Goal: Task Accomplishment & Management: Complete application form

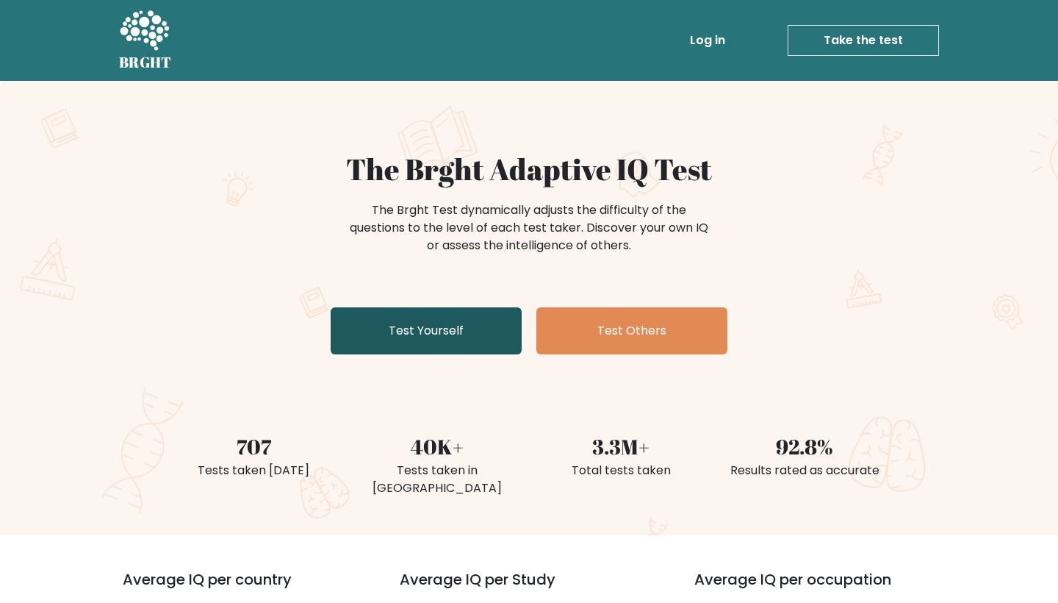
click at [447, 325] on link "Test Yourself" at bounding box center [426, 330] width 191 height 47
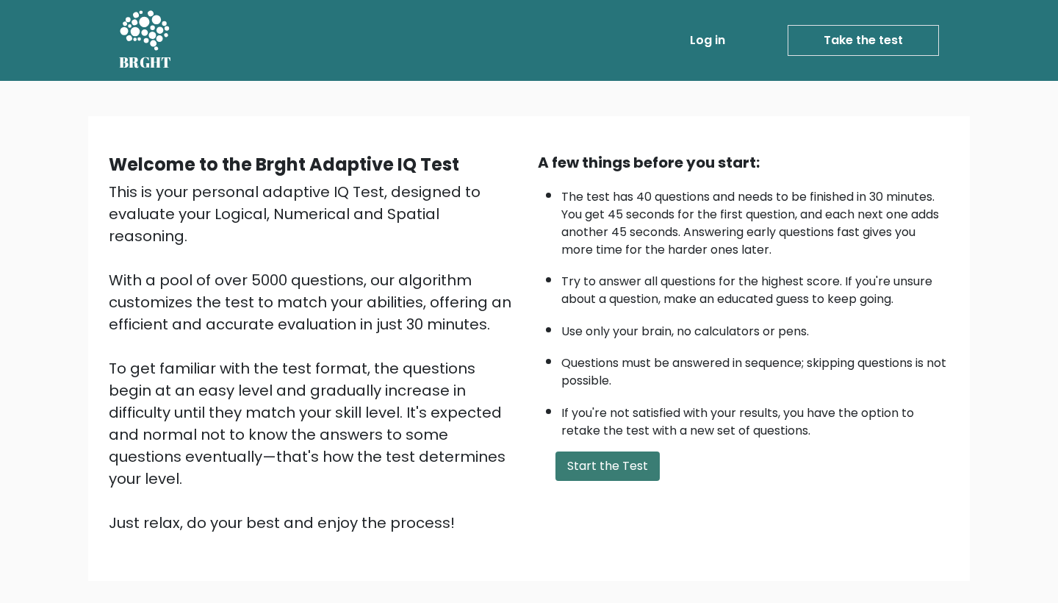
click at [633, 481] on button "Start the Test" at bounding box center [608, 465] width 104 height 29
click at [640, 481] on button "Start the Test" at bounding box center [608, 465] width 104 height 29
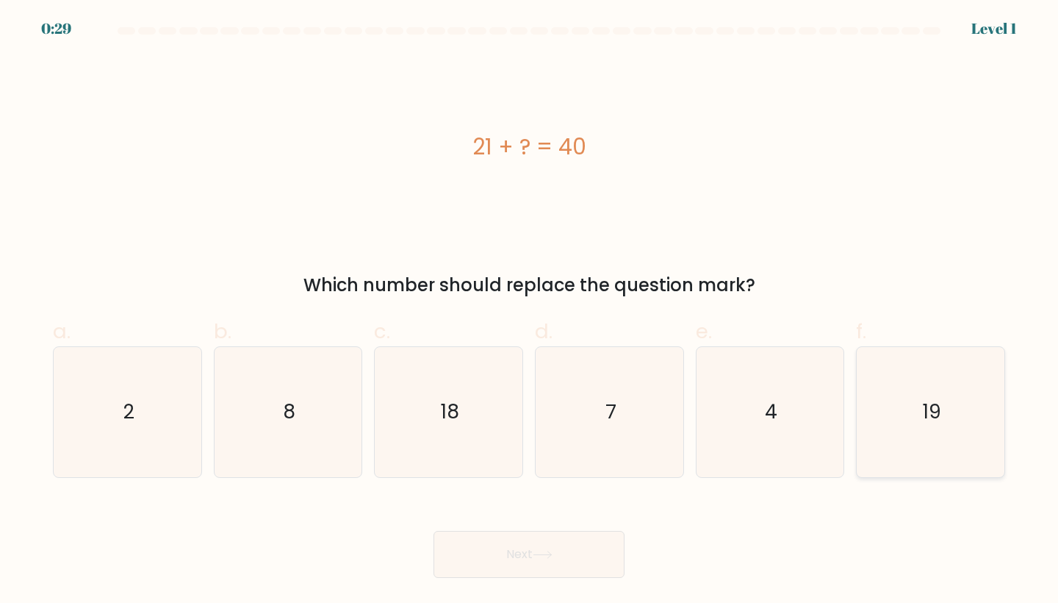
click at [888, 395] on icon "19" at bounding box center [931, 412] width 130 height 130
click at [530, 311] on input "f. 19" at bounding box center [529, 306] width 1 height 10
radio input "true"
click at [550, 552] on icon at bounding box center [543, 554] width 20 height 8
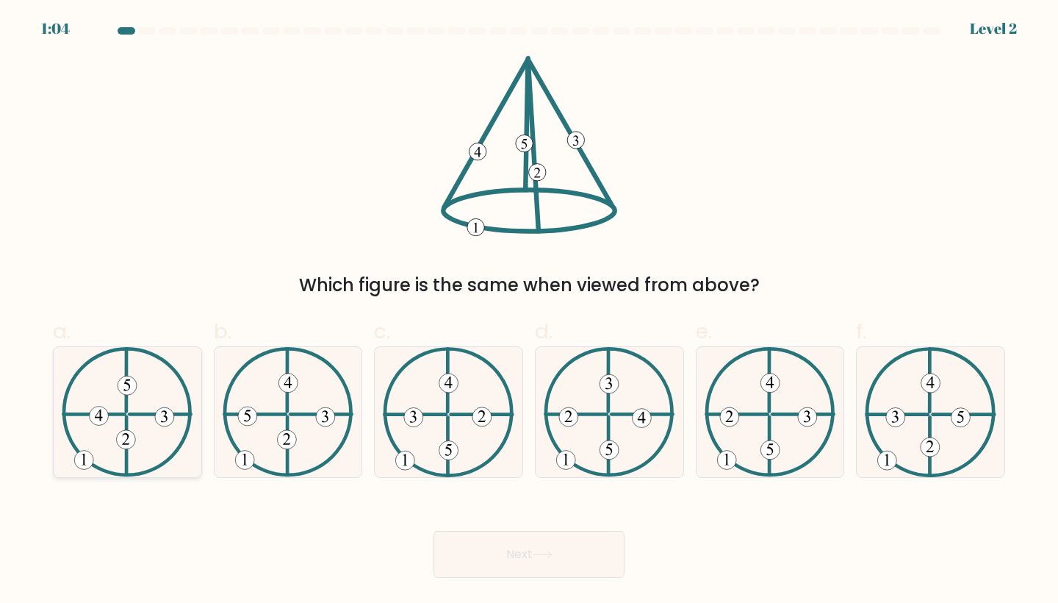
click at [177, 393] on icon at bounding box center [127, 412] width 131 height 130
click at [529, 311] on input "a." at bounding box center [529, 306] width 1 height 10
radio input "true"
click at [477, 547] on button "Next" at bounding box center [529, 554] width 191 height 47
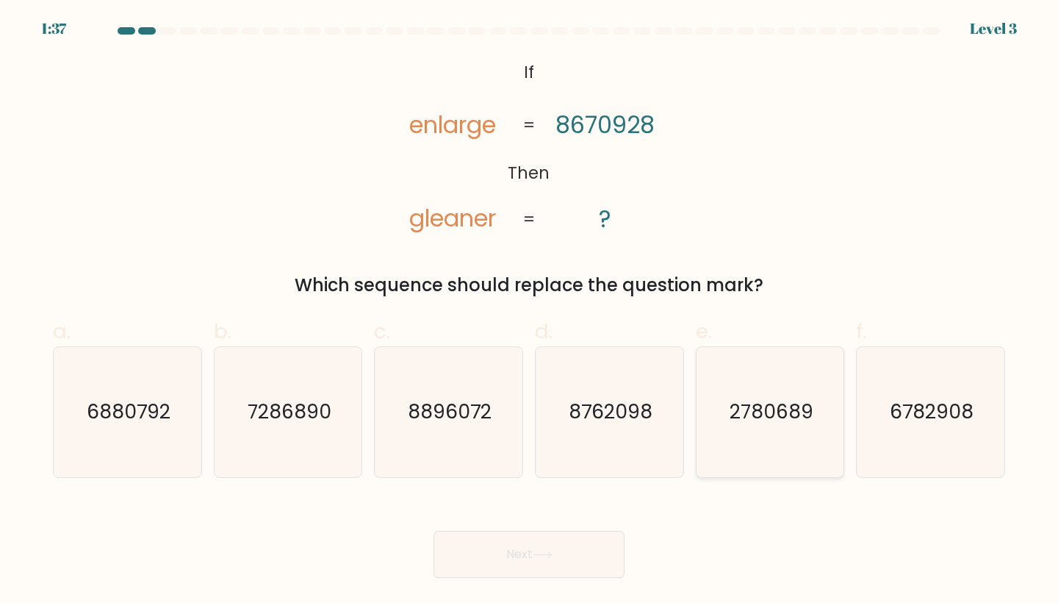
click at [764, 450] on icon "2780689" at bounding box center [771, 412] width 130 height 130
click at [530, 311] on input "e. 2780689" at bounding box center [529, 306] width 1 height 10
radio input "true"
click at [559, 571] on button "Next" at bounding box center [529, 554] width 191 height 47
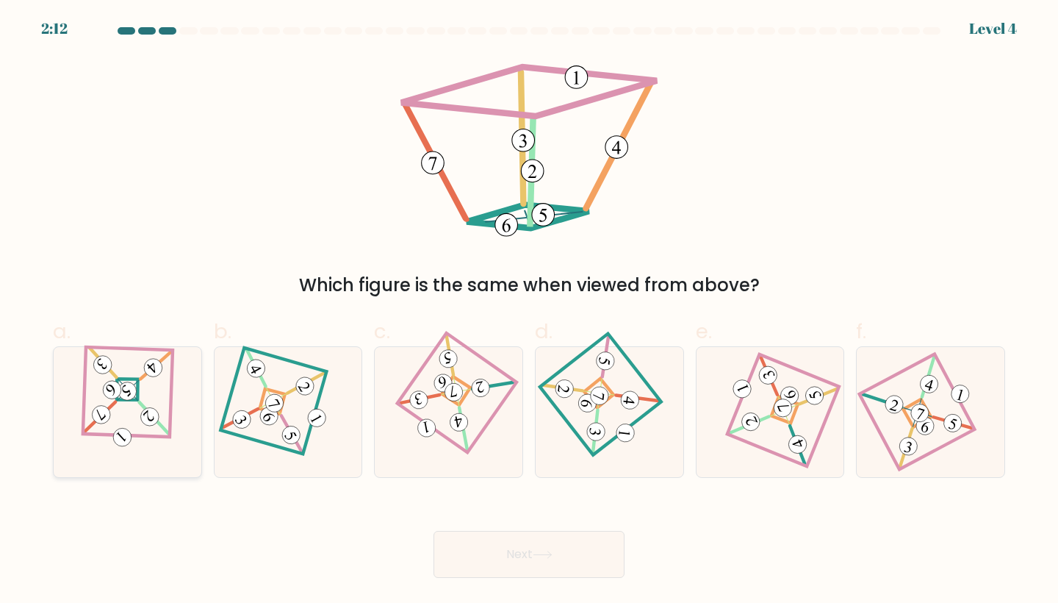
click at [110, 387] on 898 at bounding box center [112, 390] width 26 height 26
click at [529, 311] on input "a." at bounding box center [529, 306] width 1 height 10
radio input "true"
click at [528, 562] on button "Next" at bounding box center [529, 554] width 191 height 47
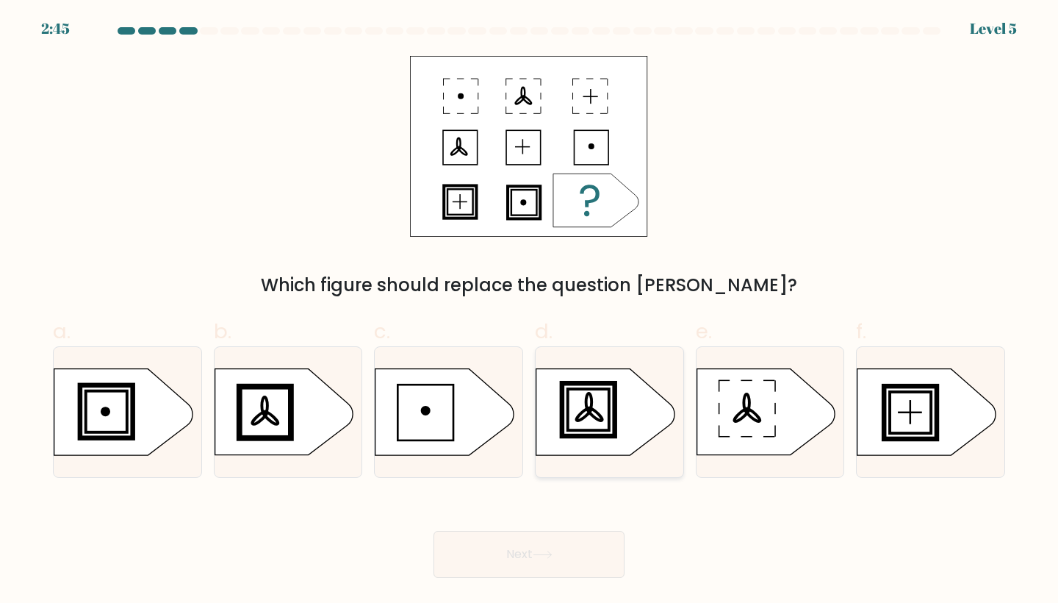
click at [589, 398] on icon at bounding box center [605, 412] width 138 height 86
click at [530, 311] on input "d." at bounding box center [529, 306] width 1 height 10
radio input "true"
click at [488, 559] on button "Next" at bounding box center [529, 554] width 191 height 47
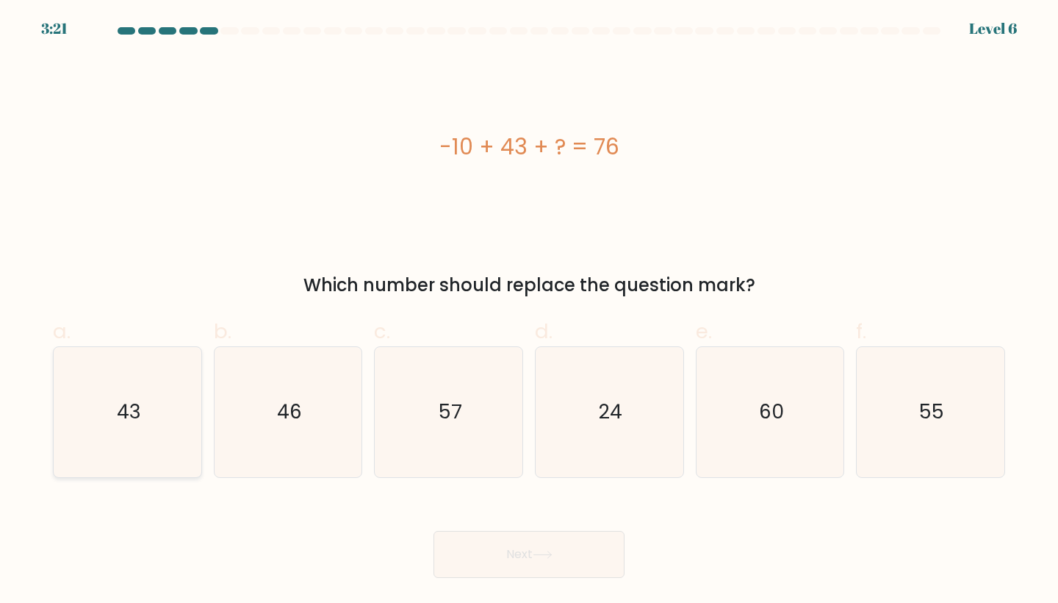
click at [179, 376] on icon "43" at bounding box center [127, 412] width 130 height 130
click at [529, 311] on input "a. 43" at bounding box center [529, 306] width 1 height 10
radio input "true"
click at [494, 564] on button "Next" at bounding box center [529, 554] width 191 height 47
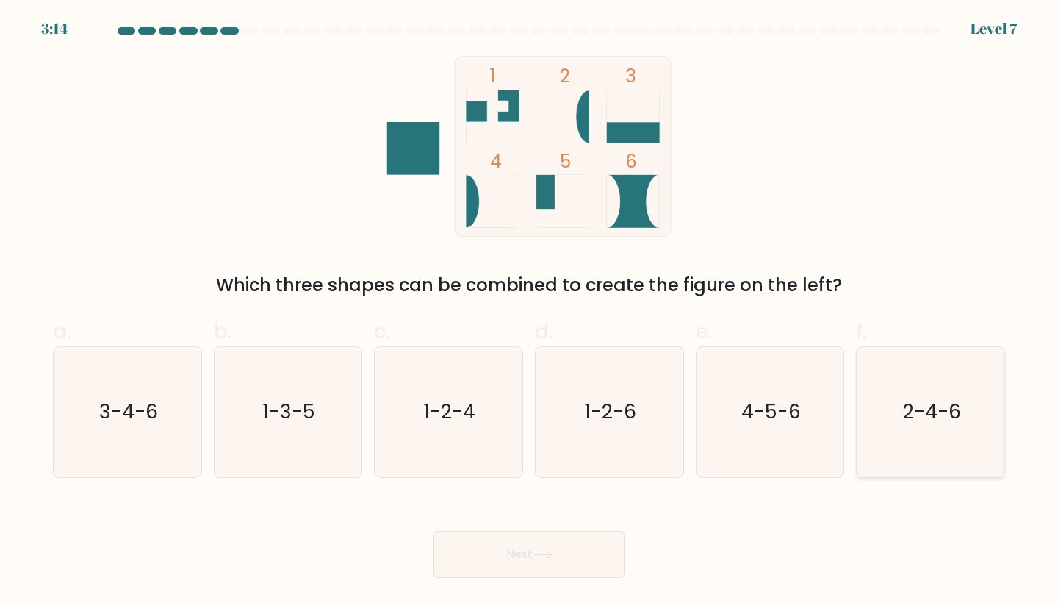
click at [907, 417] on text "2-4-6" at bounding box center [932, 411] width 58 height 27
click at [530, 311] on input "f. 2-4-6" at bounding box center [529, 306] width 1 height 10
radio input "true"
click at [567, 566] on button "Next" at bounding box center [529, 554] width 191 height 47
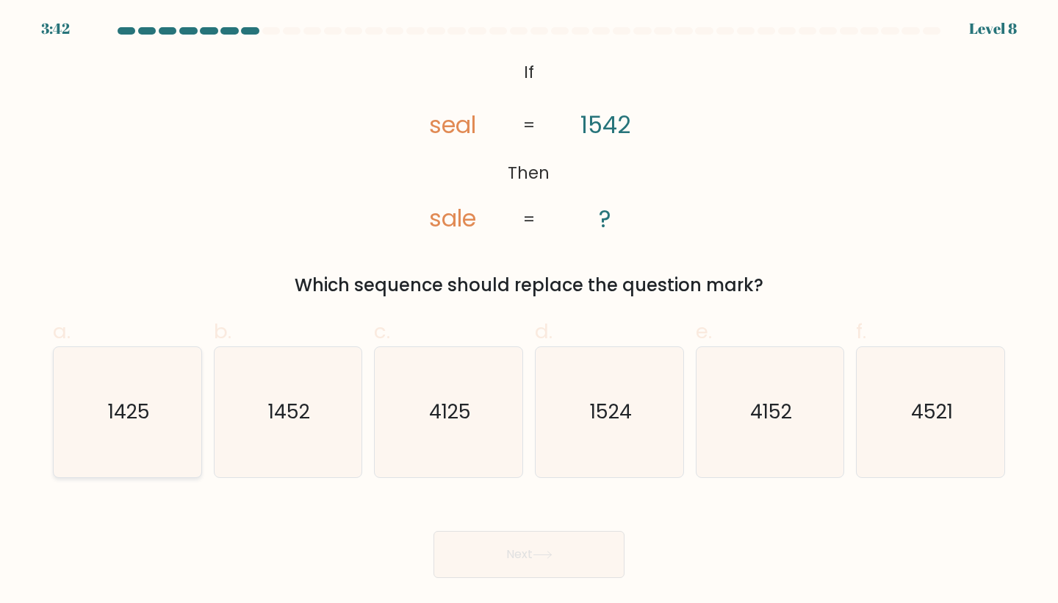
click at [91, 416] on icon "1425" at bounding box center [127, 412] width 130 height 130
click at [529, 311] on input "a. 1425" at bounding box center [529, 306] width 1 height 10
radio input "true"
click at [489, 566] on button "Next" at bounding box center [529, 554] width 191 height 47
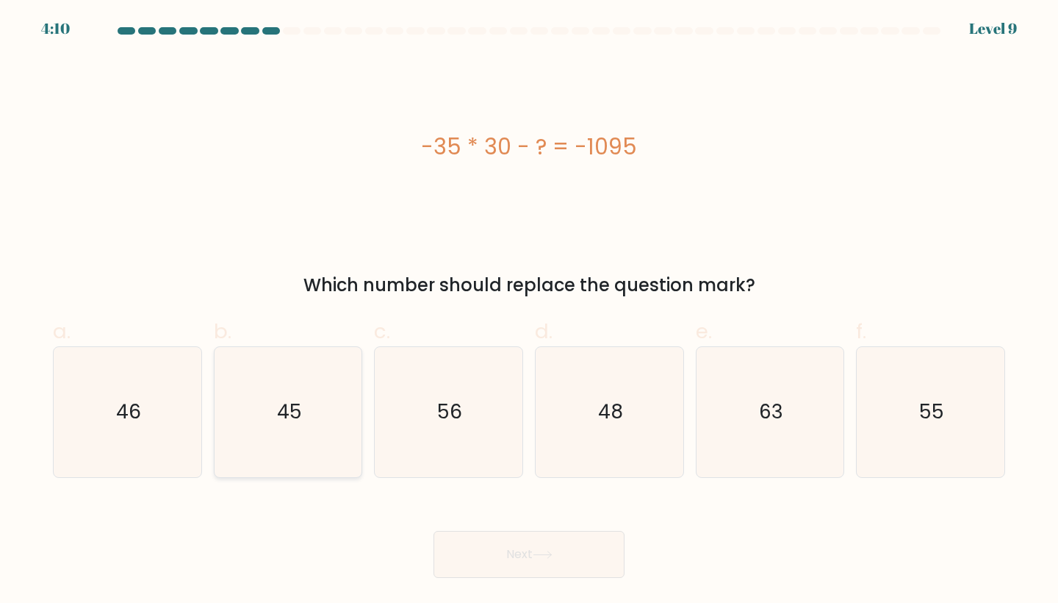
click at [326, 401] on icon "45" at bounding box center [288, 412] width 130 height 130
click at [529, 311] on input "b. 45" at bounding box center [529, 306] width 1 height 10
radio input "true"
click at [532, 569] on button "Next" at bounding box center [529, 554] width 191 height 47
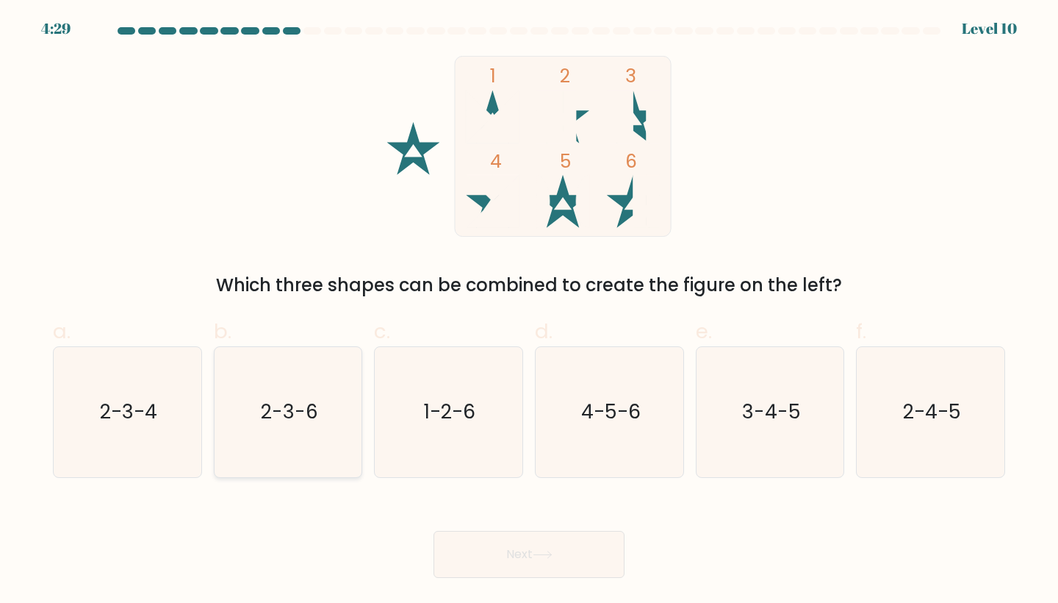
click at [277, 407] on text "2-3-6" at bounding box center [289, 411] width 57 height 27
click at [529, 311] on input "b. 2-3-6" at bounding box center [529, 306] width 1 height 10
radio input "true"
click at [494, 548] on button "Next" at bounding box center [529, 554] width 191 height 47
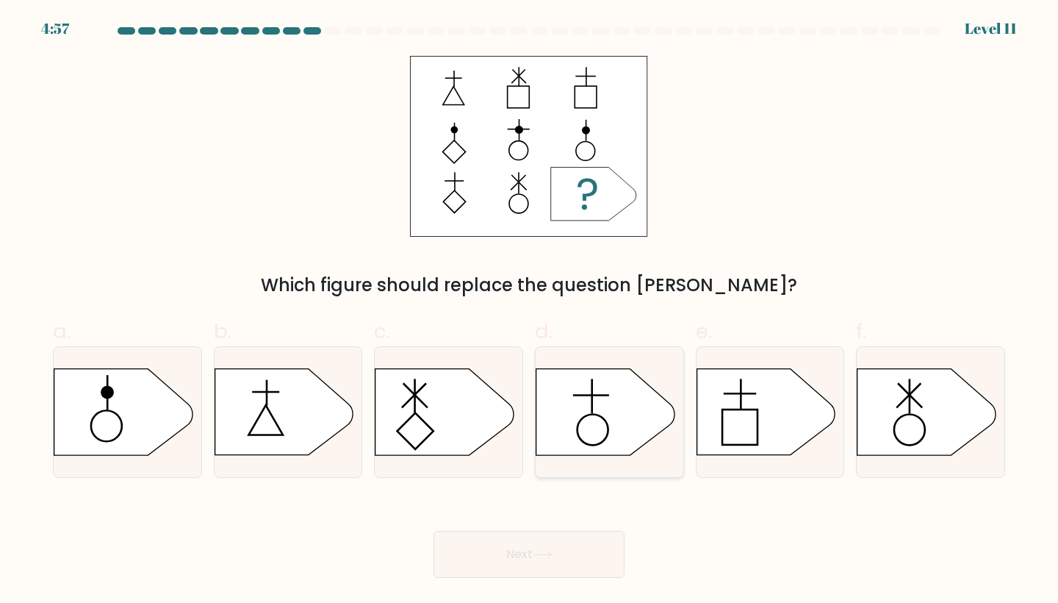
click at [603, 393] on icon at bounding box center [605, 412] width 138 height 86
click at [530, 311] on input "d." at bounding box center [529, 306] width 1 height 10
radio input "true"
click at [537, 549] on button "Next" at bounding box center [529, 554] width 191 height 47
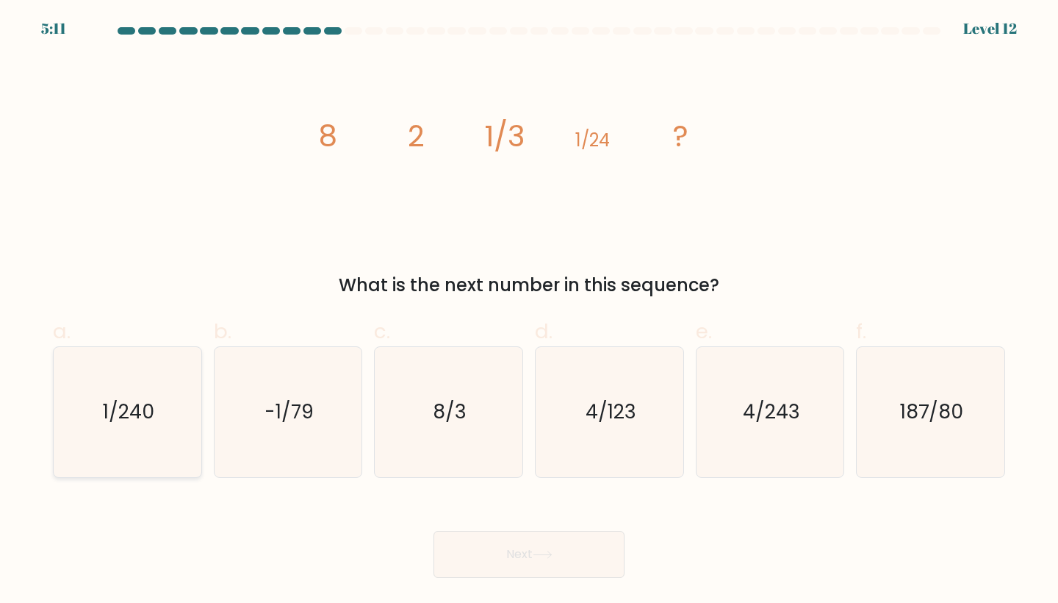
click at [175, 402] on icon "1/240" at bounding box center [127, 412] width 130 height 130
click at [529, 311] on input "a. 1/240" at bounding box center [529, 306] width 1 height 10
radio input "true"
click at [513, 544] on button "Next" at bounding box center [529, 554] width 191 height 47
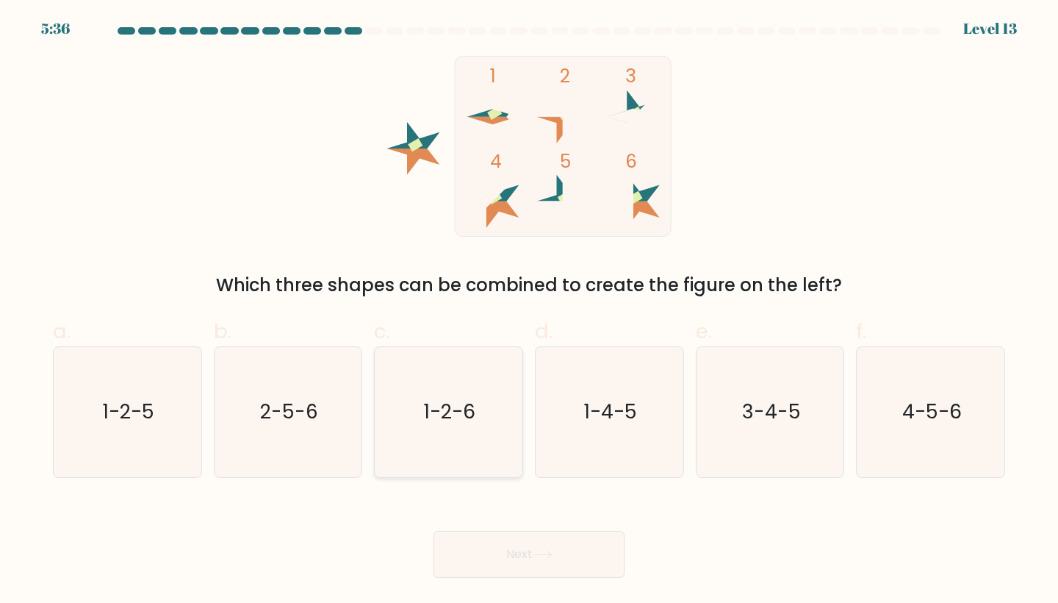
click at [467, 442] on icon "1-2-6" at bounding box center [449, 412] width 130 height 130
click at [529, 311] on input "c. 1-2-6" at bounding box center [529, 306] width 1 height 10
radio input "true"
click at [312, 440] on icon "2-5-6" at bounding box center [288, 412] width 130 height 130
click at [529, 311] on input "b. 2-5-6" at bounding box center [529, 306] width 1 height 10
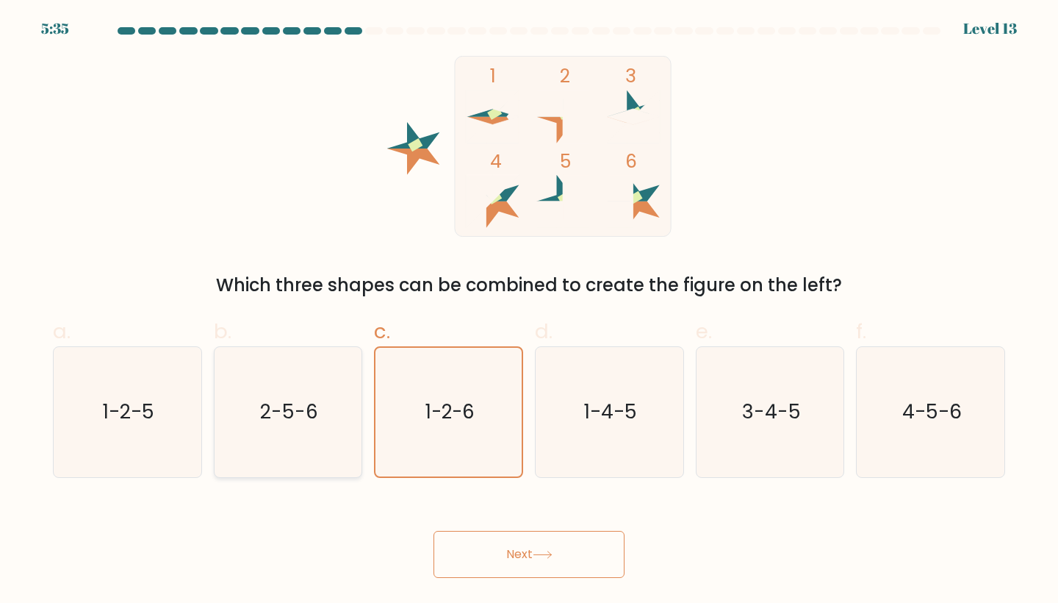
radio input "true"
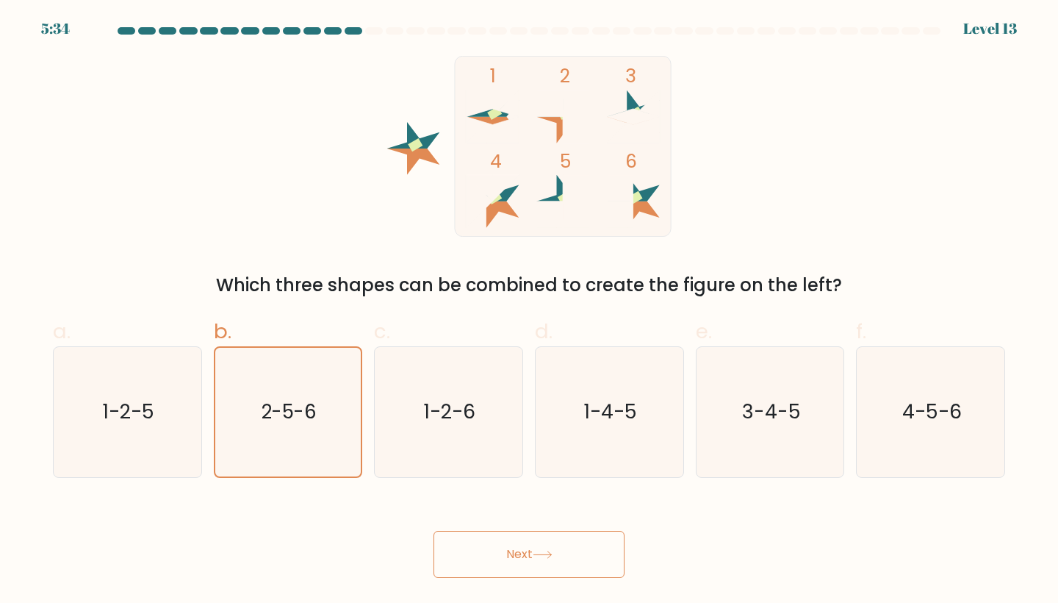
click at [502, 556] on button "Next" at bounding box center [529, 554] width 191 height 47
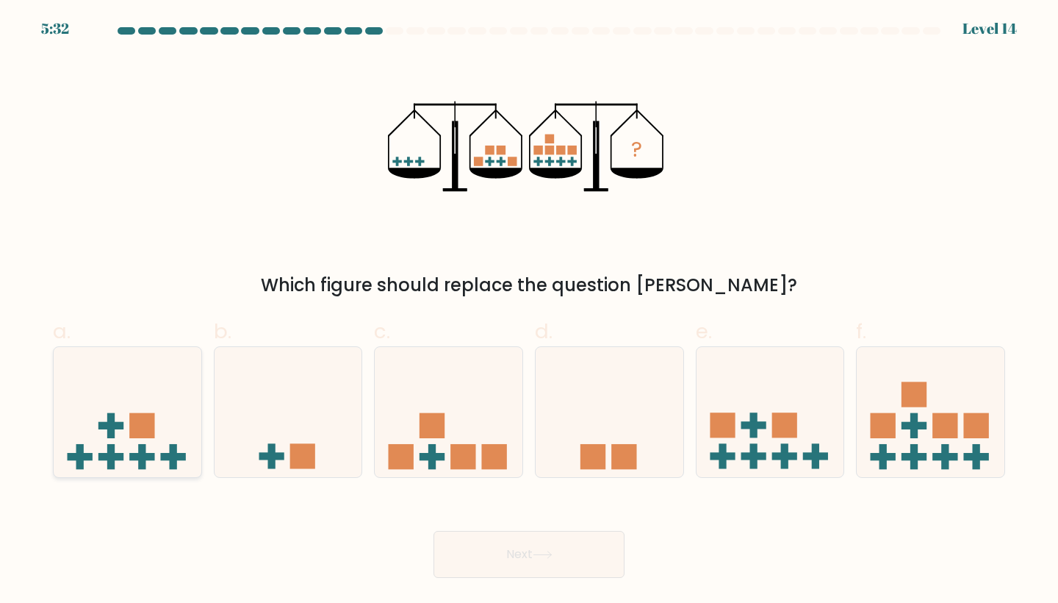
click at [175, 420] on icon at bounding box center [128, 412] width 148 height 122
click at [529, 311] on input "a." at bounding box center [529, 306] width 1 height 10
radio input "true"
click at [544, 556] on icon at bounding box center [543, 554] width 20 height 8
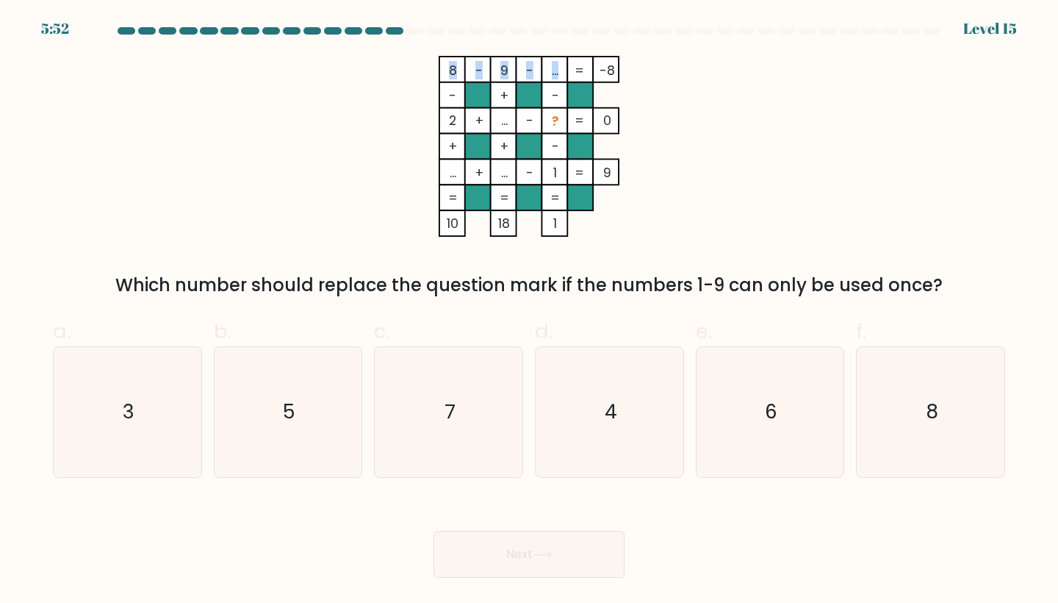
click at [564, 73] on icon "8 - 9 - ... -8 - + - 2 + ... - ? 0 + + - ... + ... - 1 = 9 = = = = 10 18 1 =" at bounding box center [529, 146] width 441 height 181
click at [611, 93] on icon "8 - 9 - ... -8 - + - 2 + ... - ? 0 + + - ... + ... - 1 = 9 = = = = 10 18 1 =" at bounding box center [529, 146] width 441 height 181
click at [319, 412] on icon "5" at bounding box center [288, 412] width 130 height 130
click at [529, 311] on input "b. 5" at bounding box center [529, 306] width 1 height 10
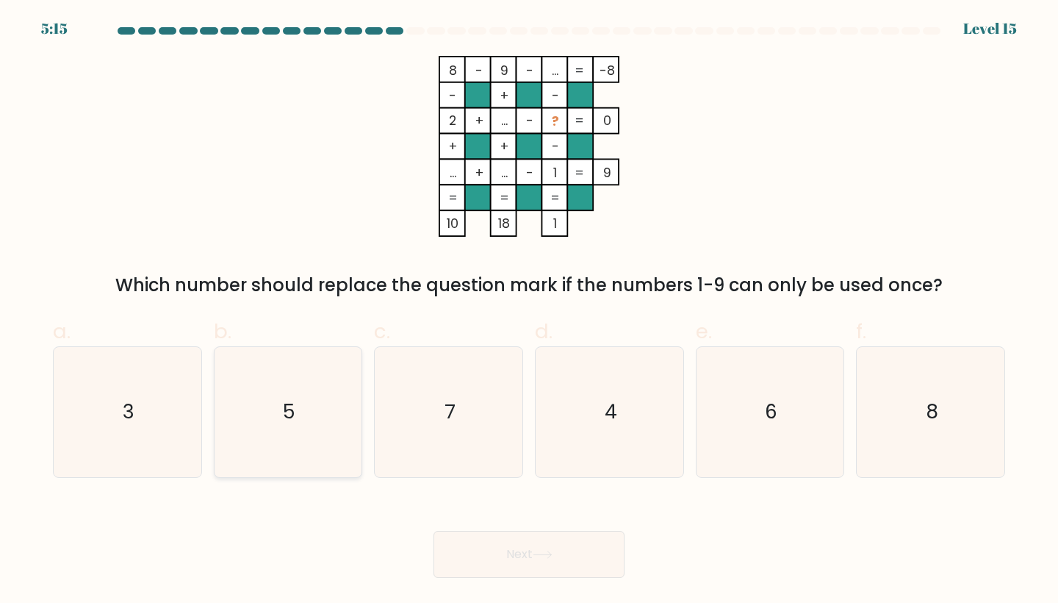
radio input "true"
click at [542, 542] on button "Next" at bounding box center [529, 554] width 191 height 47
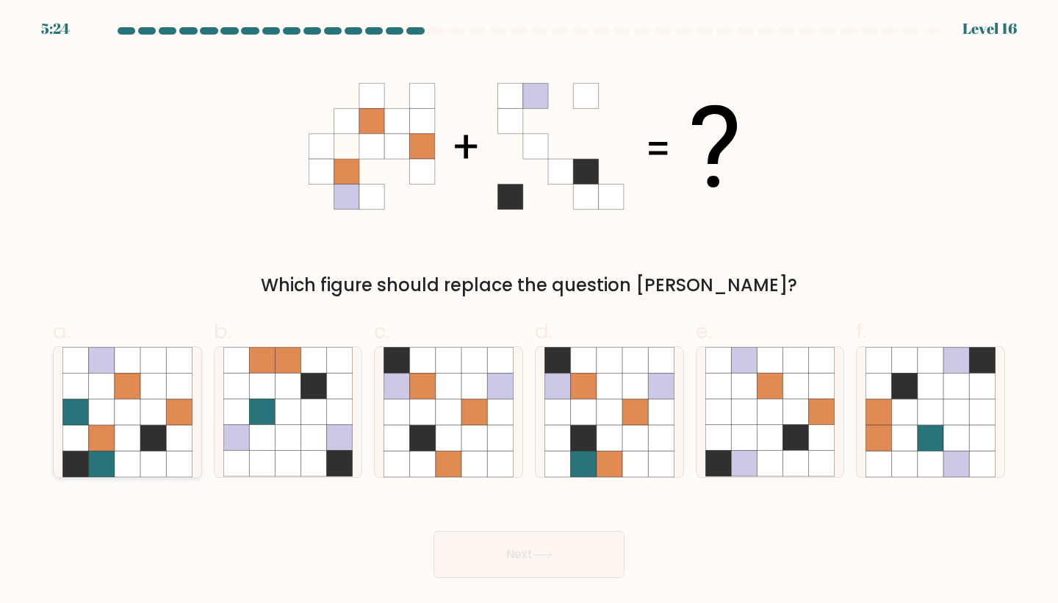
click at [154, 396] on icon at bounding box center [153, 386] width 26 height 26
click at [529, 311] on input "a." at bounding box center [529, 306] width 1 height 10
radio input "true"
click at [110, 428] on icon at bounding box center [102, 438] width 26 height 26
click at [529, 311] on input "a." at bounding box center [529, 306] width 1 height 10
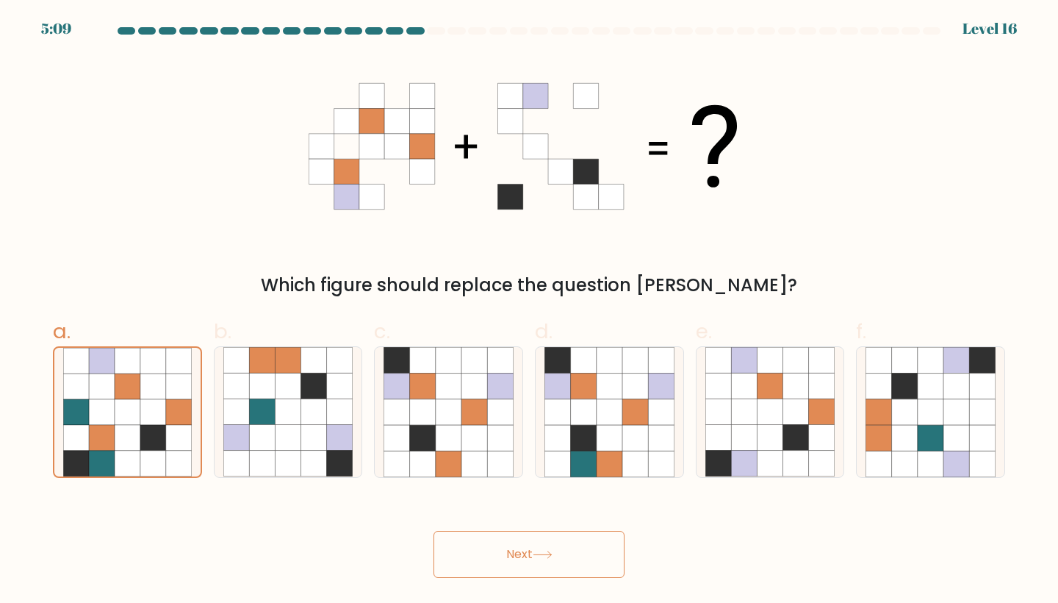
click at [215, 233] on div "Which figure should replace the question mark?" at bounding box center [529, 177] width 970 height 243
click at [428, 452] on icon at bounding box center [423, 463] width 26 height 26
click at [529, 311] on input "c." at bounding box center [529, 306] width 1 height 10
radio input "true"
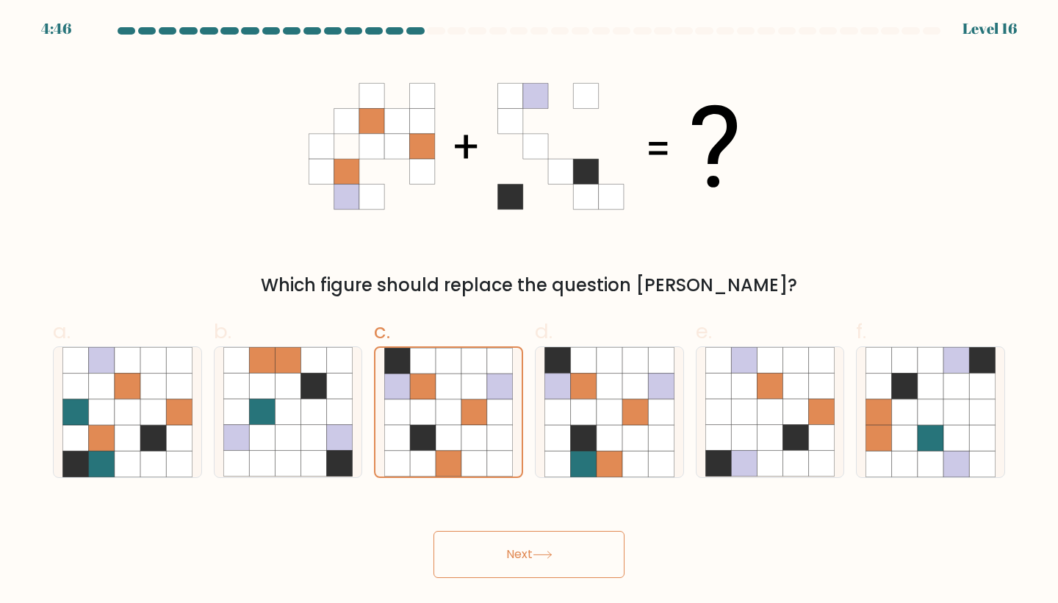
click at [479, 553] on button "Next" at bounding box center [529, 554] width 191 height 47
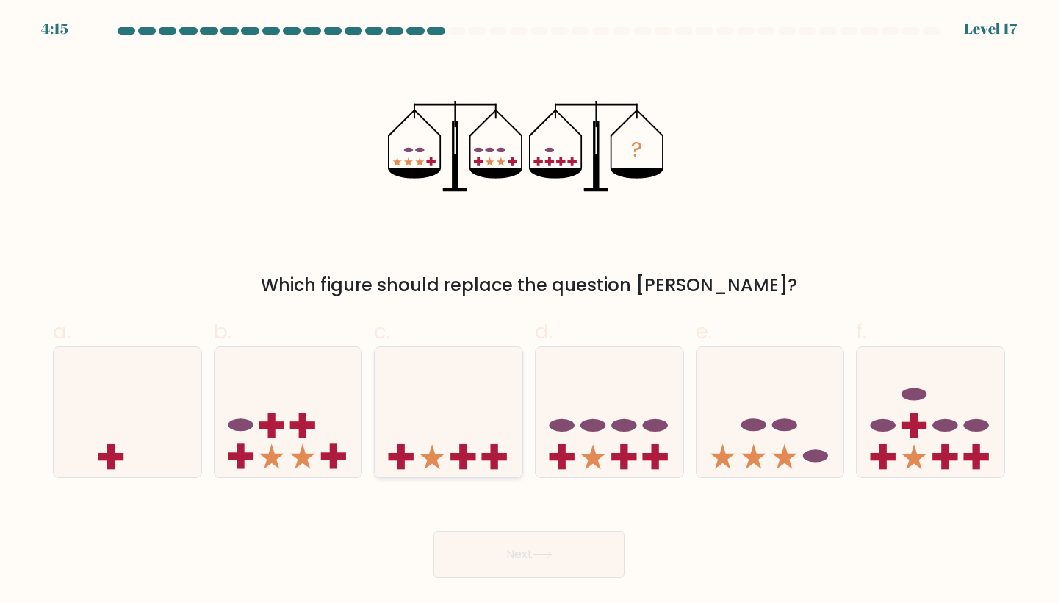
click at [464, 423] on icon at bounding box center [449, 412] width 148 height 122
click at [529, 311] on input "c." at bounding box center [529, 306] width 1 height 10
radio input "true"
click at [461, 545] on button "Next" at bounding box center [529, 554] width 191 height 47
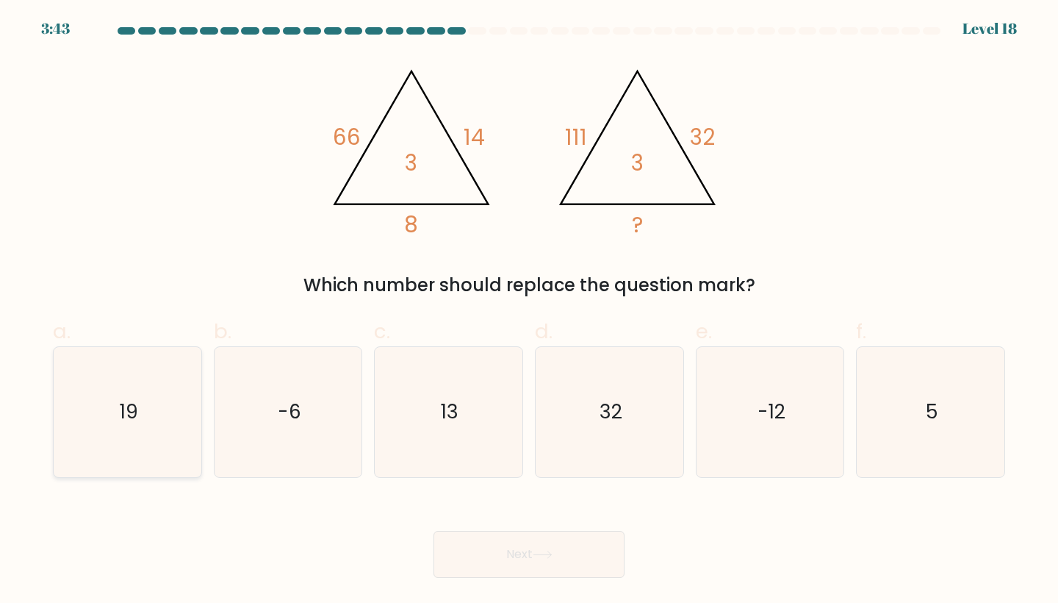
click at [139, 431] on icon "19" at bounding box center [127, 412] width 130 height 130
click at [529, 311] on input "a. 19" at bounding box center [529, 306] width 1 height 10
radio input "true"
click at [524, 552] on button "Next" at bounding box center [529, 554] width 191 height 47
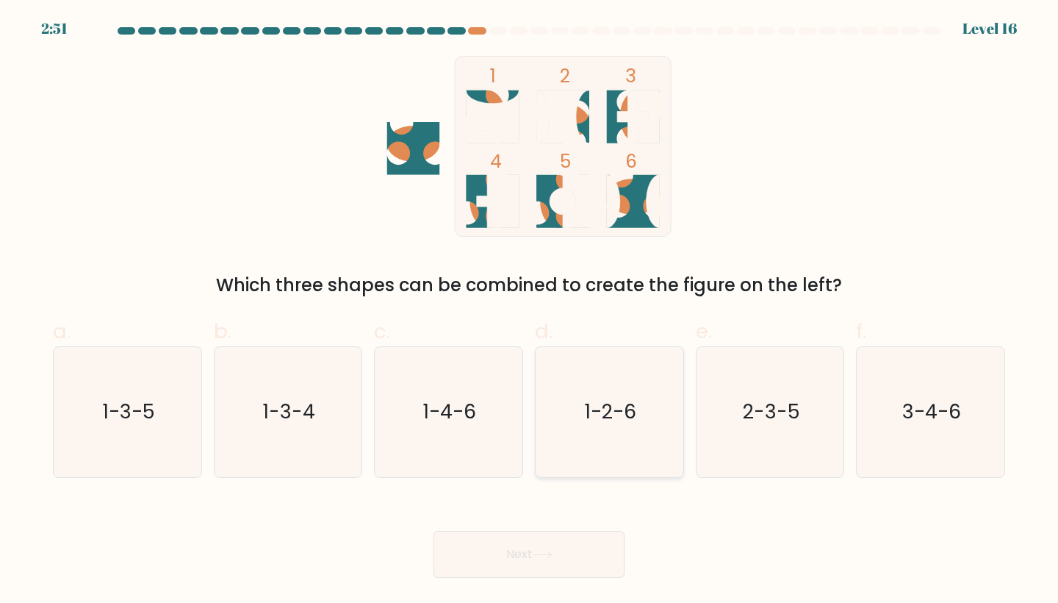
click at [581, 370] on icon "1-2-6" at bounding box center [610, 412] width 130 height 130
click at [530, 311] on input "d. 1-2-6" at bounding box center [529, 306] width 1 height 10
radio input "true"
click at [530, 550] on button "Next" at bounding box center [529, 554] width 191 height 47
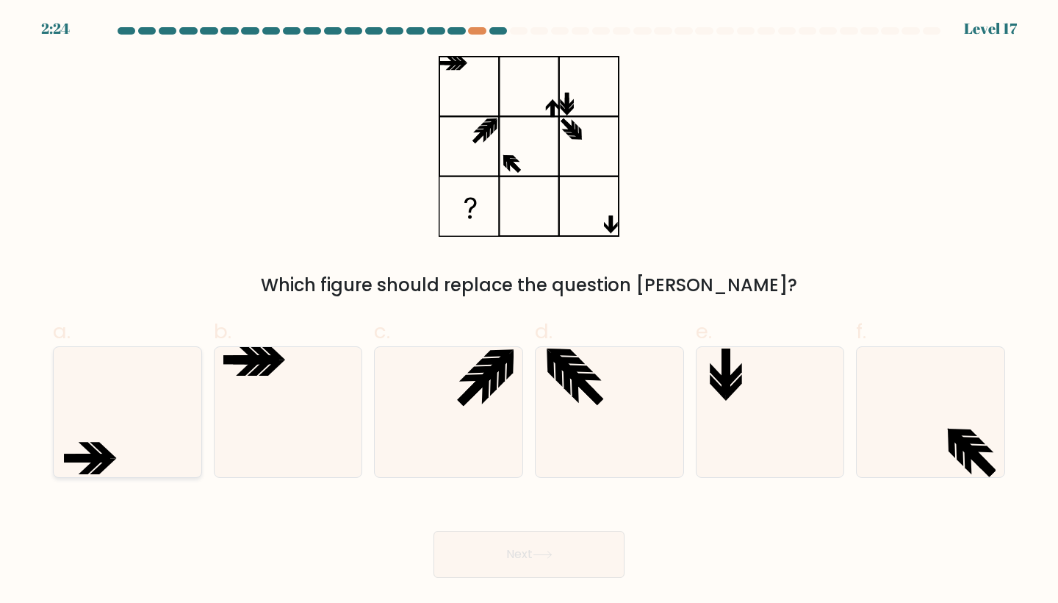
click at [53, 464] on div at bounding box center [127, 412] width 149 height 132
click at [529, 311] on input "a." at bounding box center [529, 306] width 1 height 10
radio input "true"
click at [468, 544] on button "Next" at bounding box center [529, 554] width 191 height 47
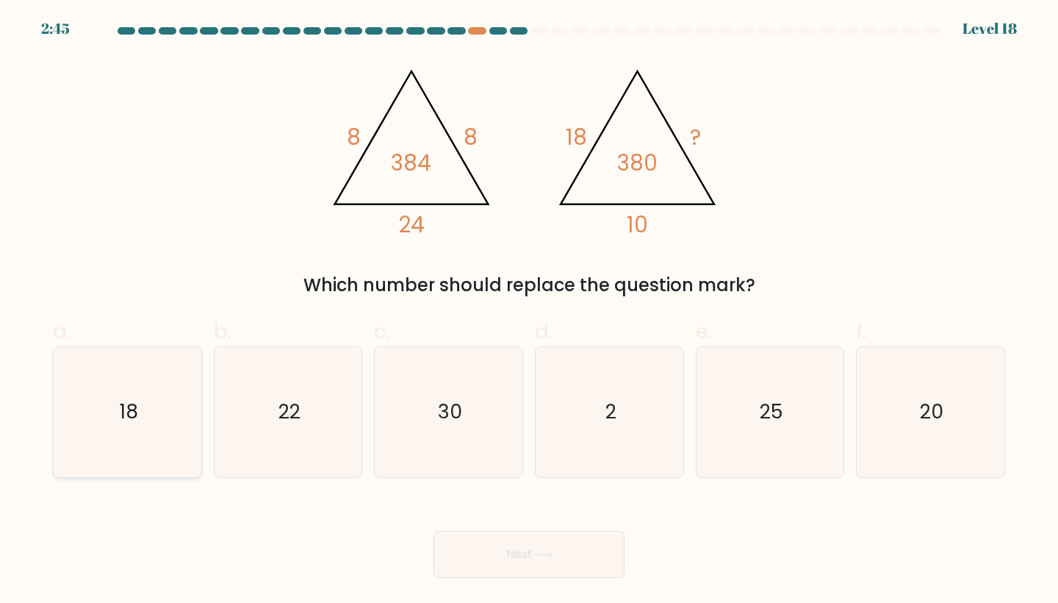
click at [146, 388] on icon "18" at bounding box center [127, 412] width 130 height 130
click at [529, 311] on input "a. 18" at bounding box center [529, 306] width 1 height 10
radio input "true"
click at [462, 544] on button "Next" at bounding box center [529, 554] width 191 height 47
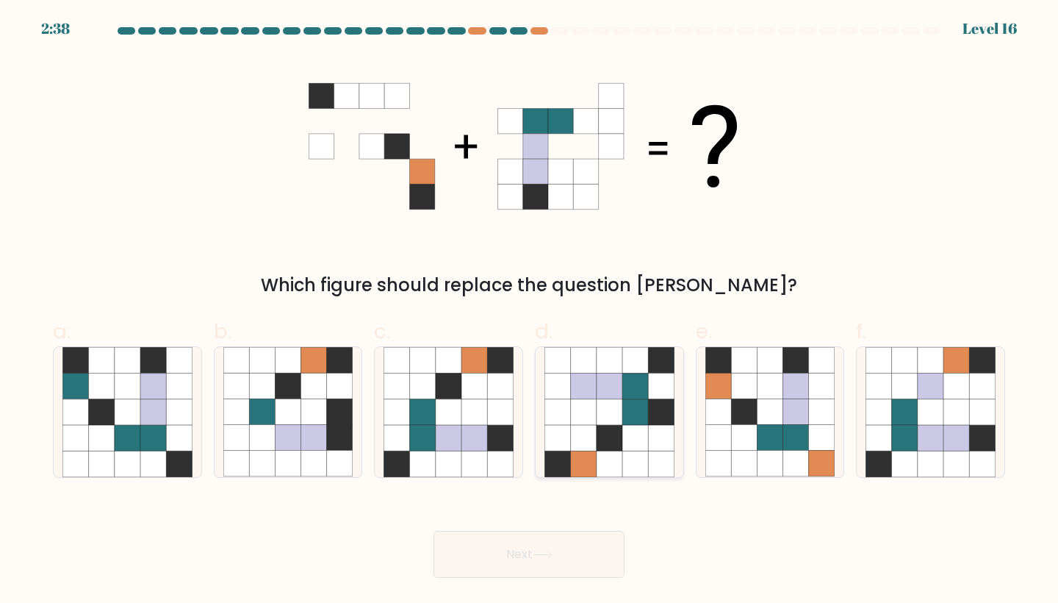
click at [619, 433] on icon at bounding box center [610, 438] width 26 height 26
click at [530, 311] on input "d." at bounding box center [529, 306] width 1 height 10
radio input "true"
click at [825, 422] on icon at bounding box center [822, 412] width 26 height 26
click at [530, 311] on input "e." at bounding box center [529, 306] width 1 height 10
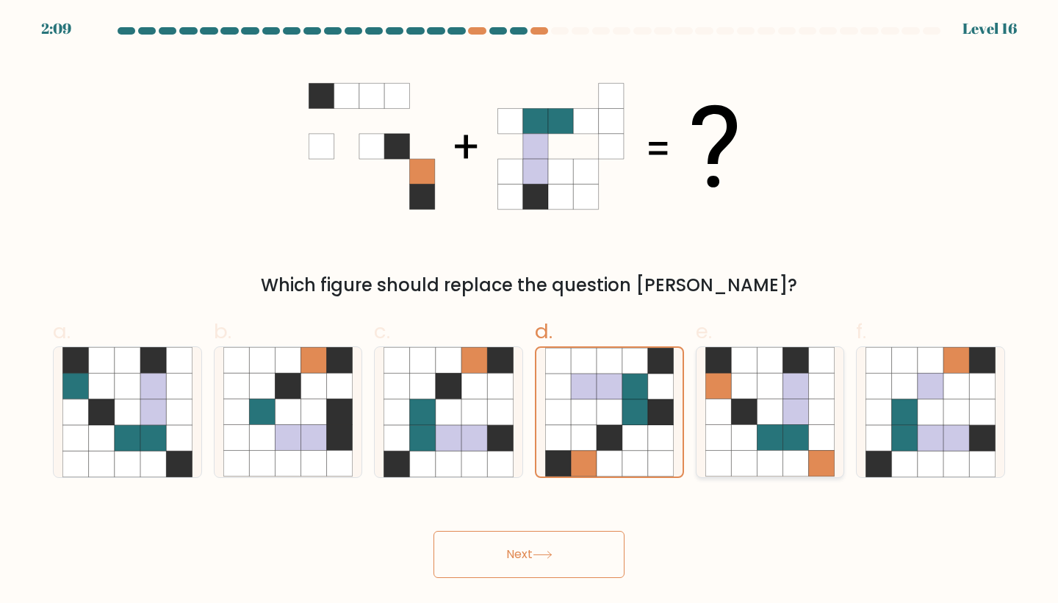
radio input "true"
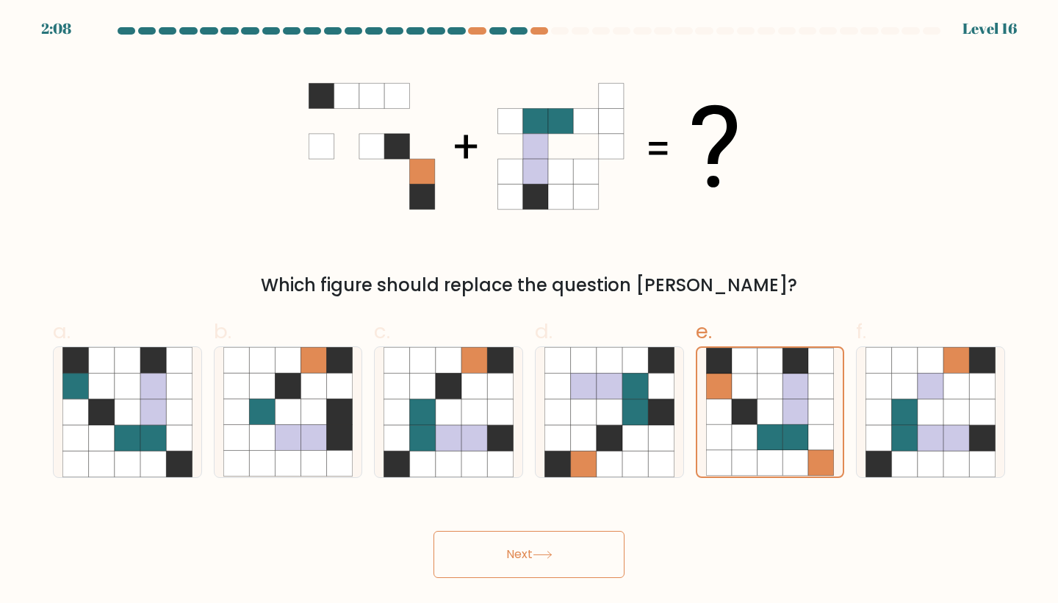
click at [532, 544] on button "Next" at bounding box center [529, 554] width 191 height 47
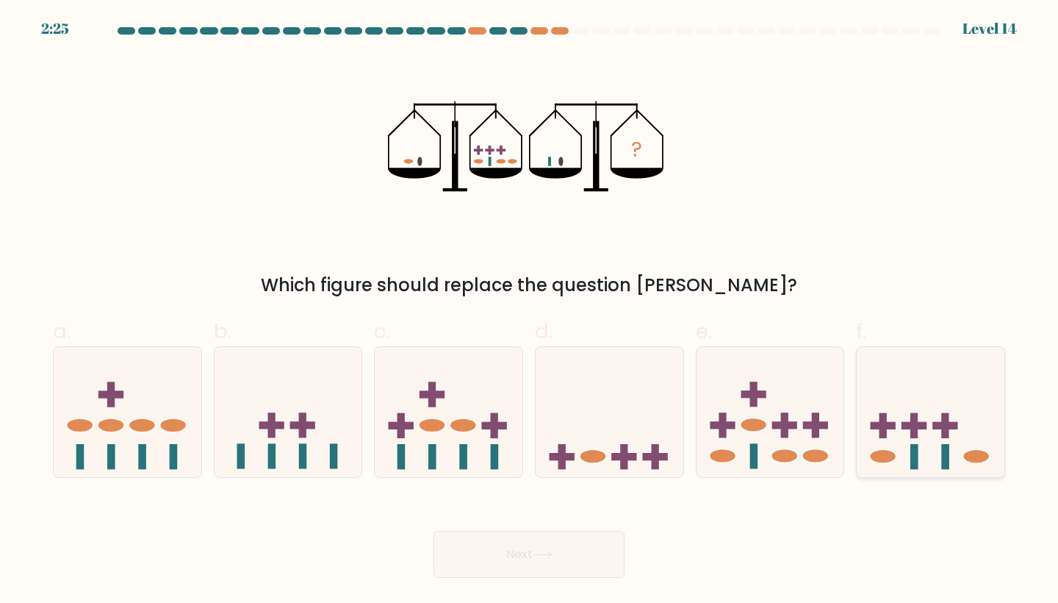
click at [948, 398] on icon at bounding box center [931, 412] width 148 height 122
click at [530, 311] on input "f." at bounding box center [529, 306] width 1 height 10
radio input "true"
click at [483, 548] on button "Next" at bounding box center [529, 554] width 191 height 47
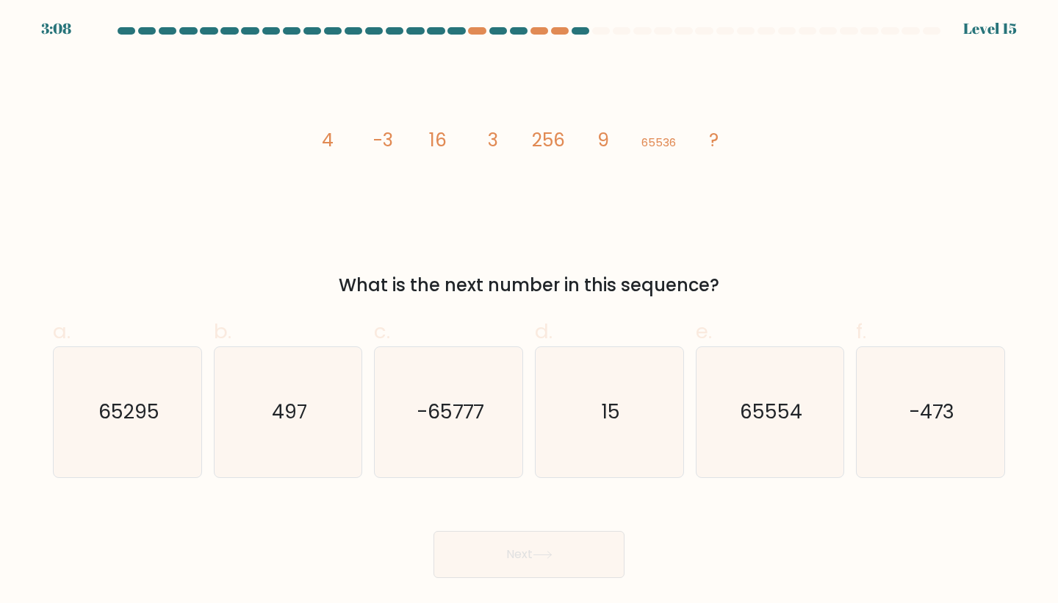
click at [622, 211] on icon "image/svg+xml 4 -3 16 3 256 9 65536 ?" at bounding box center [529, 146] width 441 height 181
click at [577, 437] on icon "15" at bounding box center [610, 412] width 130 height 130
click at [530, 311] on input "d. 15" at bounding box center [529, 306] width 1 height 10
radio input "true"
drag, startPoint x: 493, startPoint y: 561, endPoint x: 383, endPoint y: 510, distance: 121.6
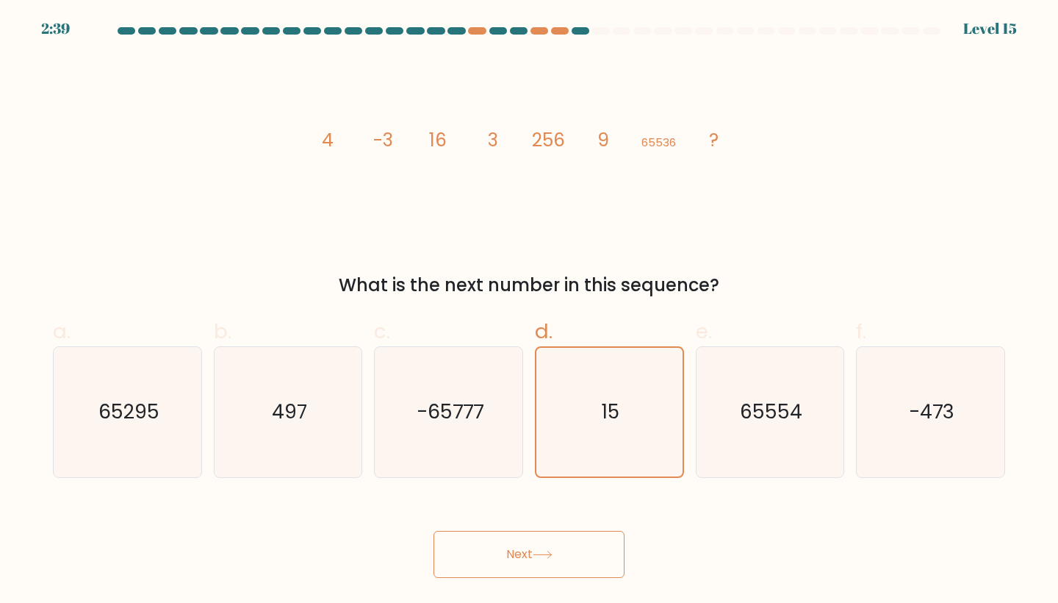
click at [384, 509] on div "Next" at bounding box center [529, 536] width 970 height 82
click at [500, 559] on button "Next" at bounding box center [529, 554] width 191 height 47
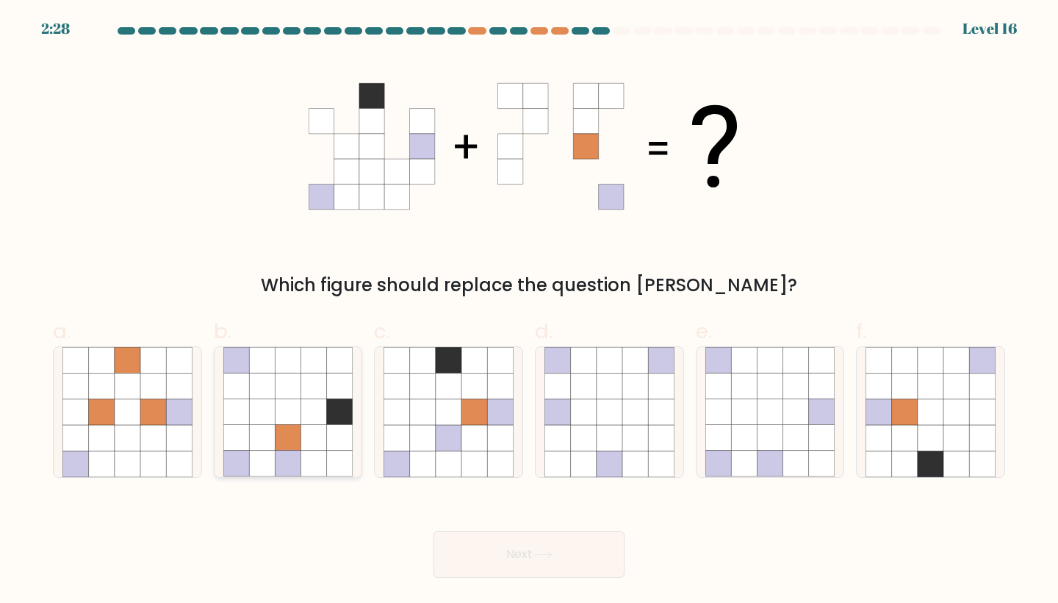
click at [349, 394] on icon at bounding box center [340, 386] width 26 height 26
click at [529, 311] on input "b." at bounding box center [529, 306] width 1 height 10
radio input "true"
click at [534, 564] on button "Next" at bounding box center [529, 554] width 191 height 47
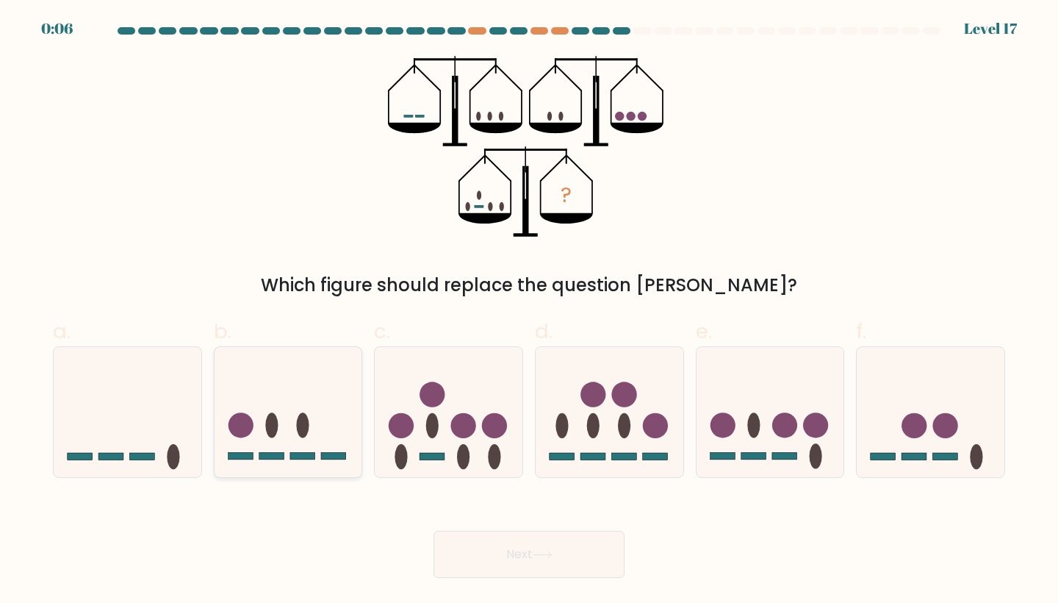
click at [249, 387] on icon at bounding box center [289, 412] width 148 height 122
click at [529, 311] on input "b." at bounding box center [529, 306] width 1 height 10
radio input "true"
click at [910, 434] on circle at bounding box center [914, 425] width 25 height 25
click at [530, 311] on input "f." at bounding box center [529, 306] width 1 height 10
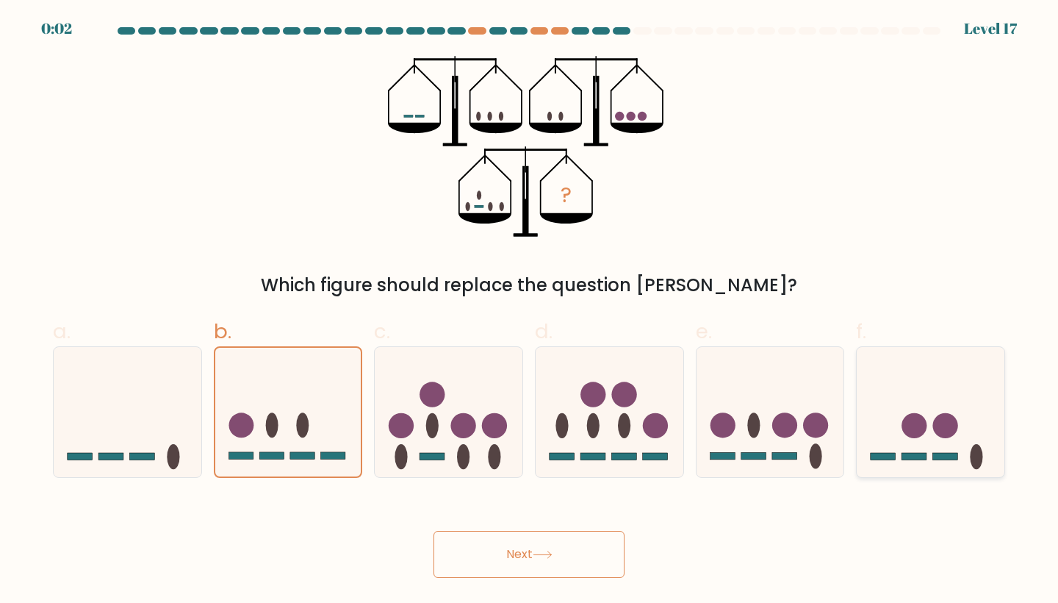
radio input "true"
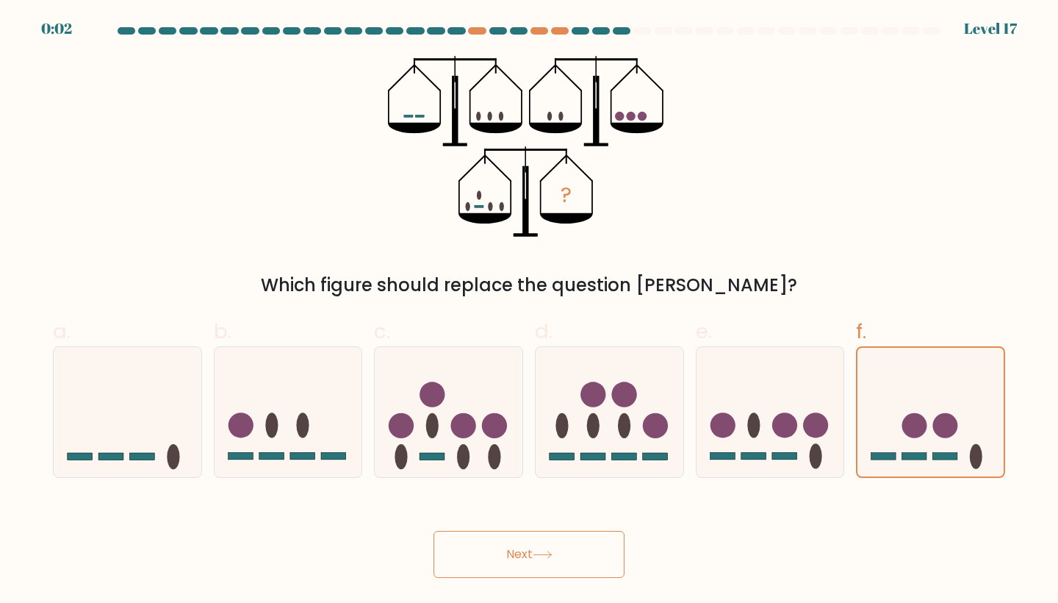
click at [581, 561] on button "Next" at bounding box center [529, 554] width 191 height 47
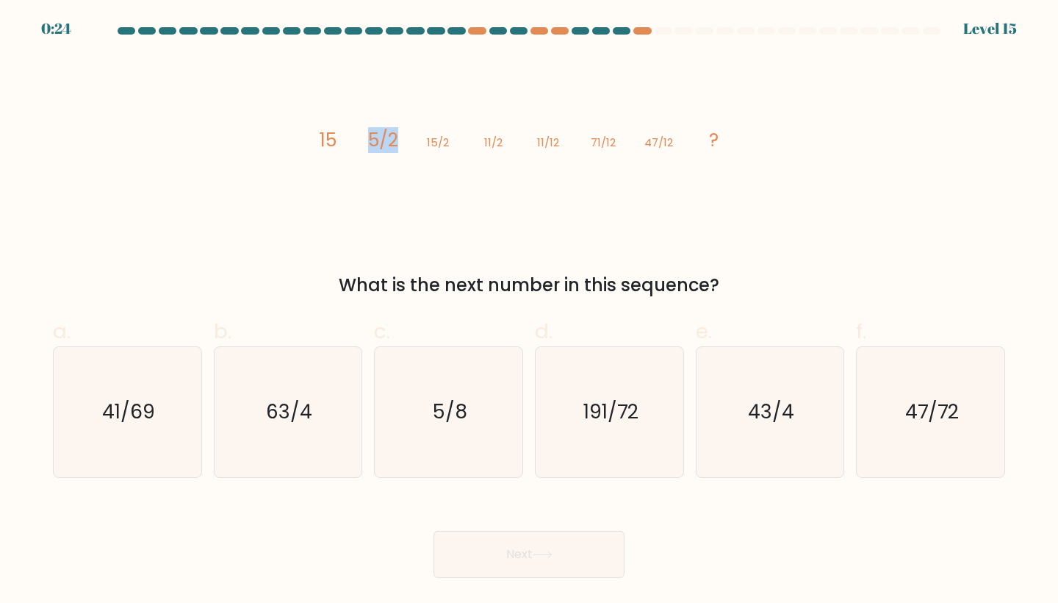
drag, startPoint x: 373, startPoint y: 143, endPoint x: 395, endPoint y: 143, distance: 21.3
click at [395, 143] on tspan "5/2" at bounding box center [383, 140] width 30 height 26
click at [426, 148] on icon "image/svg+xml 15 5/2 15/2 11/2 11/12 71/12 47/12 ?" at bounding box center [529, 146] width 441 height 181
drag, startPoint x: 426, startPoint y: 148, endPoint x: 447, endPoint y: 148, distance: 20.6
click at [447, 148] on icon "image/svg+xml 15 5/2 15/2 11/2 11/12 71/12 47/12 ?" at bounding box center [529, 146] width 441 height 181
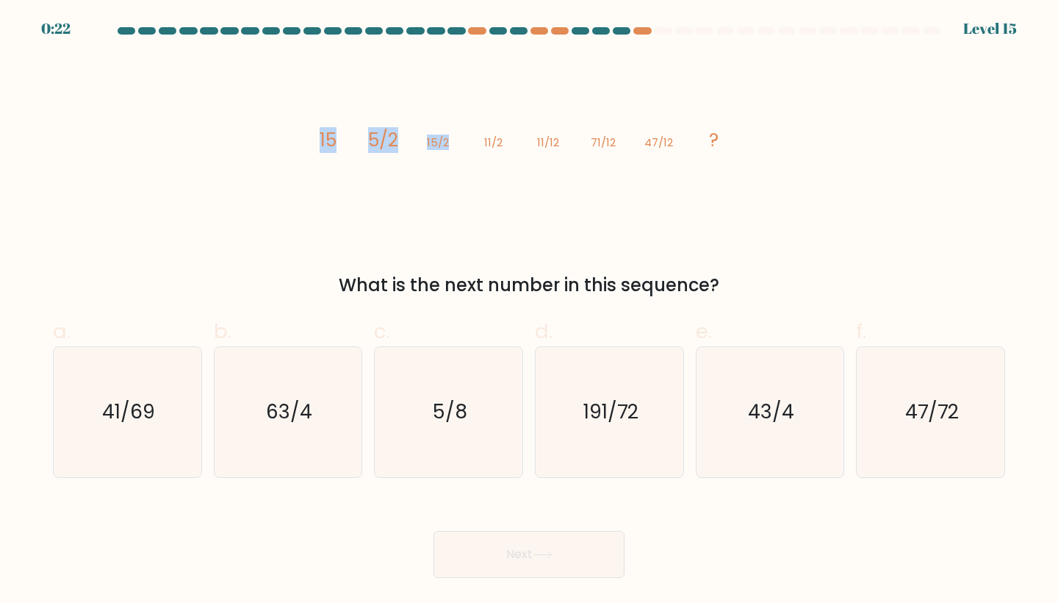
click at [447, 148] on tspan "15/2" at bounding box center [438, 141] width 22 height 15
drag, startPoint x: 480, startPoint y: 145, endPoint x: 503, endPoint y: 142, distance: 23.0
click at [503, 142] on icon "image/svg+xml 15 5/2 15/2 11/2 11/12 71/12 47/12 ?" at bounding box center [529, 146] width 441 height 181
drag, startPoint x: 371, startPoint y: 143, endPoint x: 395, endPoint y: 147, distance: 23.9
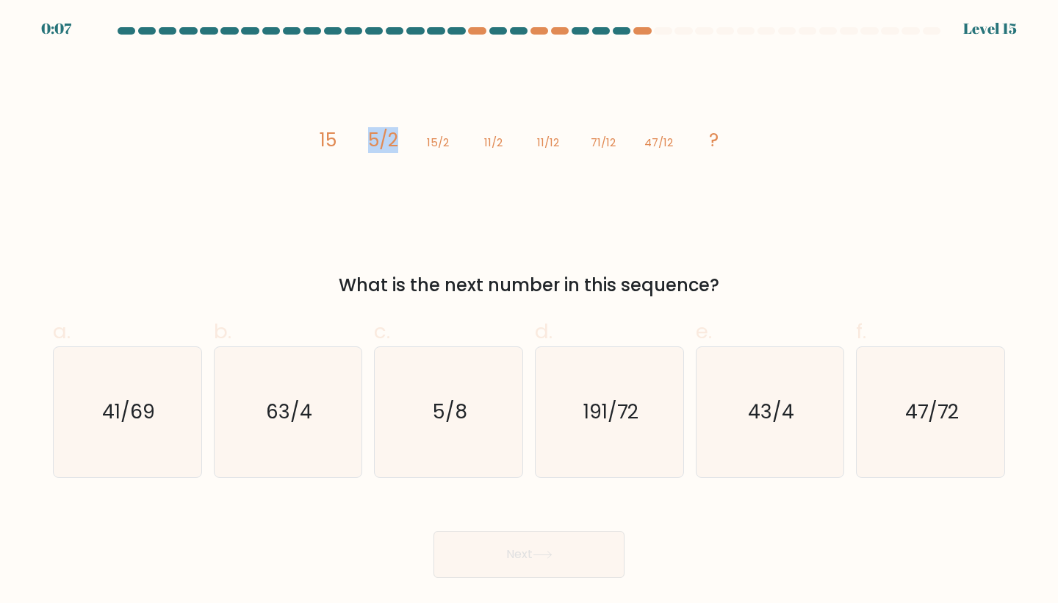
click at [395, 147] on tspan "5/2" at bounding box center [383, 140] width 30 height 26
drag, startPoint x: 478, startPoint y: 149, endPoint x: 505, endPoint y: 151, distance: 26.5
click at [505, 151] on icon "image/svg+xml 15 5/2 15/2 11/2 11/12 71/12 47/12 ?" at bounding box center [529, 146] width 441 height 181
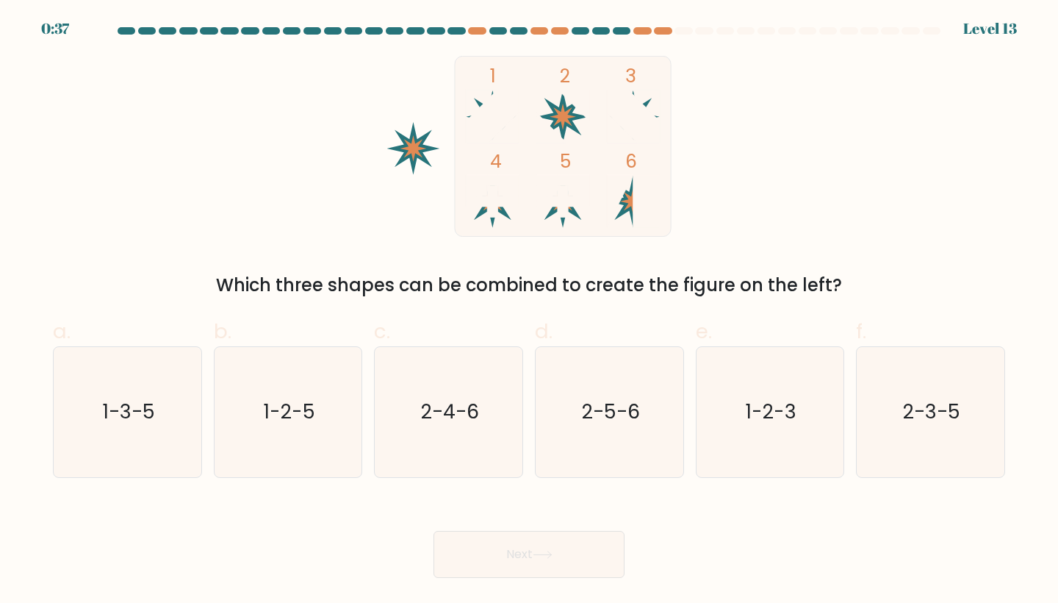
click at [586, 207] on rect at bounding box center [563, 146] width 216 height 180
click at [660, 29] on div at bounding box center [663, 30] width 18 height 7
click at [648, 29] on div at bounding box center [642, 30] width 18 height 7
click at [665, 32] on div at bounding box center [663, 30] width 18 height 7
click at [772, 179] on div "1 2 3 4 5 6 Which three shapes can be combined to create the figure on the left?" at bounding box center [529, 177] width 970 height 243
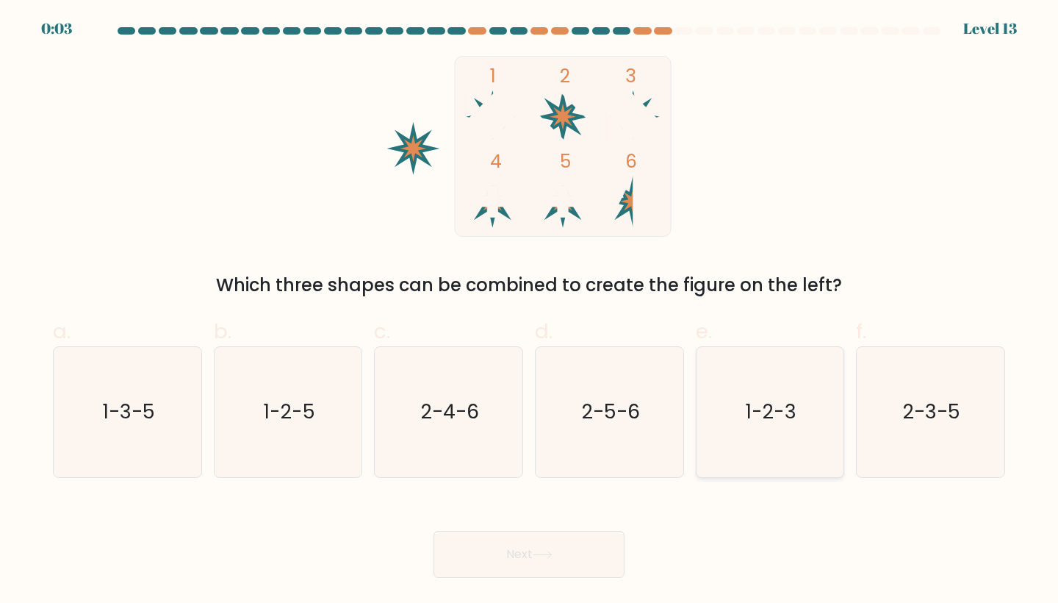
click at [768, 396] on icon "1-2-3" at bounding box center [771, 412] width 130 height 130
click at [530, 311] on input "e. 1-2-3" at bounding box center [529, 306] width 1 height 10
radio input "true"
click at [557, 548] on button "Next" at bounding box center [529, 554] width 191 height 47
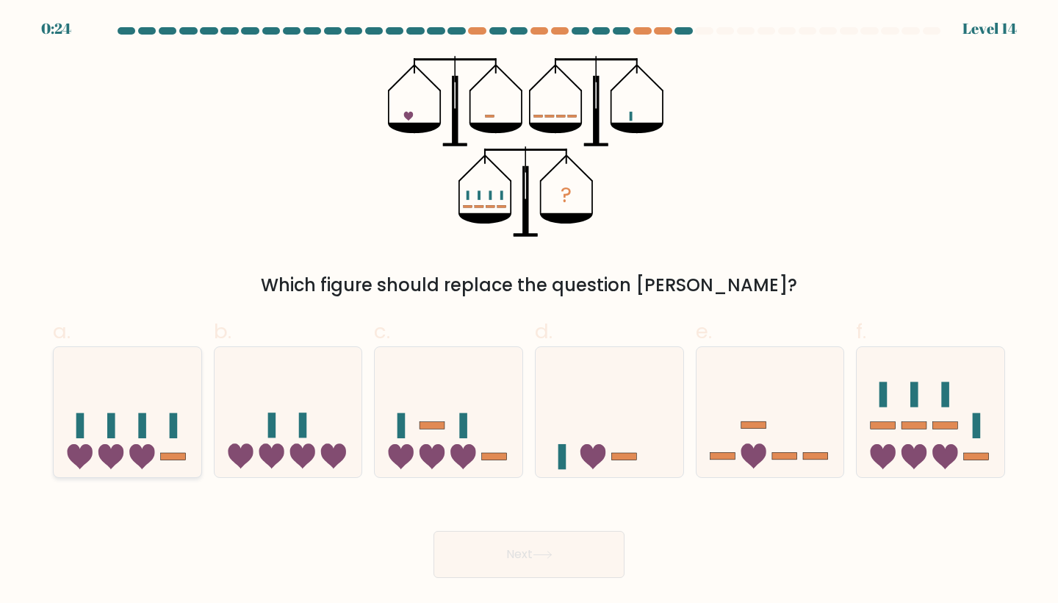
click at [111, 448] on icon at bounding box center [110, 456] width 25 height 25
click at [529, 311] on input "a." at bounding box center [529, 306] width 1 height 10
radio input "true"
click at [490, 549] on button "Next" at bounding box center [529, 554] width 191 height 47
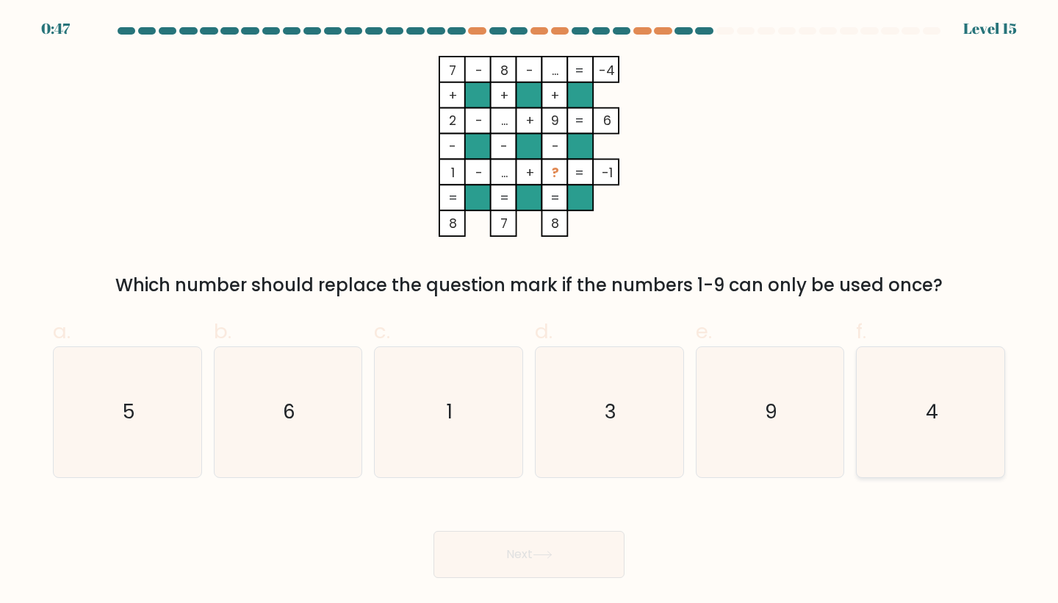
click at [938, 412] on text "4" at bounding box center [932, 411] width 12 height 27
click at [530, 311] on input "f. 4" at bounding box center [529, 306] width 1 height 10
radio input "true"
click at [541, 570] on button "Next" at bounding box center [529, 554] width 191 height 47
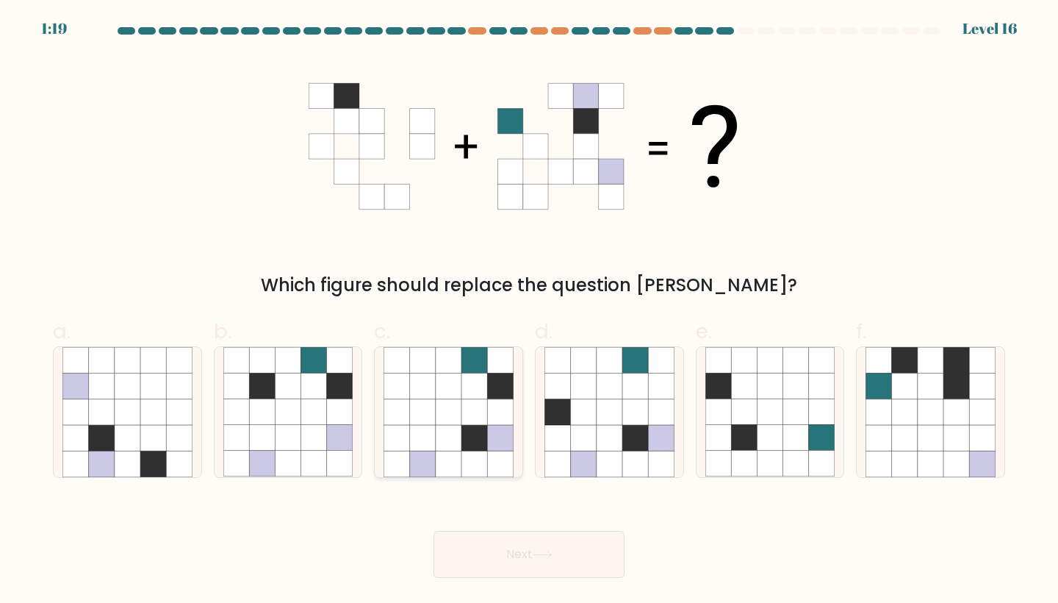
click at [480, 400] on icon at bounding box center [475, 412] width 26 height 26
click at [529, 311] on input "c." at bounding box center [529, 306] width 1 height 10
radio input "true"
click at [498, 550] on button "Next" at bounding box center [529, 554] width 191 height 47
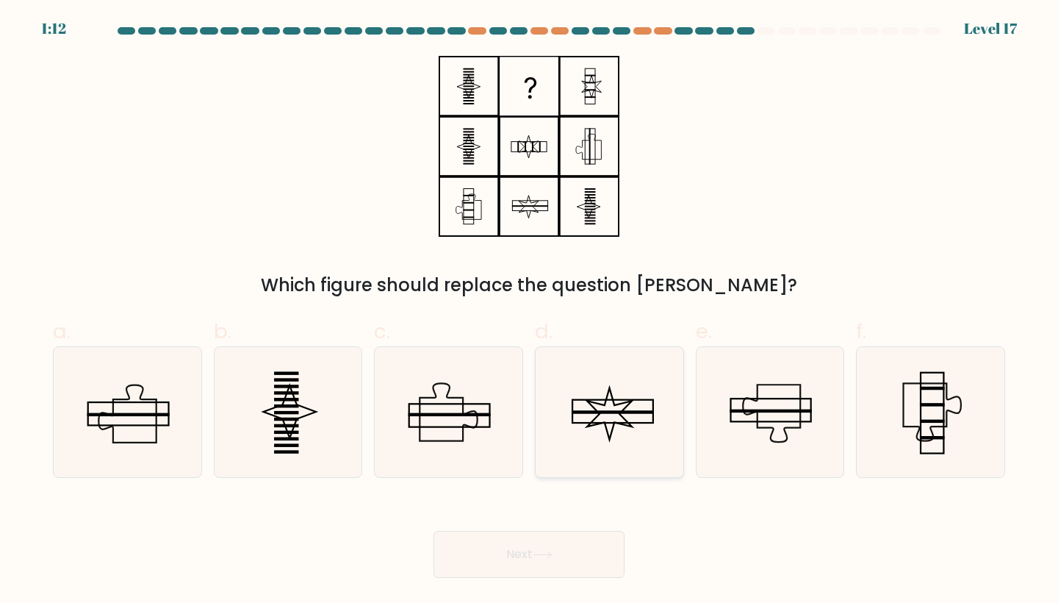
click at [614, 426] on icon at bounding box center [610, 412] width 130 height 130
click at [530, 311] on input "d." at bounding box center [529, 306] width 1 height 10
radio input "true"
click at [547, 556] on icon at bounding box center [543, 554] width 20 height 8
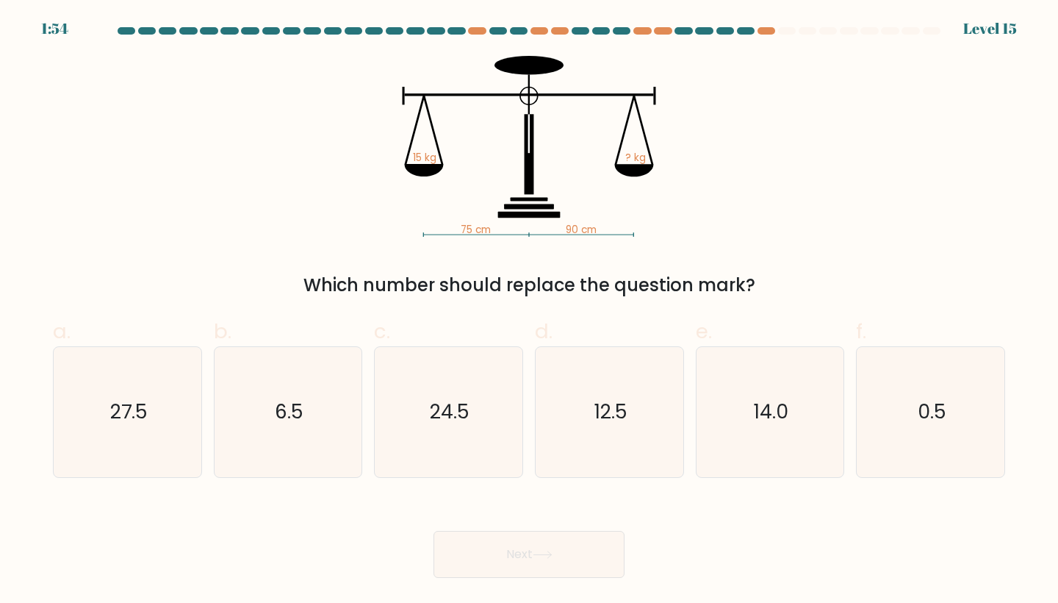
click at [652, 233] on icon "75 cm 90 cm 15 kg ? kg" at bounding box center [529, 146] width 441 height 181
click at [645, 375] on icon "12.5" at bounding box center [610, 412] width 130 height 130
click at [530, 311] on input "d. 12.5" at bounding box center [529, 306] width 1 height 10
radio input "true"
click at [575, 548] on button "Next" at bounding box center [529, 554] width 191 height 47
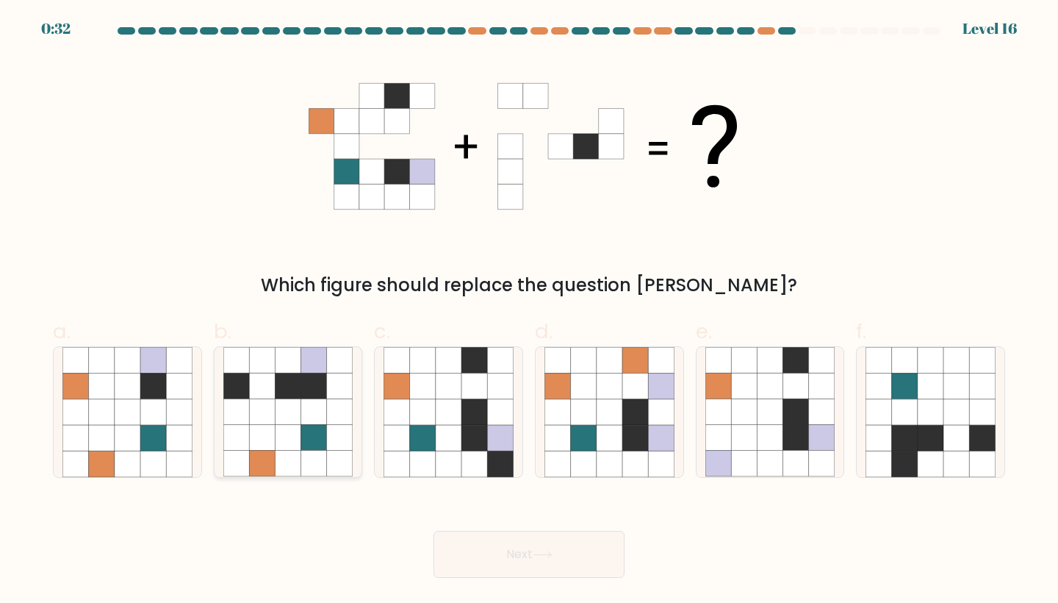
click at [315, 415] on icon at bounding box center [314, 412] width 26 height 26
click at [529, 311] on input "b." at bounding box center [529, 306] width 1 height 10
radio input "true"
click at [513, 542] on button "Next" at bounding box center [529, 554] width 191 height 47
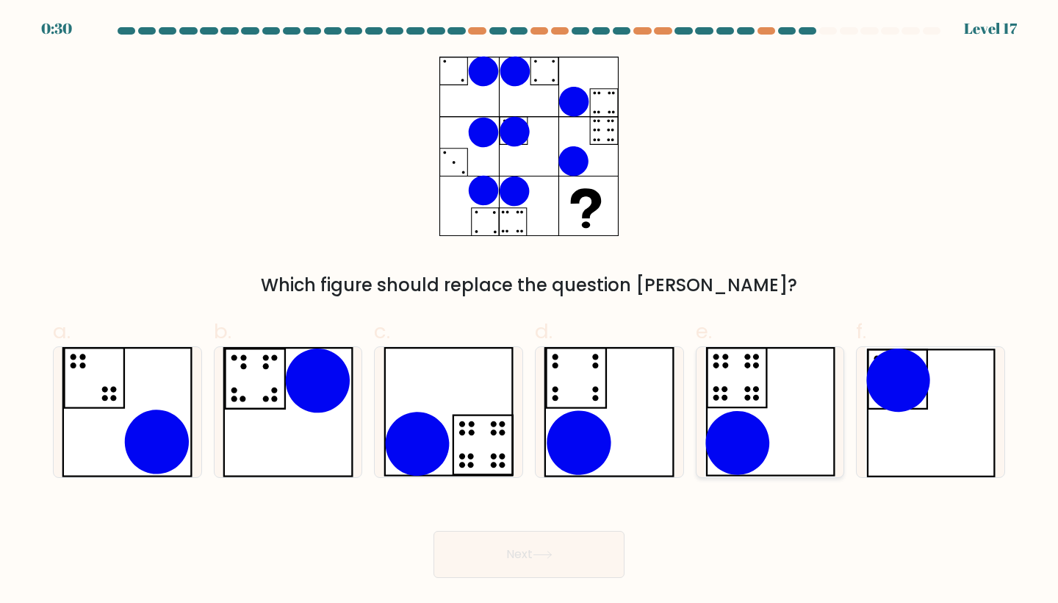
click at [779, 409] on icon at bounding box center [771, 412] width 132 height 130
click at [530, 311] on input "e." at bounding box center [529, 306] width 1 height 10
radio input "true"
click at [549, 576] on button "Next" at bounding box center [529, 554] width 191 height 47
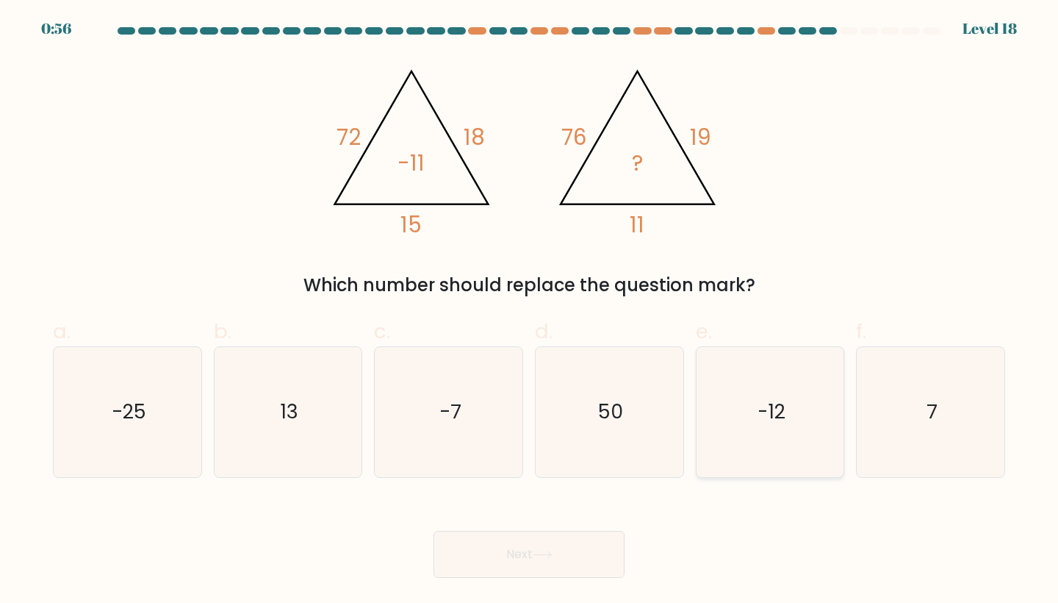
click at [753, 400] on icon "-12" at bounding box center [771, 412] width 130 height 130
click at [530, 311] on input "e. -12" at bounding box center [529, 306] width 1 height 10
radio input "true"
click at [564, 568] on button "Next" at bounding box center [529, 554] width 191 height 47
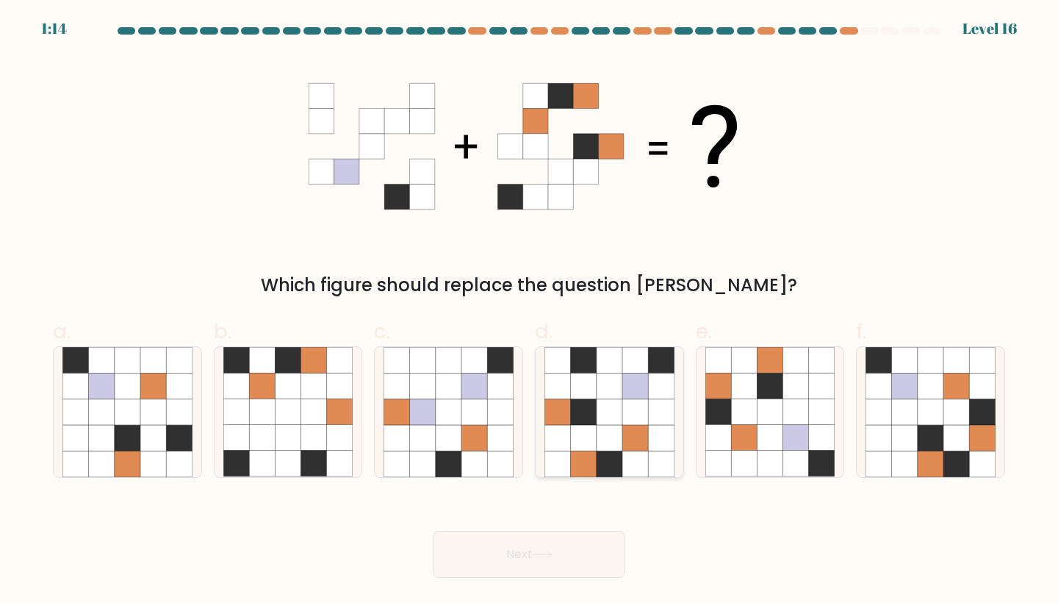
click at [656, 398] on icon at bounding box center [661, 386] width 26 height 26
click at [530, 311] on input "d." at bounding box center [529, 306] width 1 height 10
radio input "true"
click at [599, 565] on button "Next" at bounding box center [529, 554] width 191 height 47
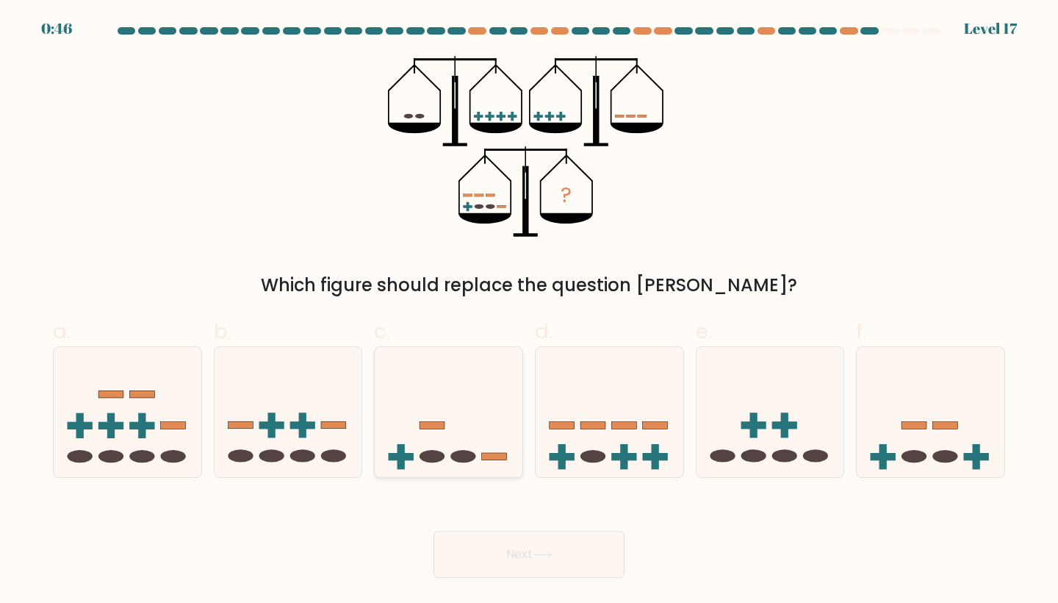
click at [485, 426] on icon at bounding box center [449, 412] width 148 height 122
click at [529, 311] on input "c." at bounding box center [529, 306] width 1 height 10
radio input "true"
click at [537, 559] on button "Next" at bounding box center [529, 554] width 191 height 47
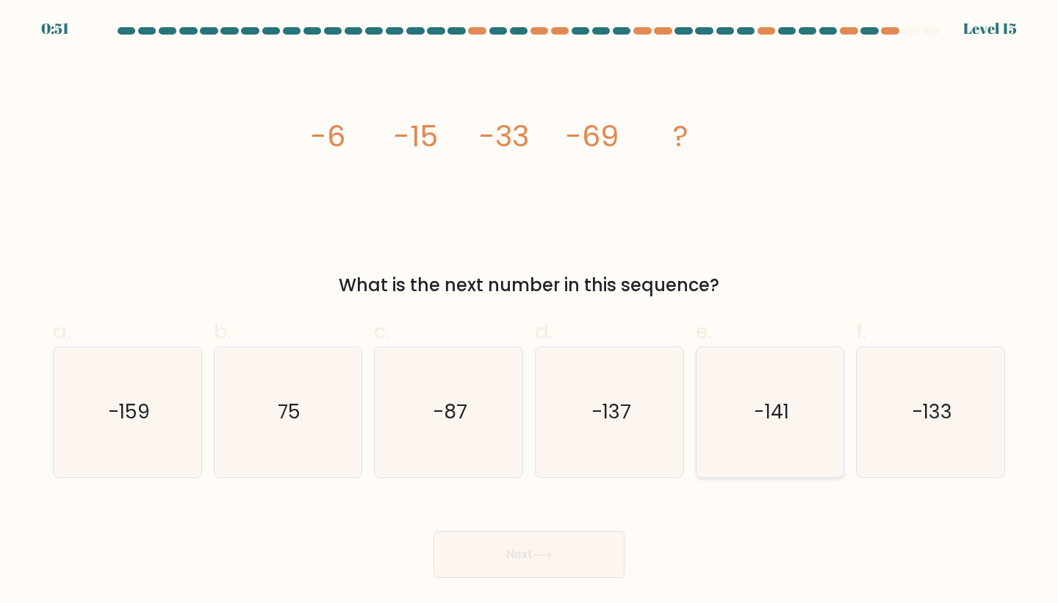
click at [726, 404] on icon "-141" at bounding box center [771, 412] width 130 height 130
click at [530, 311] on input "e. -141" at bounding box center [529, 306] width 1 height 10
radio input "true"
click at [532, 541] on button "Next" at bounding box center [529, 554] width 191 height 47
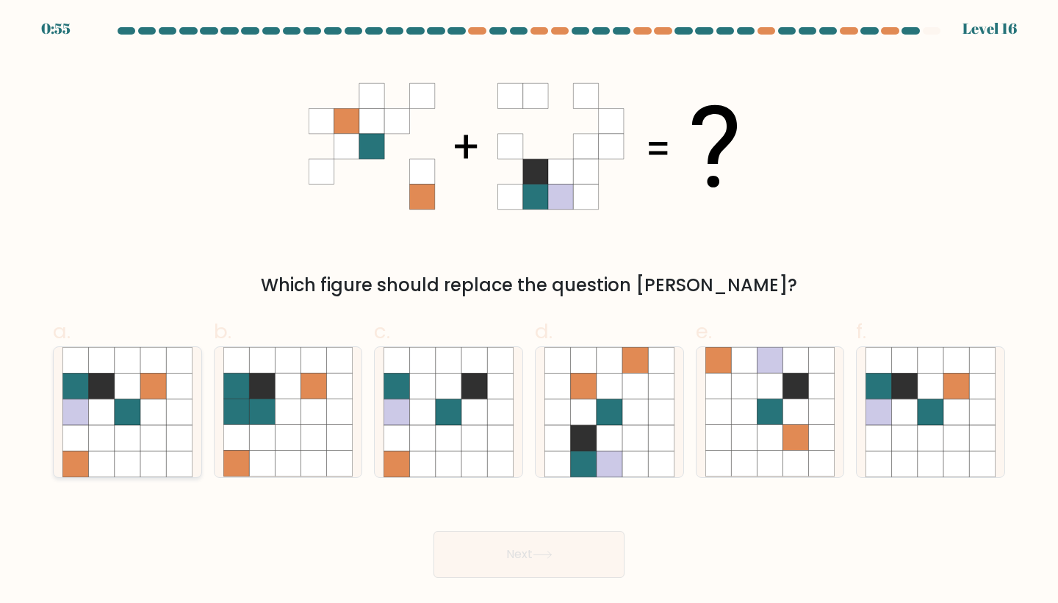
click at [186, 383] on icon at bounding box center [179, 386] width 26 height 26
click at [529, 311] on input "a." at bounding box center [529, 306] width 1 height 10
radio input "true"
click at [463, 551] on button "Next" at bounding box center [529, 554] width 191 height 47
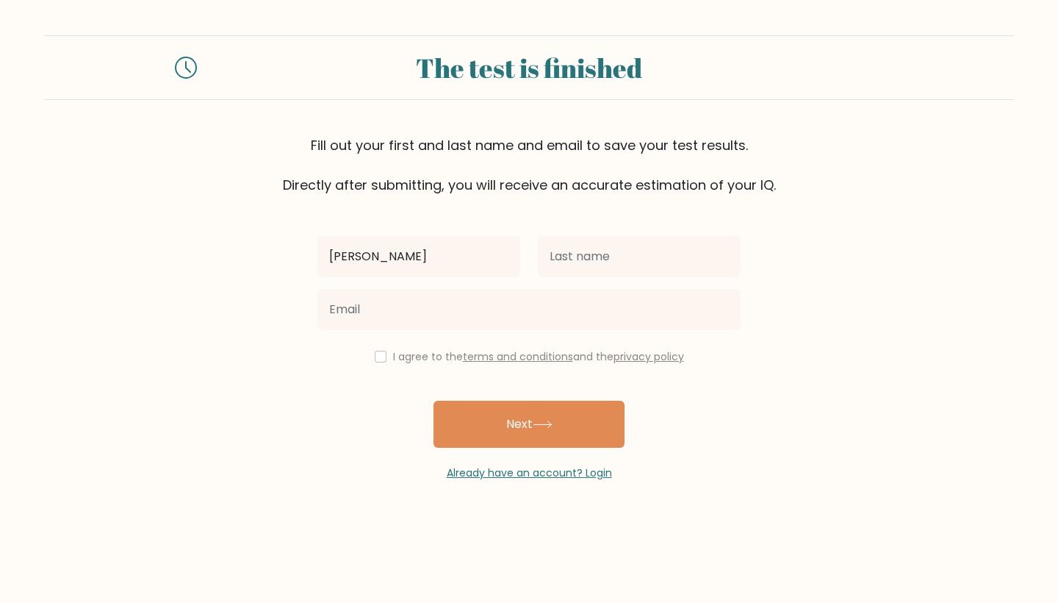
type input "[PERSON_NAME]"
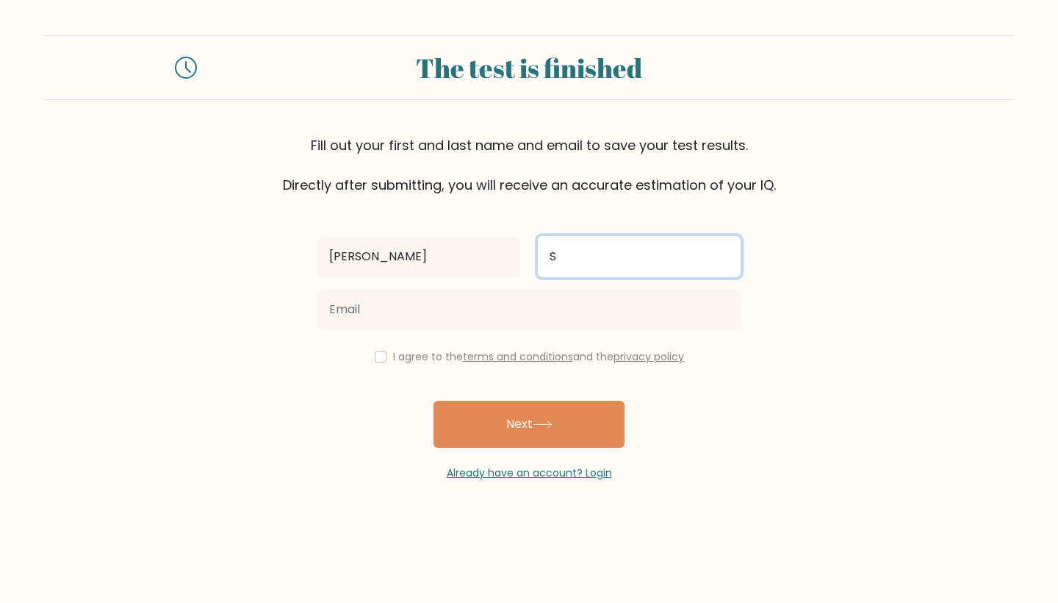
type input "S"
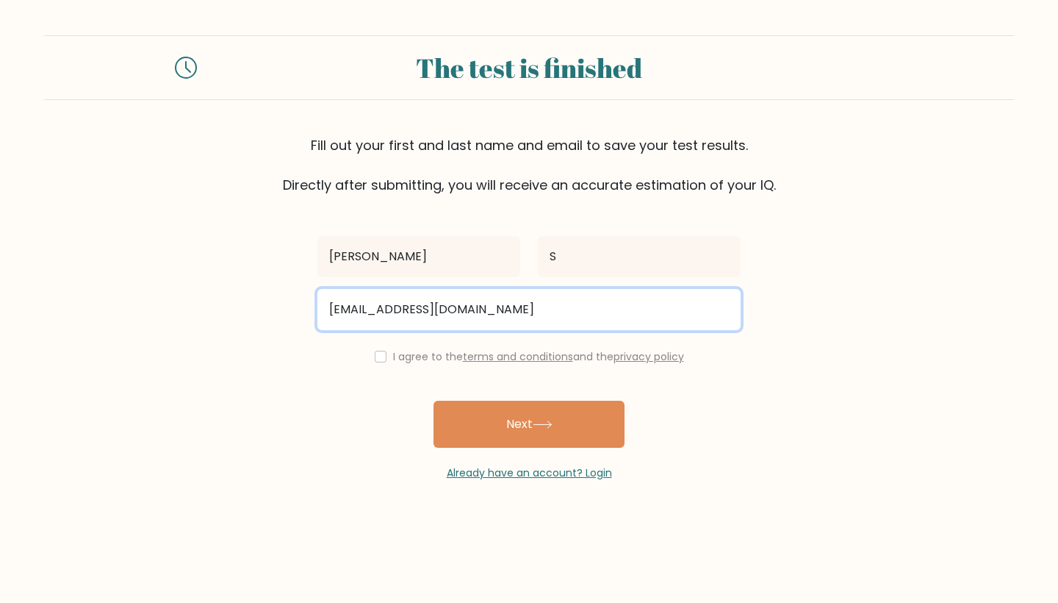
type input "[EMAIL_ADDRESS][DOMAIN_NAME]"
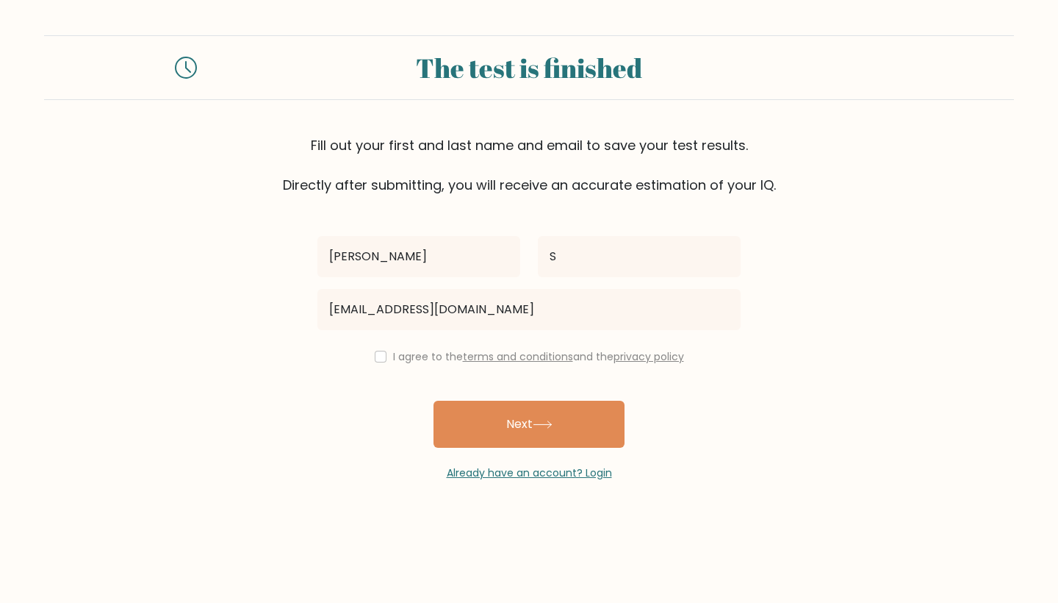
click at [378, 359] on input "checkbox" at bounding box center [381, 357] width 12 height 12
checkbox input "true"
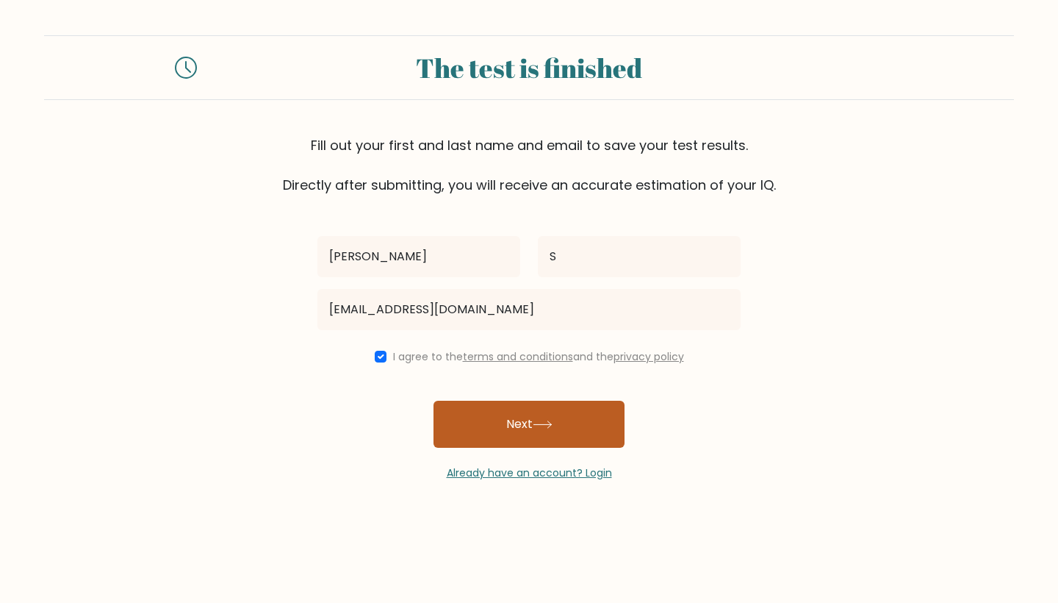
click at [476, 421] on button "Next" at bounding box center [529, 424] width 191 height 47
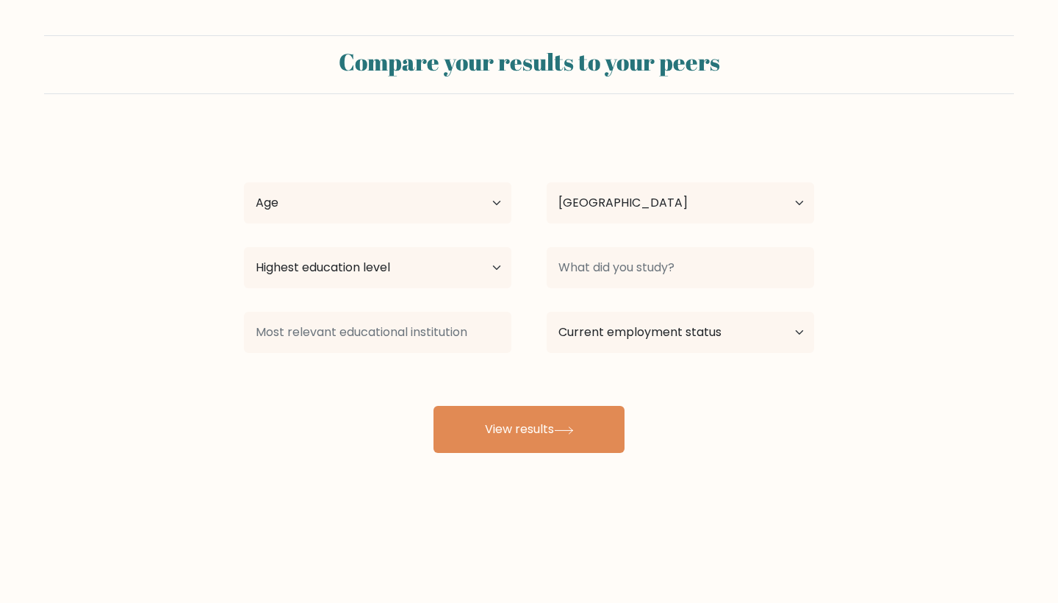
select select "CA"
click at [414, 142] on div "[PERSON_NAME] Age Under [DEMOGRAPHIC_DATA] [DEMOGRAPHIC_DATA] [DEMOGRAPHIC_DATA…" at bounding box center [529, 290] width 588 height 323
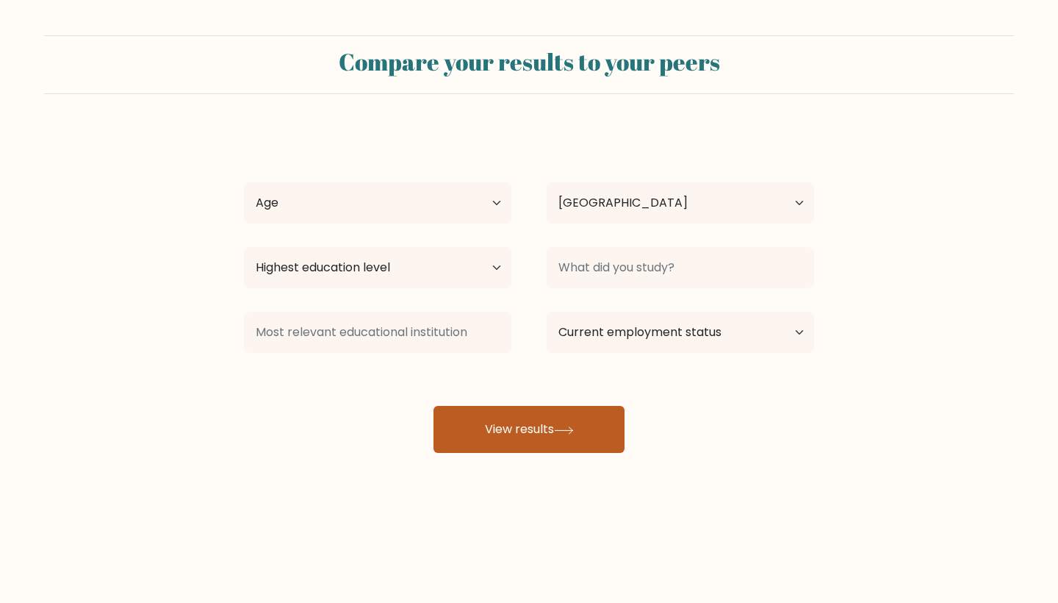
click at [540, 414] on button "View results" at bounding box center [529, 429] width 191 height 47
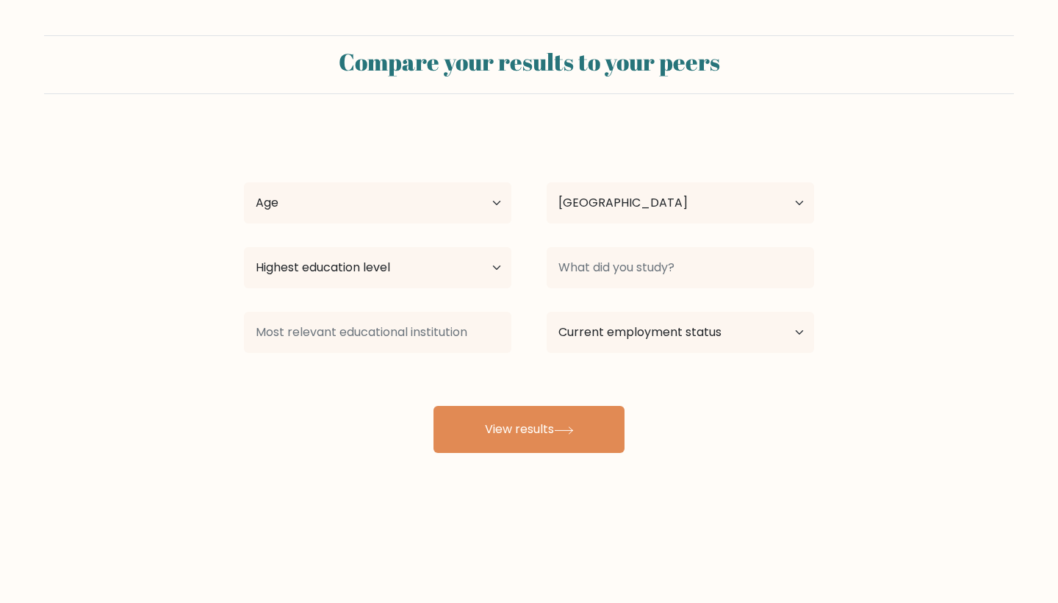
click at [366, 179] on div "Age Under 18 years old 18-24 years old 25-34 years old 35-44 years old 45-54 ye…" at bounding box center [377, 202] width 303 height 53
select select "18_24"
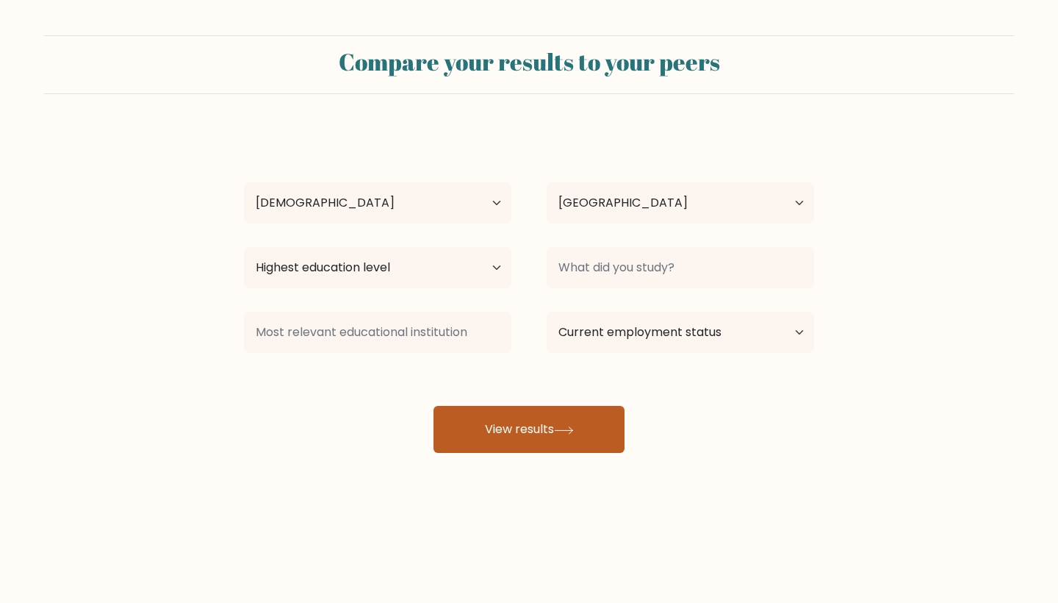
click at [500, 450] on button "View results" at bounding box center [529, 429] width 191 height 47
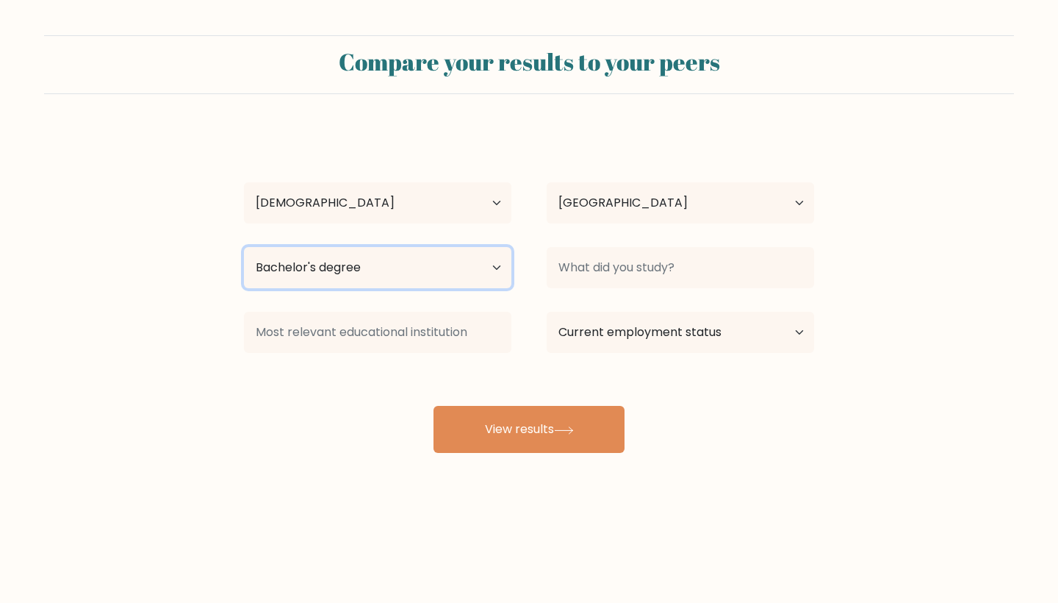
select select "doctoral_degree"
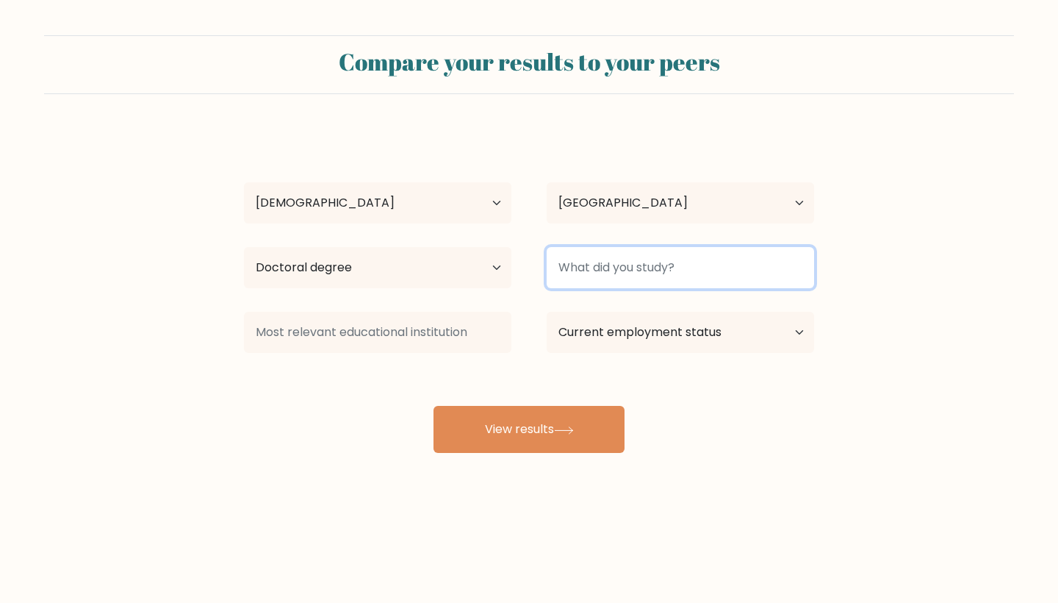
click at [644, 259] on input at bounding box center [681, 267] width 268 height 41
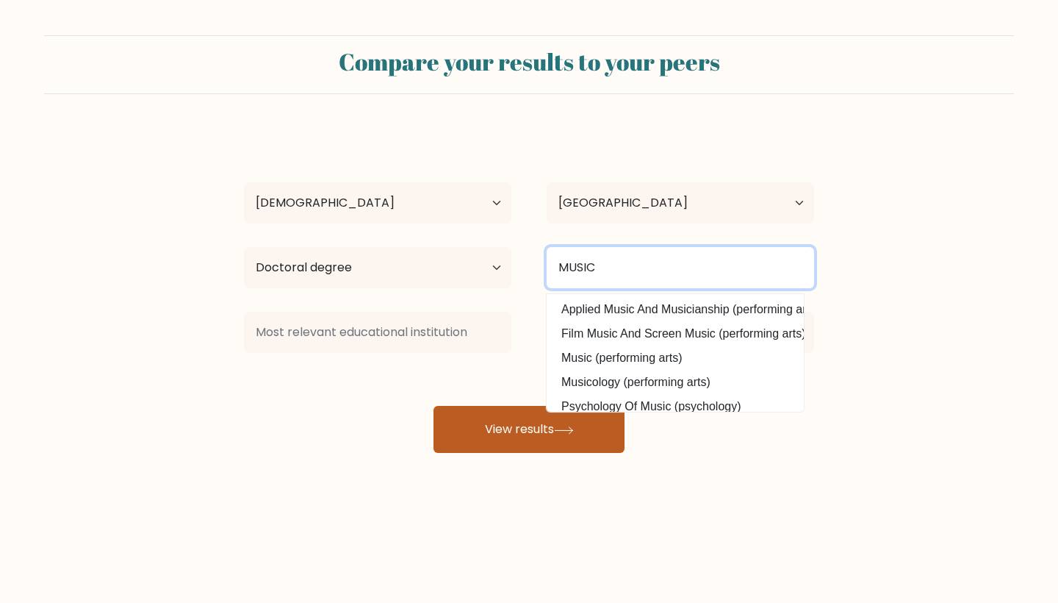
type input "MUSIC"
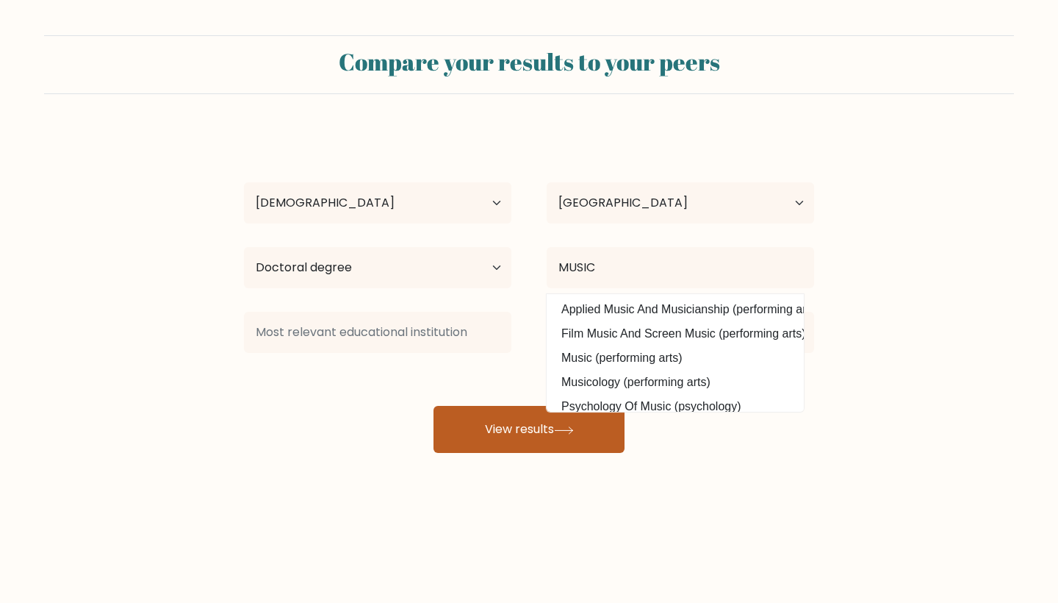
click at [540, 429] on button "View results" at bounding box center [529, 429] width 191 height 47
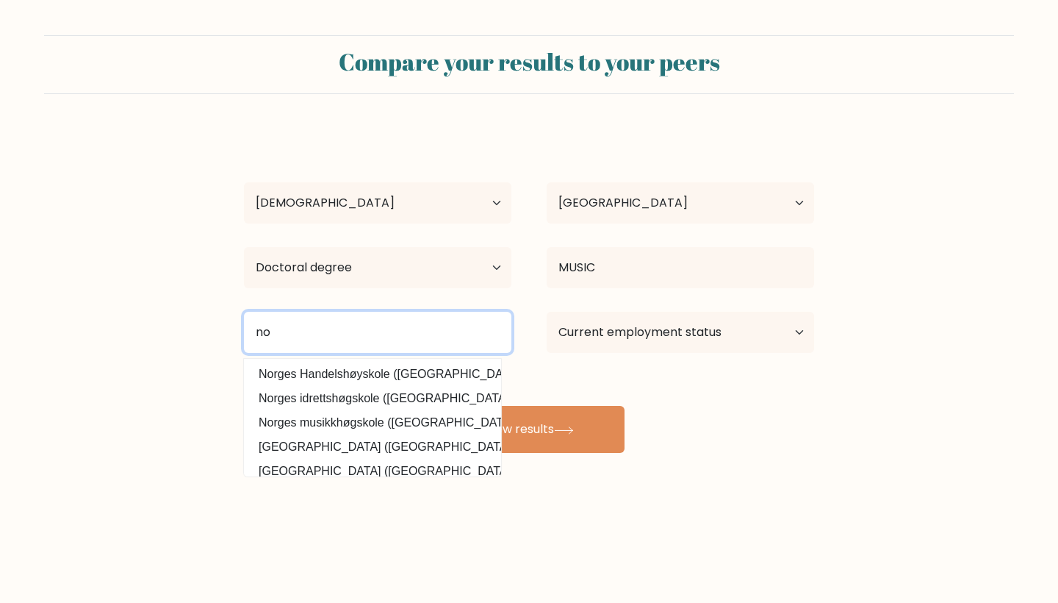
type input "no"
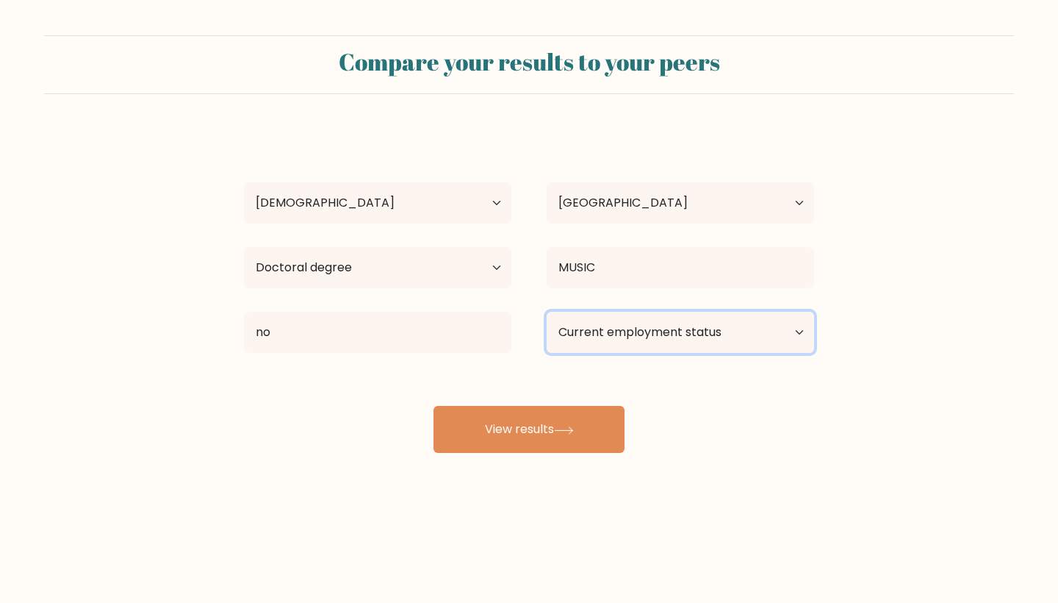
select select "retired"
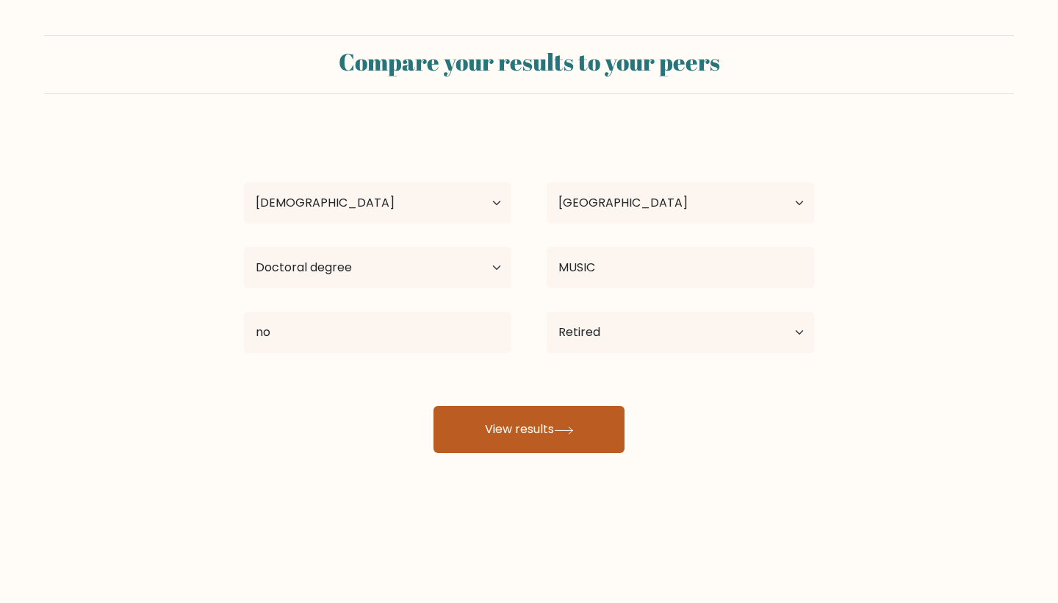
click at [556, 423] on button "View results" at bounding box center [529, 429] width 191 height 47
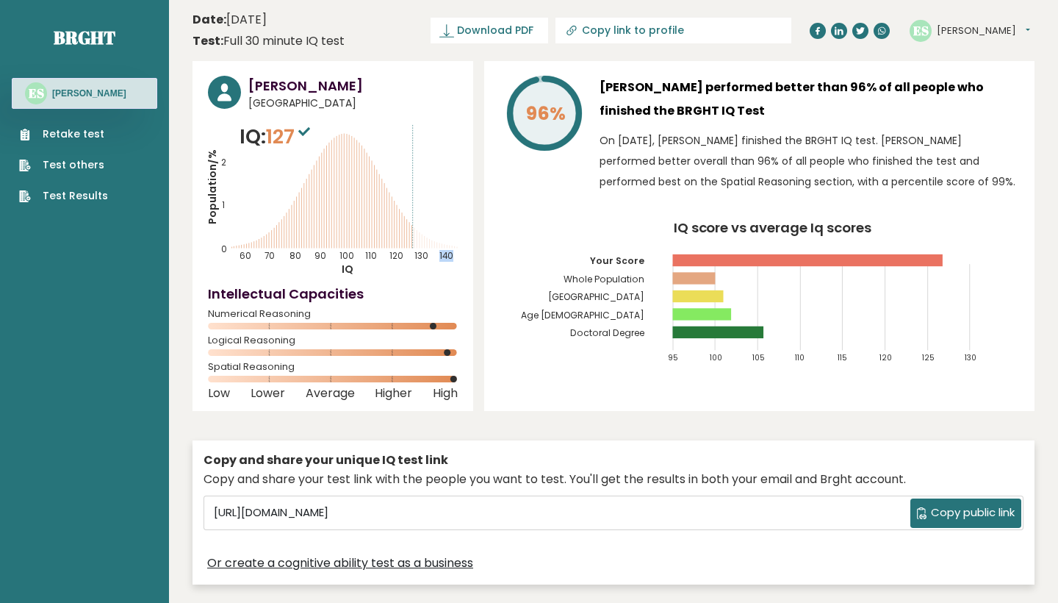
drag, startPoint x: 413, startPoint y: 124, endPoint x: 395, endPoint y: 126, distance: 18.4
click at [395, 126] on text "140" at bounding box center [336, 187] width 256 height 148
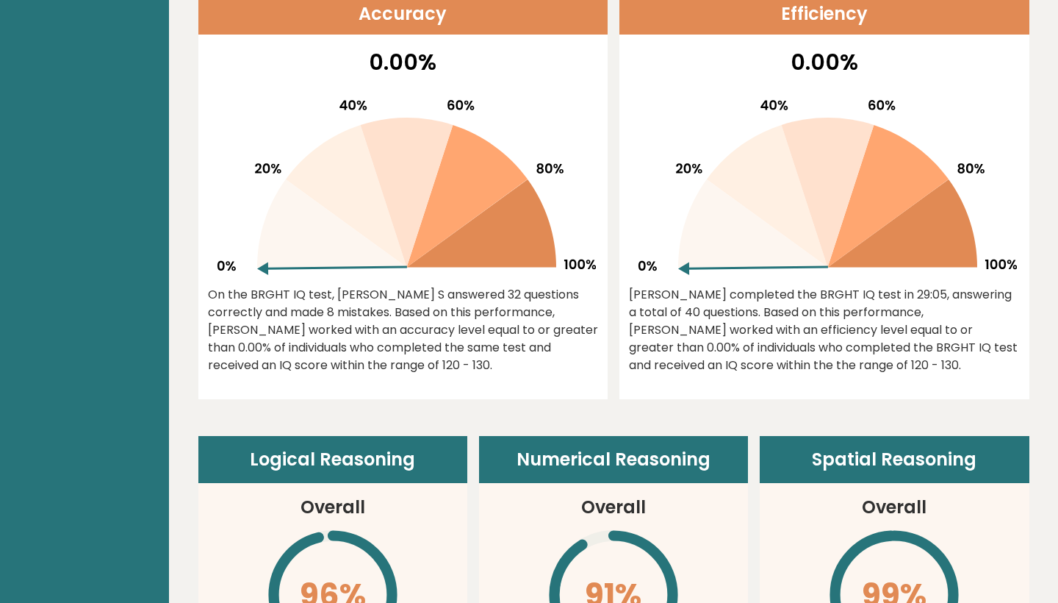
scroll to position [645, 0]
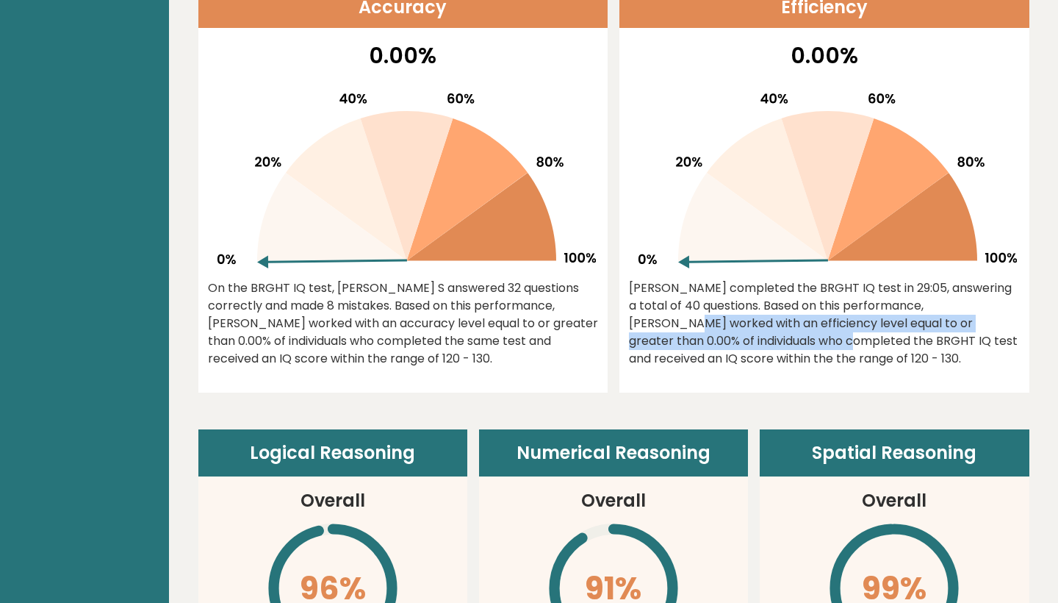
drag, startPoint x: 858, startPoint y: 304, endPoint x: 1012, endPoint y: 321, distance: 155.3
click at [1012, 321] on div "[PERSON_NAME] completed the BRGHT IQ test in 29:05, answering a total of 40 que…" at bounding box center [824, 323] width 391 height 88
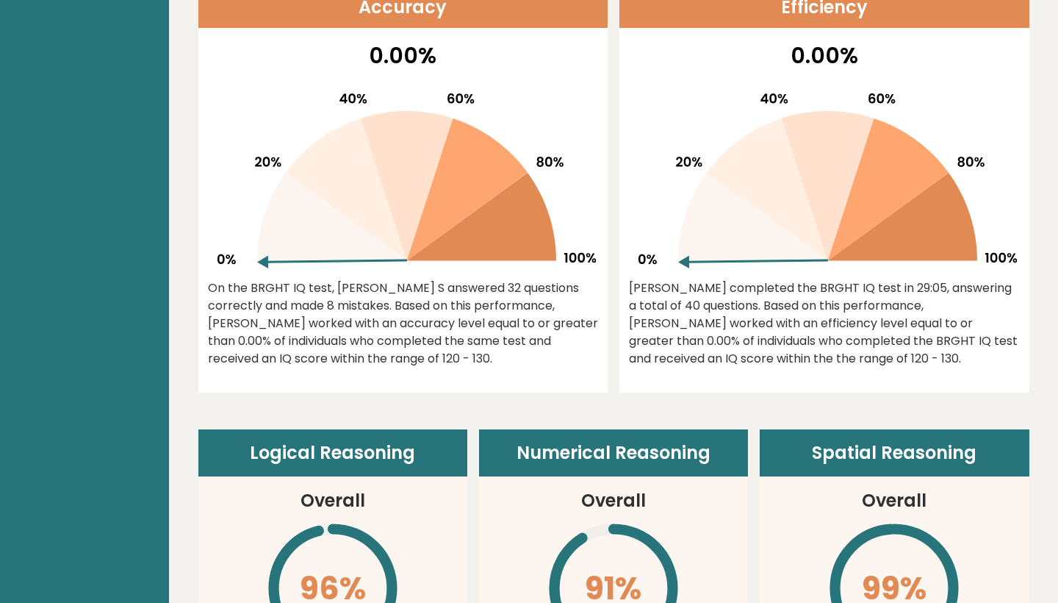
click at [480, 329] on div "On the BRGHT IQ test, [PERSON_NAME] S answered 32 questions correctly and made …" at bounding box center [403, 323] width 391 height 88
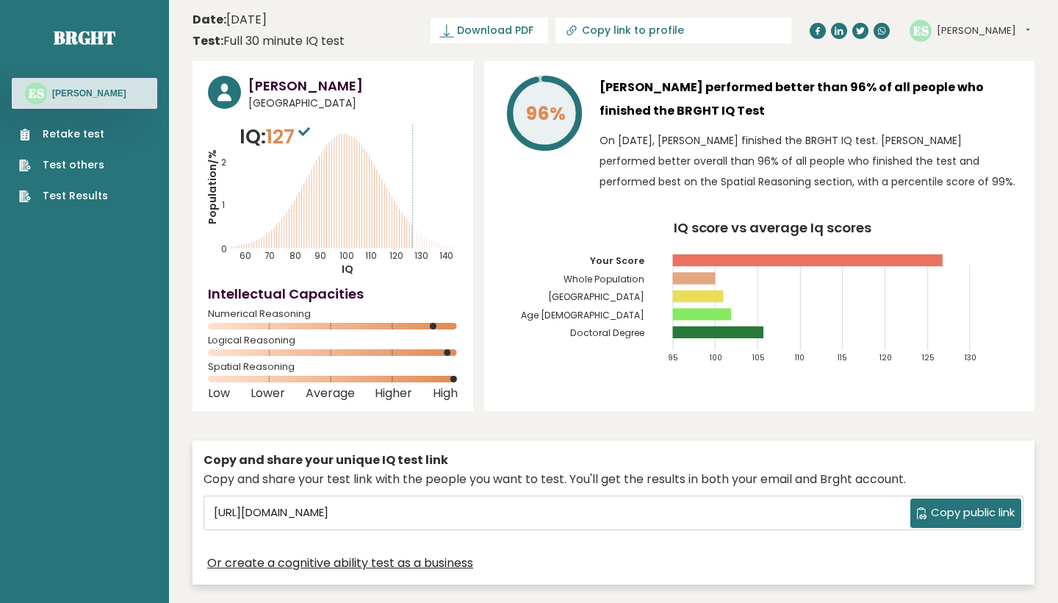
scroll to position [0, 0]
drag, startPoint x: 451, startPoint y: 378, endPoint x: 475, endPoint y: 377, distance: 23.6
click at [475, 377] on div "Ellie S Canada IQ: 127 Population/% IQ 0 1 2 60 70 80 90 100 110 120 130 140" at bounding box center [614, 326] width 842 height 531
click at [489, 26] on span "Download PDF" at bounding box center [495, 30] width 76 height 15
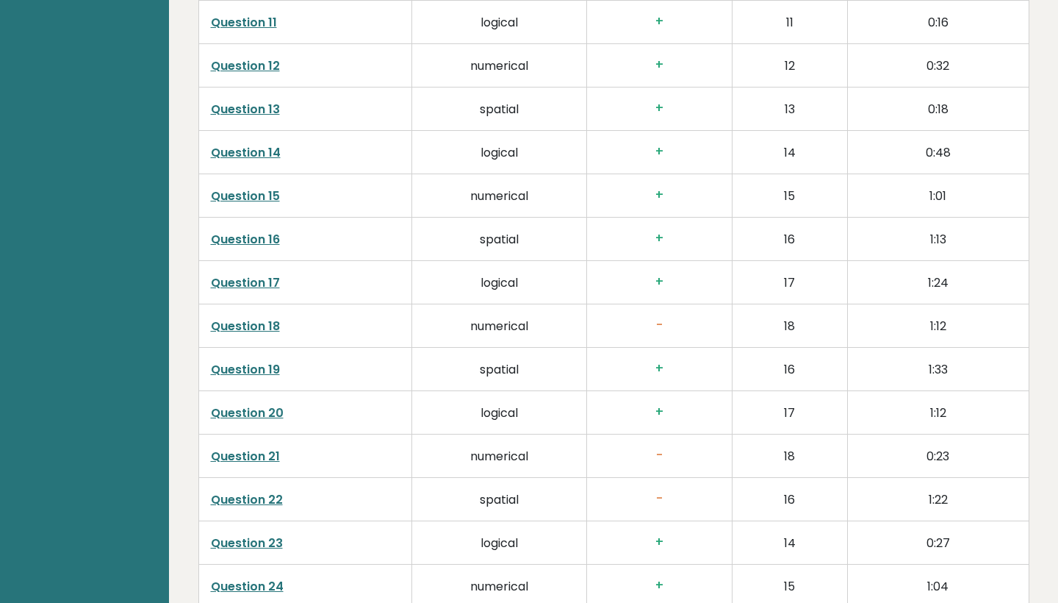
scroll to position [2763, 0]
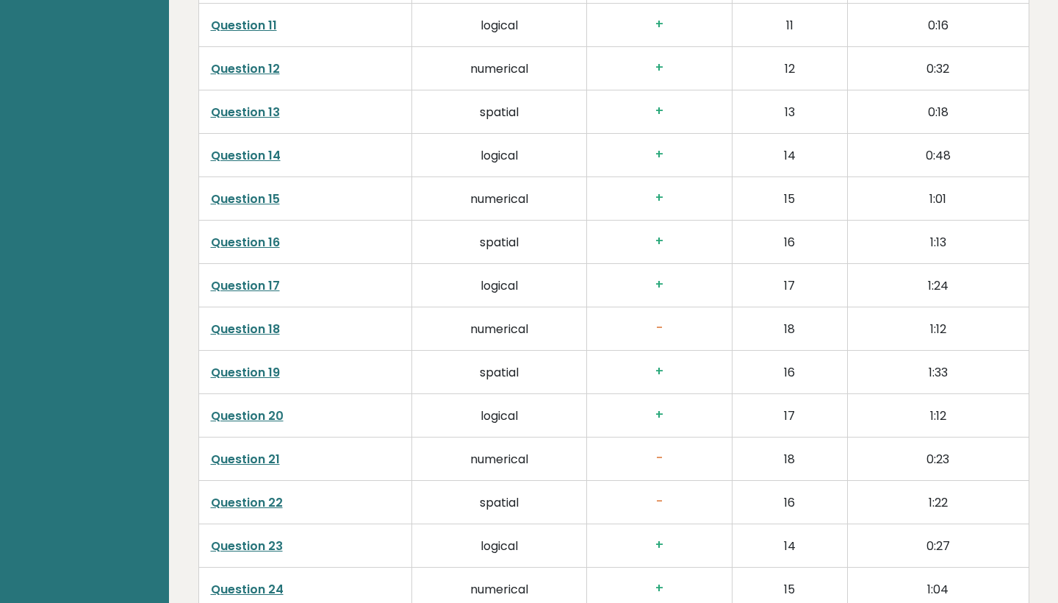
click at [262, 320] on link "Question 18" at bounding box center [245, 328] width 69 height 17
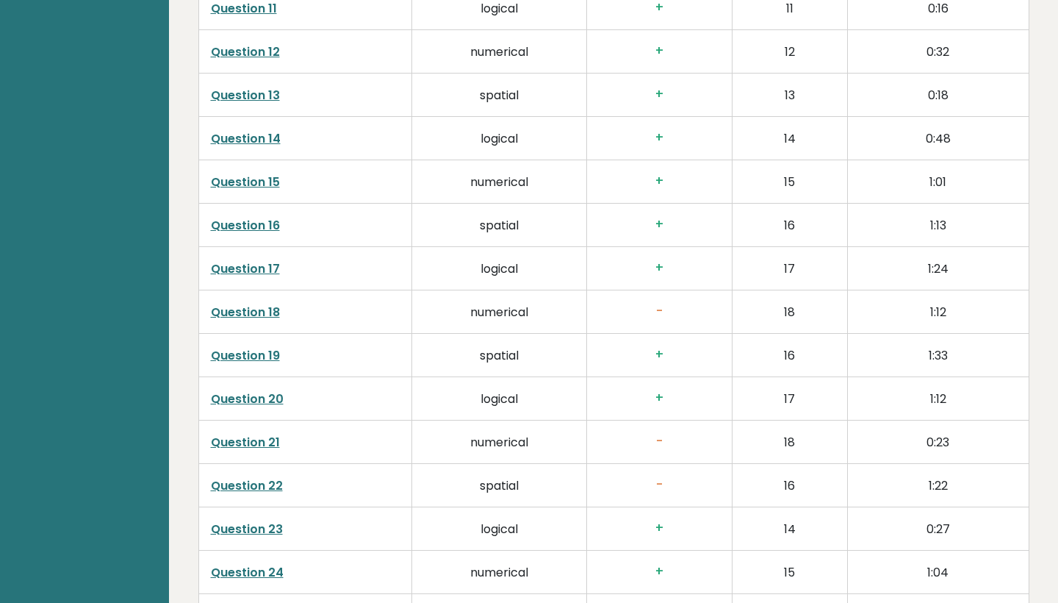
scroll to position [2782, 0]
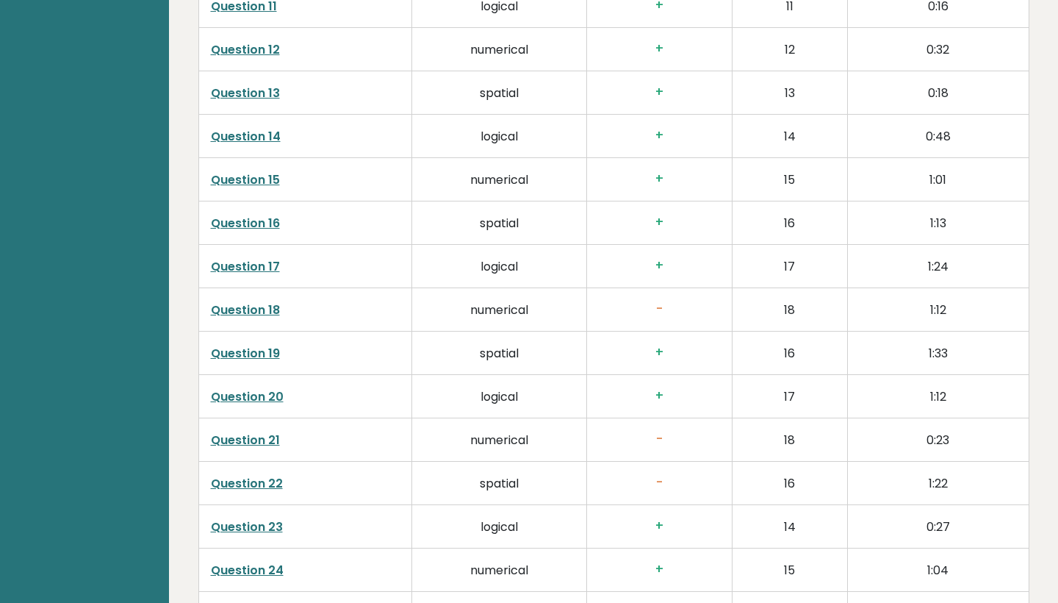
click at [262, 431] on link "Question 21" at bounding box center [245, 439] width 69 height 17
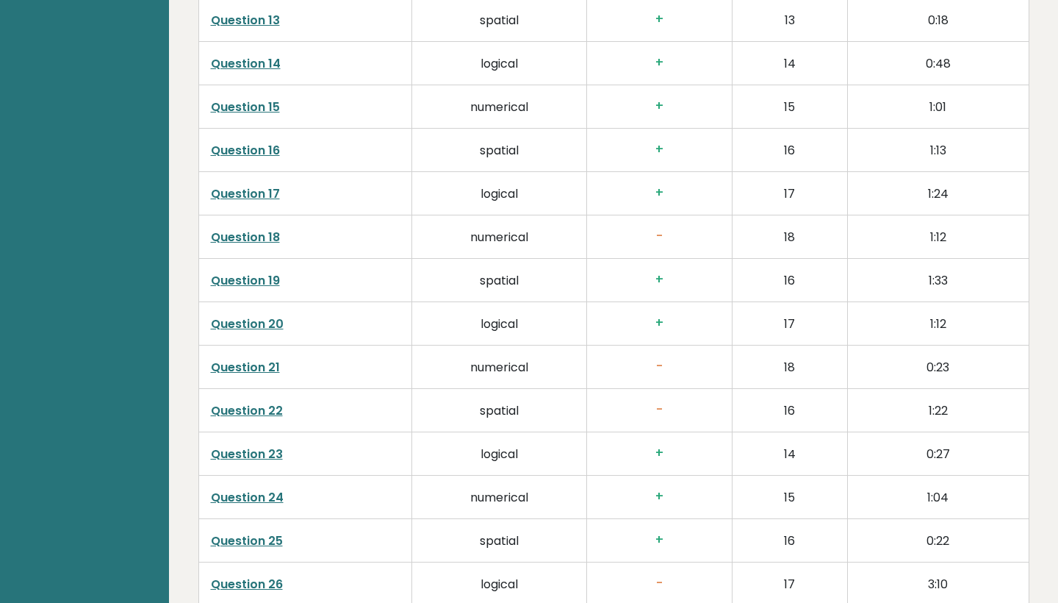
scroll to position [2868, 0]
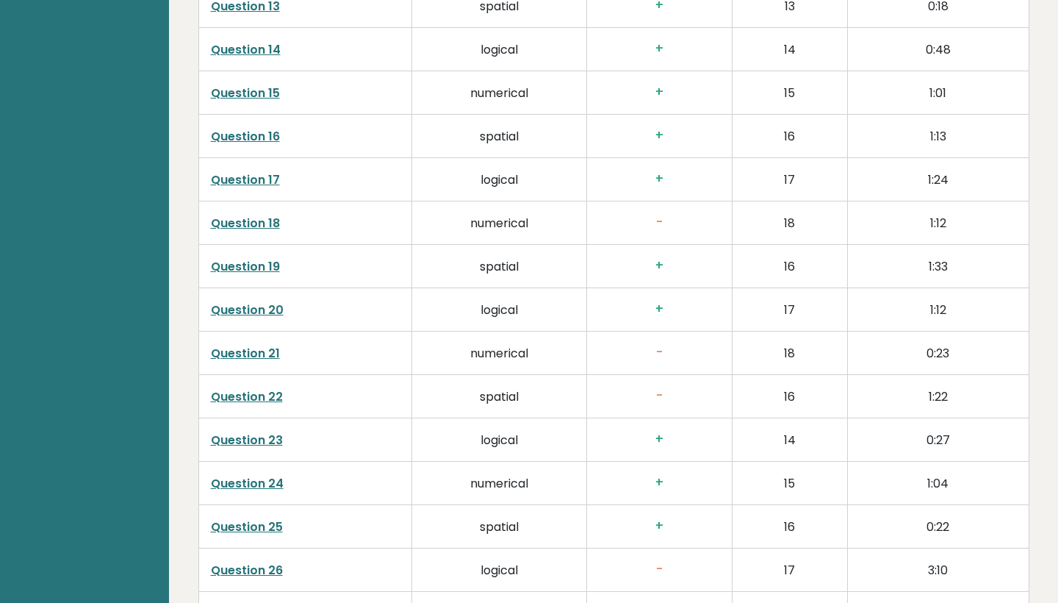
click at [259, 388] on link "Question 22" at bounding box center [247, 396] width 72 height 17
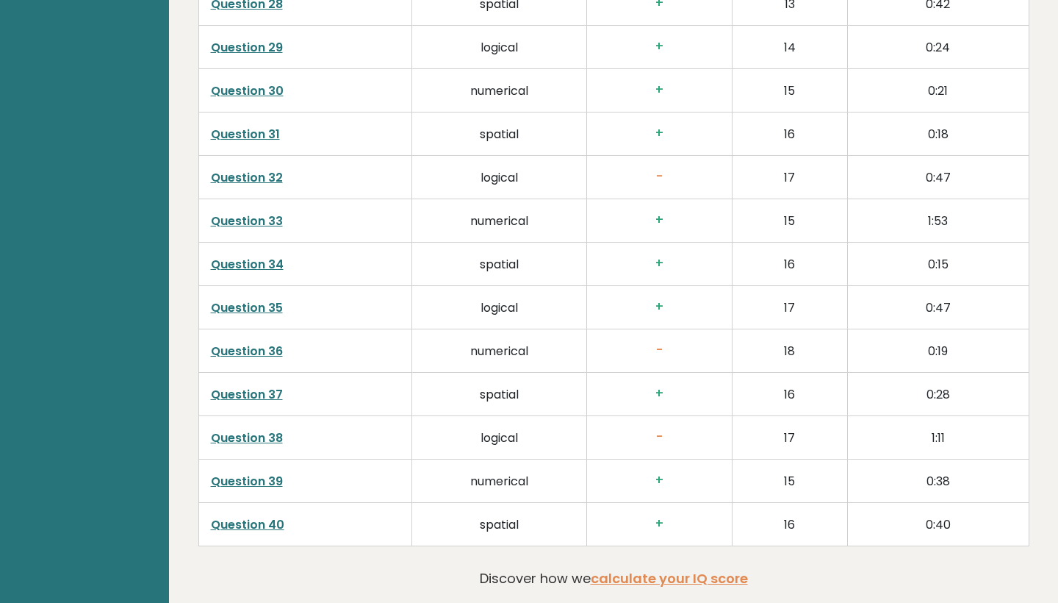
scroll to position [3520, 0]
click at [243, 473] on link "Question 39" at bounding box center [247, 481] width 72 height 17
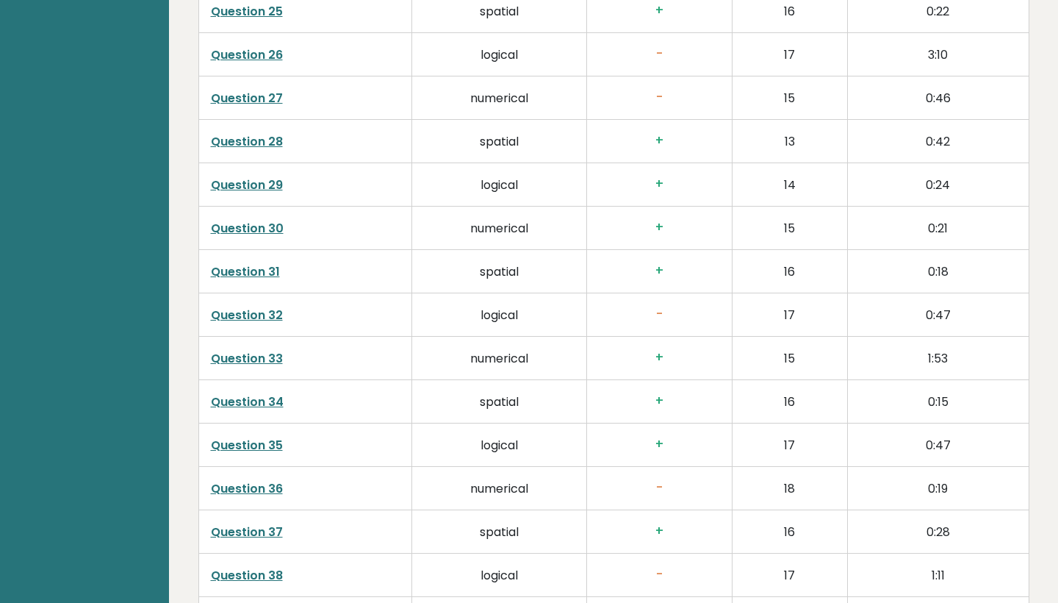
scroll to position [3331, 0]
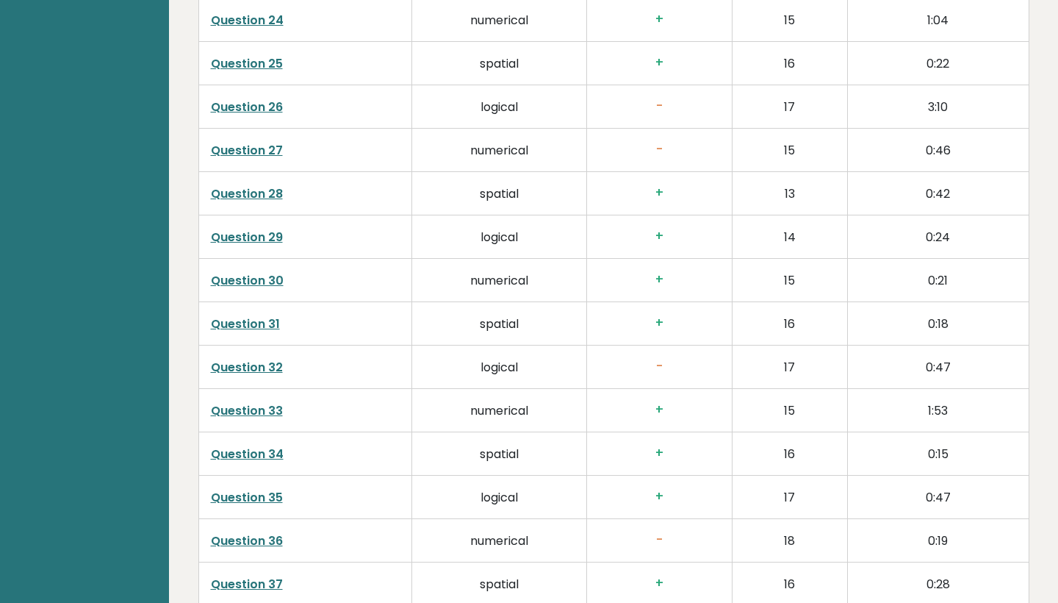
click at [259, 359] on link "Question 32" at bounding box center [247, 367] width 72 height 17
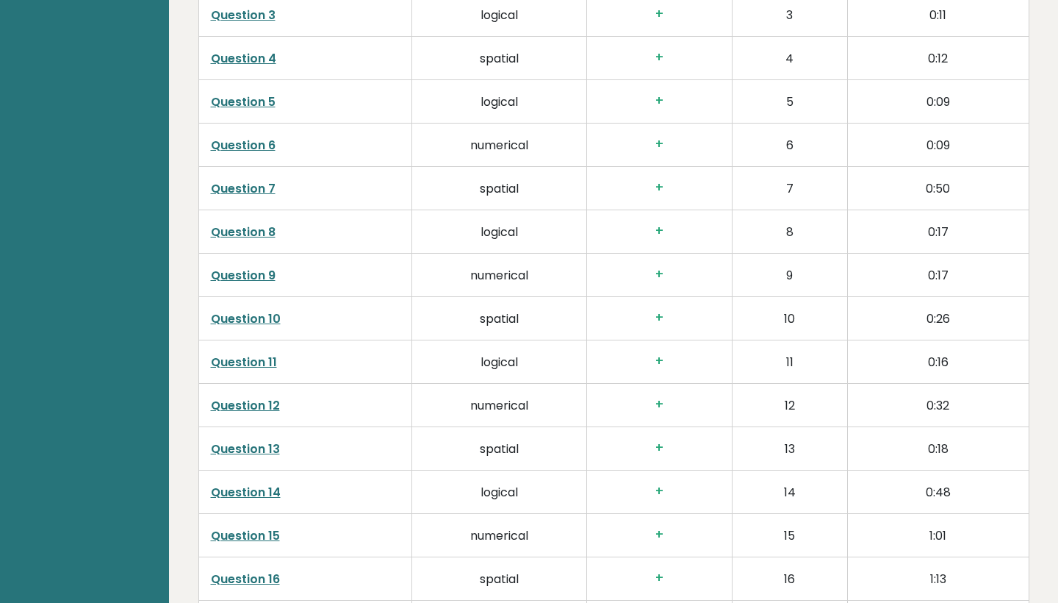
scroll to position [2522, 0]
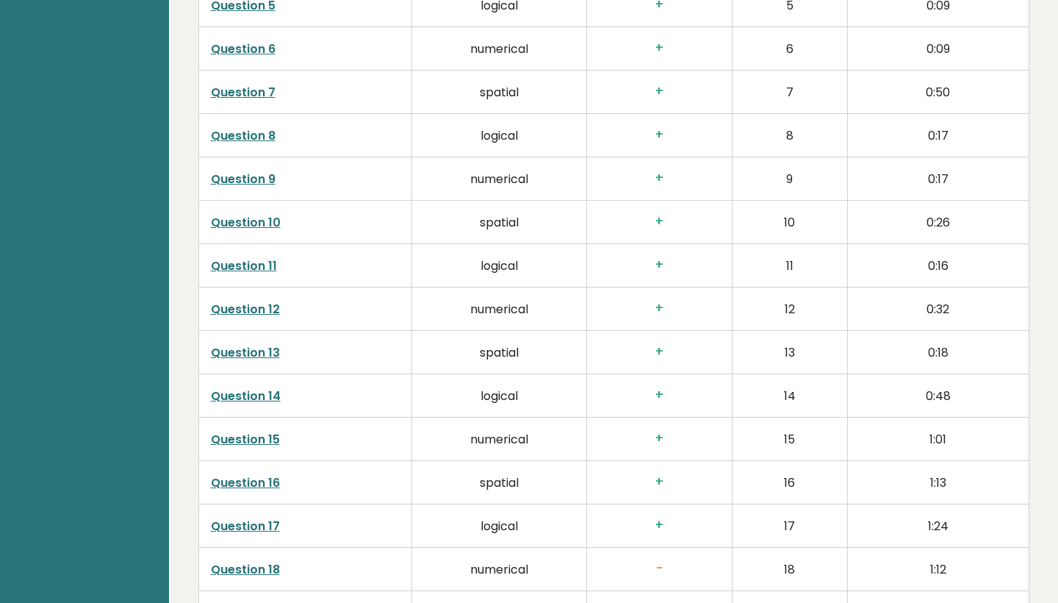
click at [263, 214] on link "Question 10" at bounding box center [246, 222] width 70 height 17
click at [268, 344] on link "Question 13" at bounding box center [245, 352] width 69 height 17
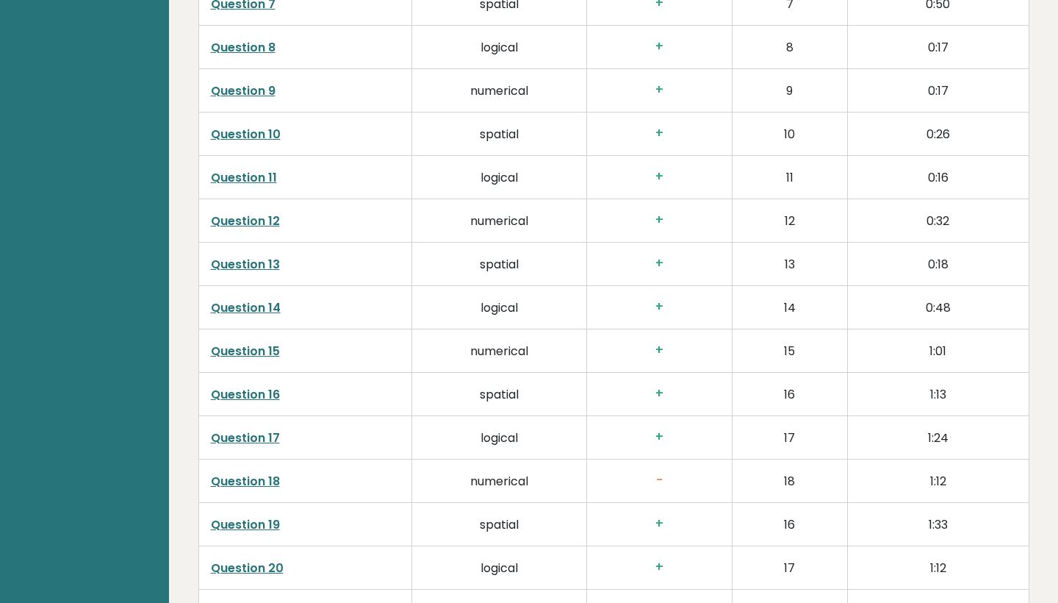
click at [254, 516] on link "Question 19" at bounding box center [245, 524] width 69 height 17
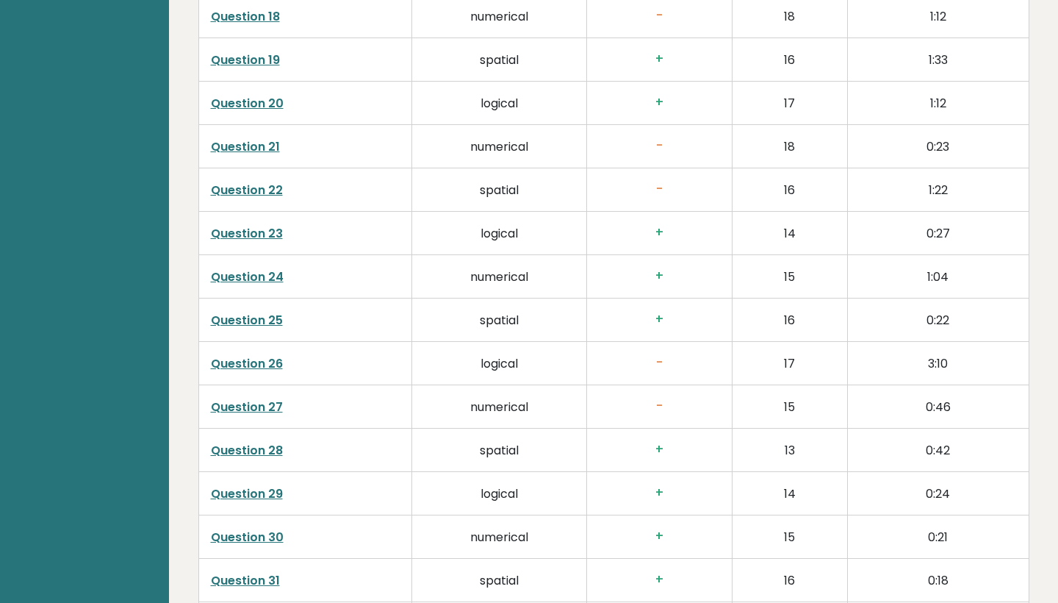
scroll to position [3076, 0]
click at [267, 440] on link "Question 28" at bounding box center [247, 448] width 72 height 17
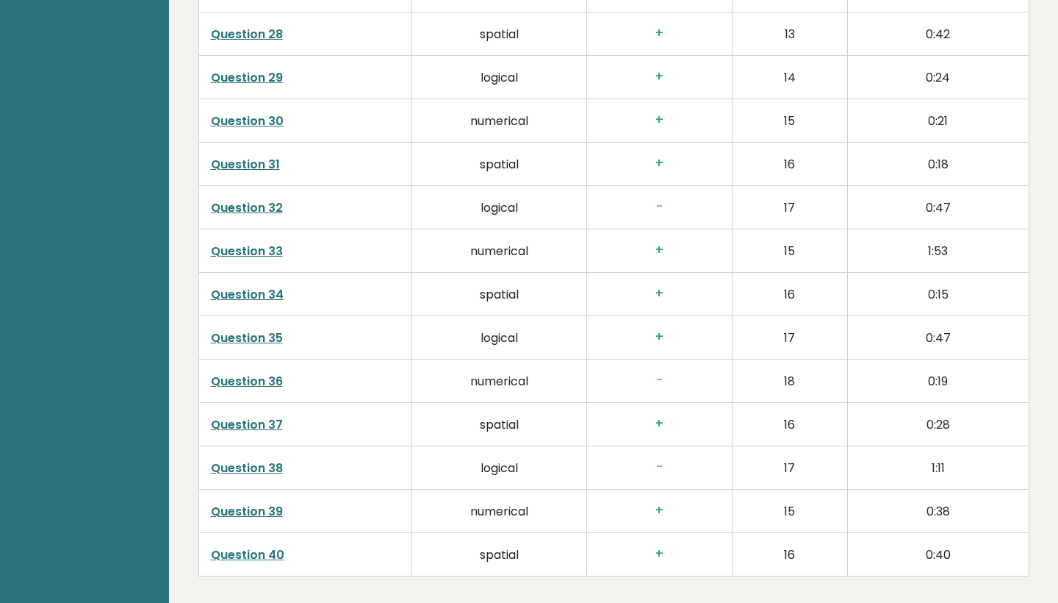
scroll to position [3492, 0]
click at [273, 545] on link "Question 40" at bounding box center [247, 553] width 73 height 17
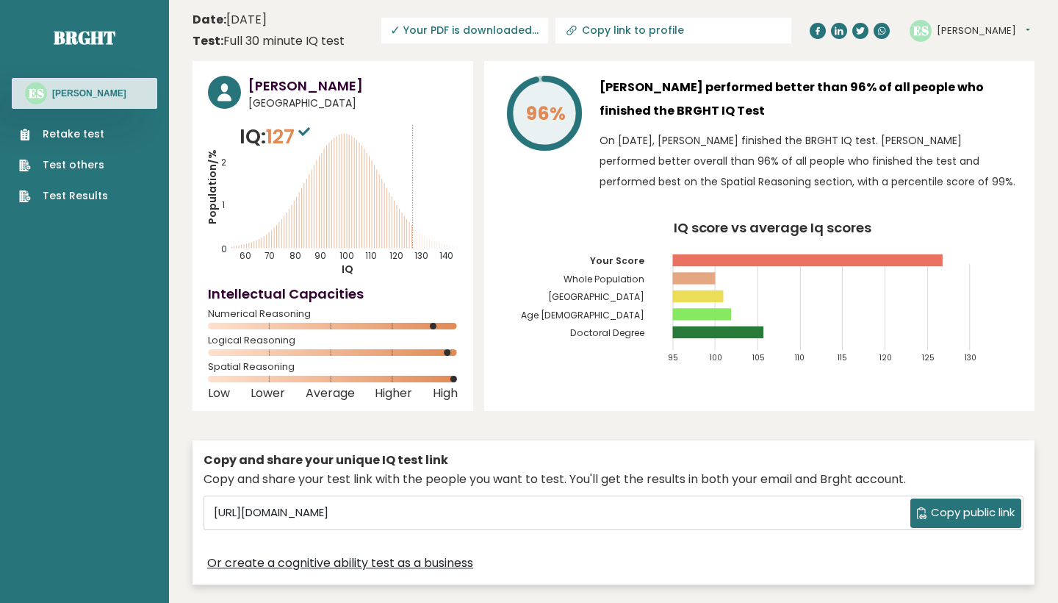
scroll to position [0, 0]
click at [54, 130] on link "Retake test" at bounding box center [63, 133] width 89 height 15
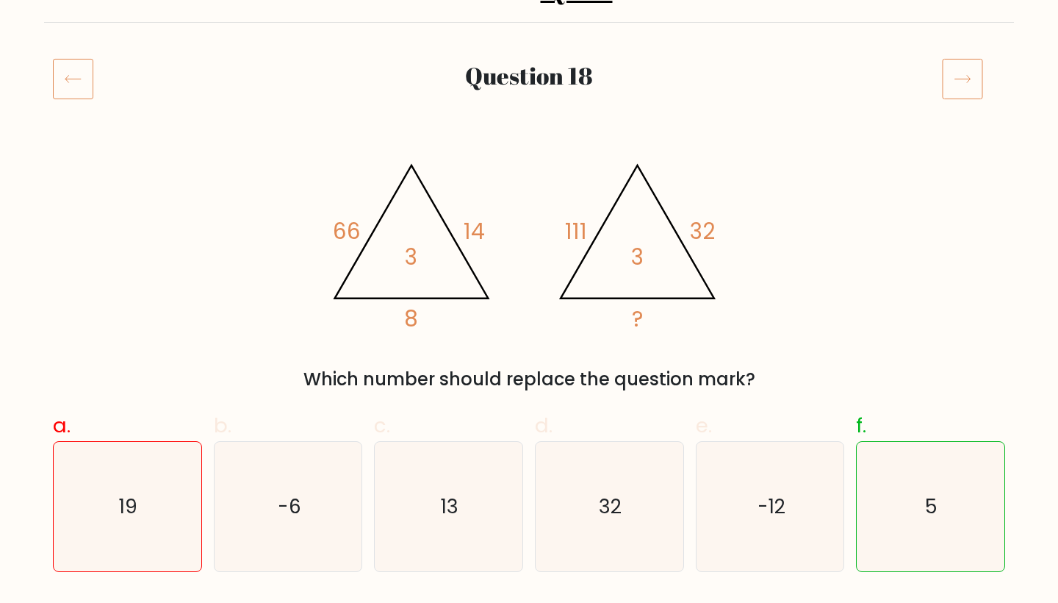
scroll to position [151, 0]
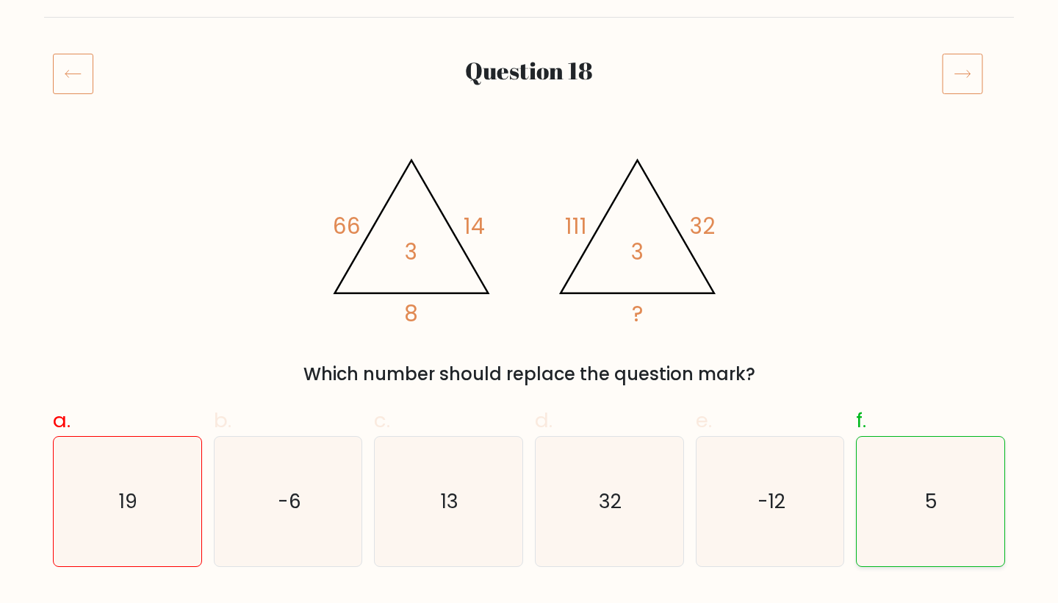
drag, startPoint x: 913, startPoint y: 536, endPoint x: 940, endPoint y: 498, distance: 46.5
click at [940, 498] on icon "5" at bounding box center [931, 502] width 130 height 130
click at [530, 160] on input "f. 5" at bounding box center [529, 156] width 1 height 10
radio input "true"
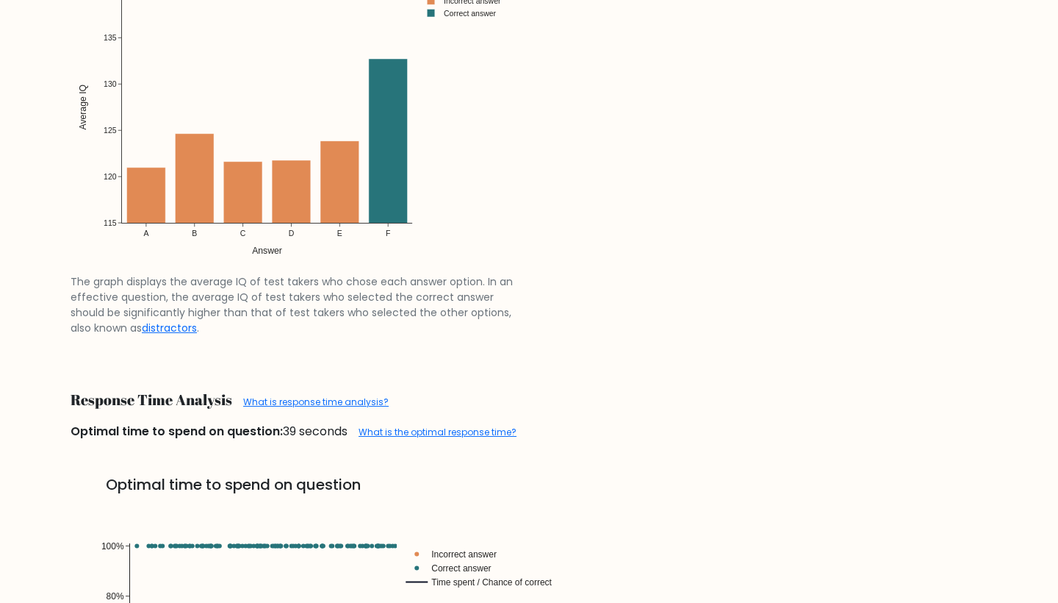
scroll to position [2224, 0]
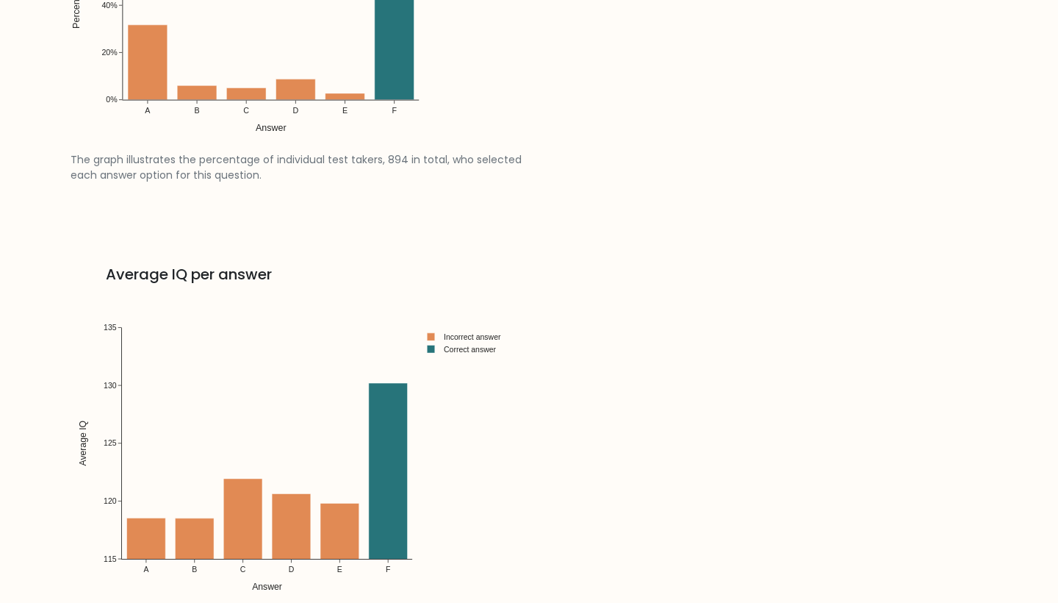
scroll to position [2006, 0]
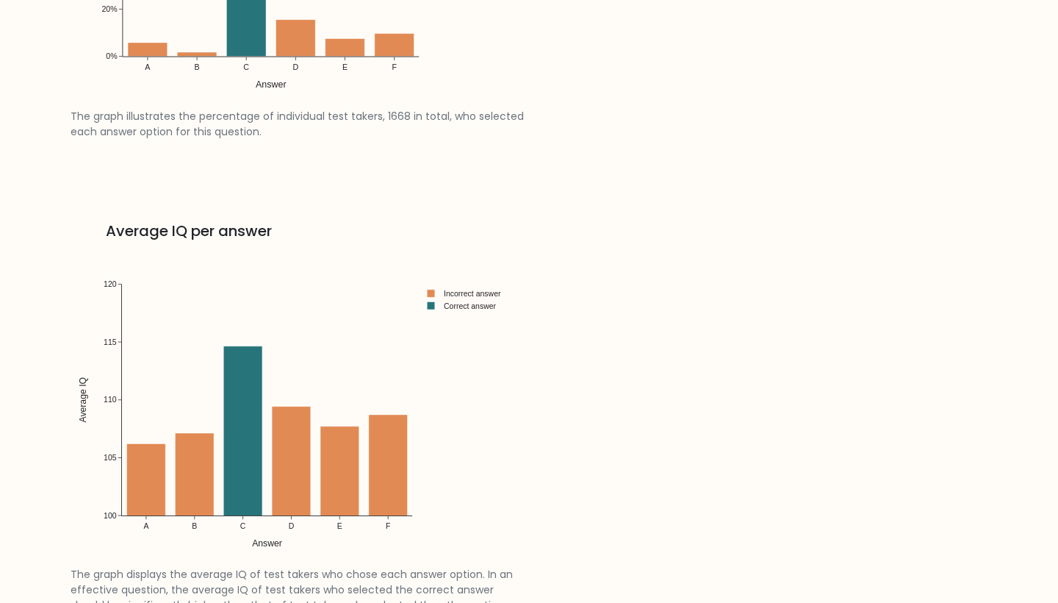
scroll to position [2176, 0]
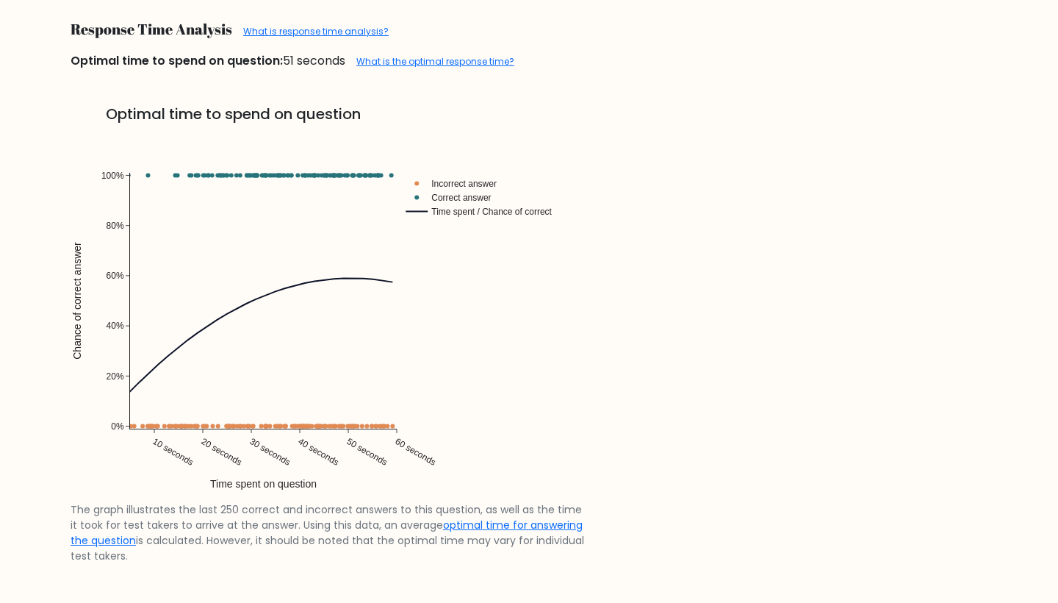
scroll to position [2932, 0]
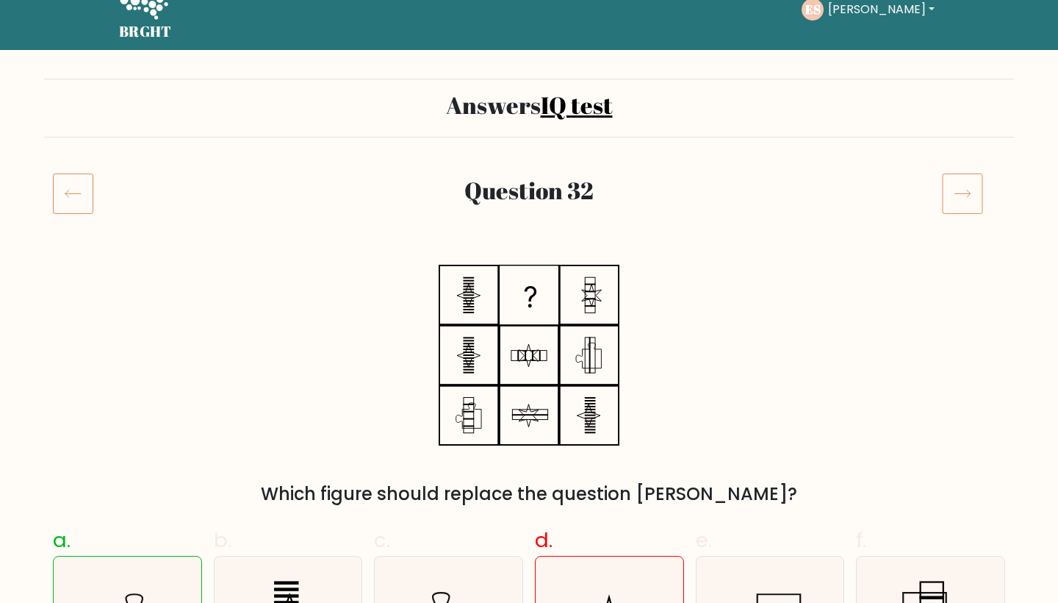
scroll to position [32, 0]
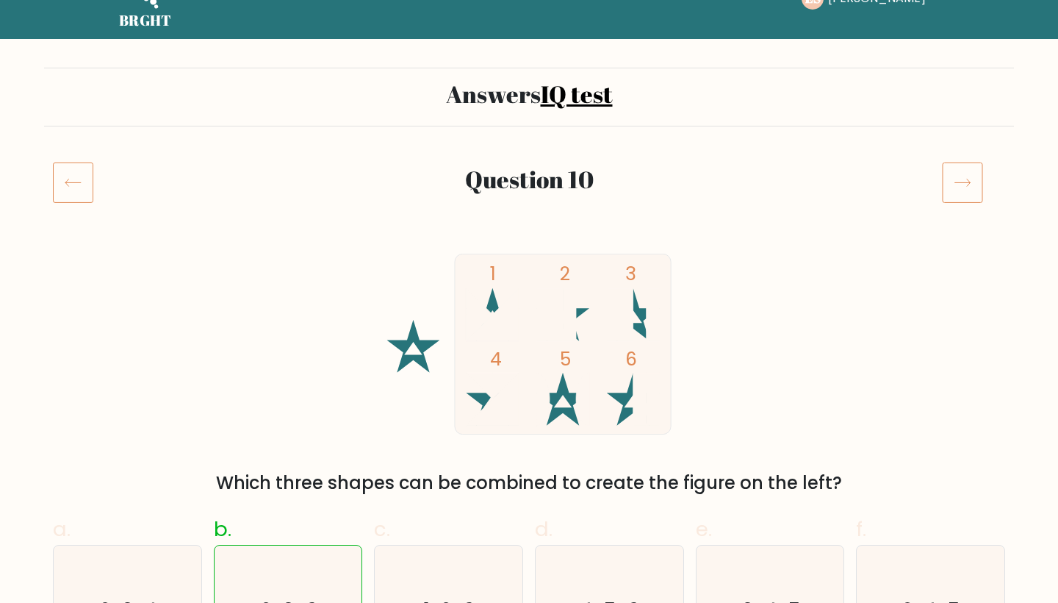
scroll to position [43, 0]
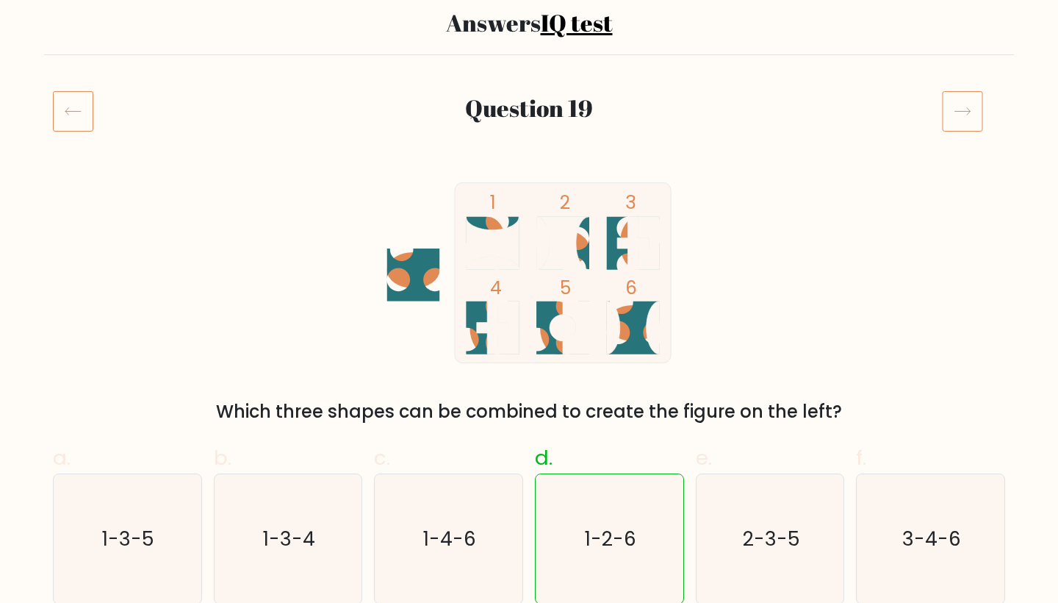
scroll to position [137, 0]
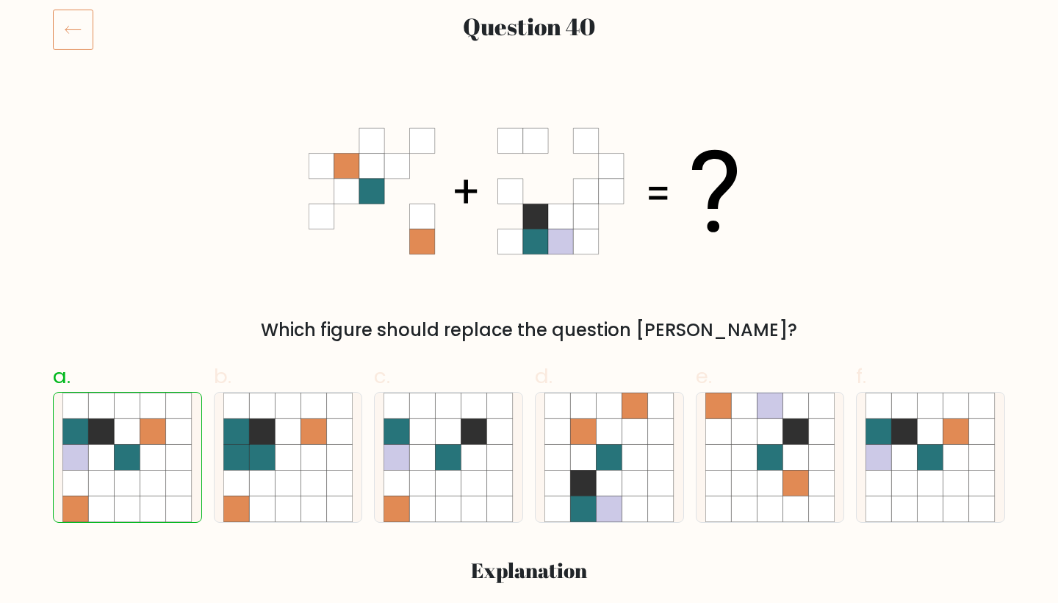
scroll to position [195, 0]
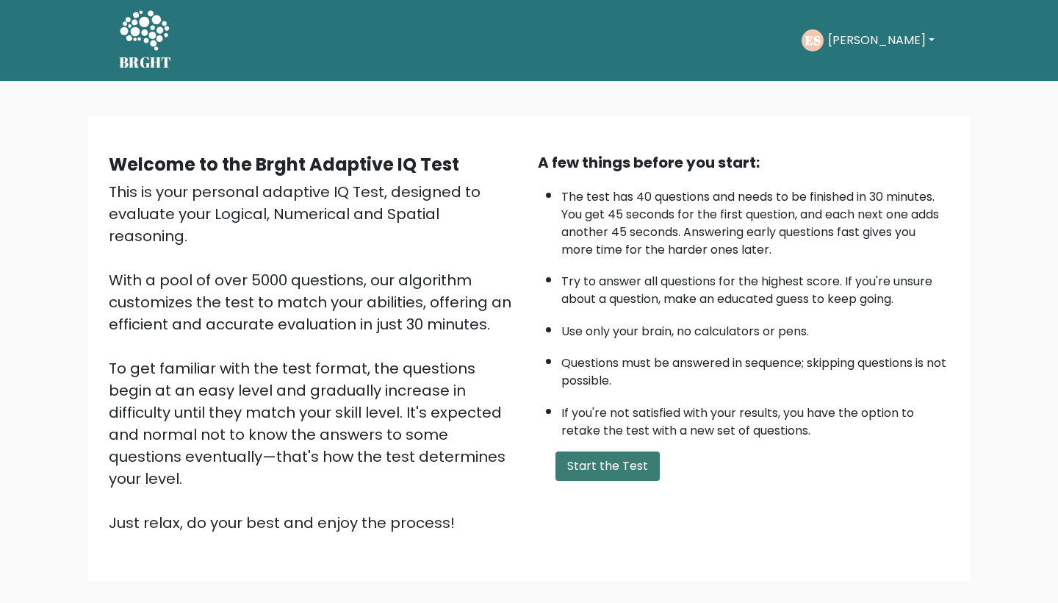
click at [616, 481] on button "Start the Test" at bounding box center [608, 465] width 104 height 29
